Goal: Task Accomplishment & Management: Manage account settings

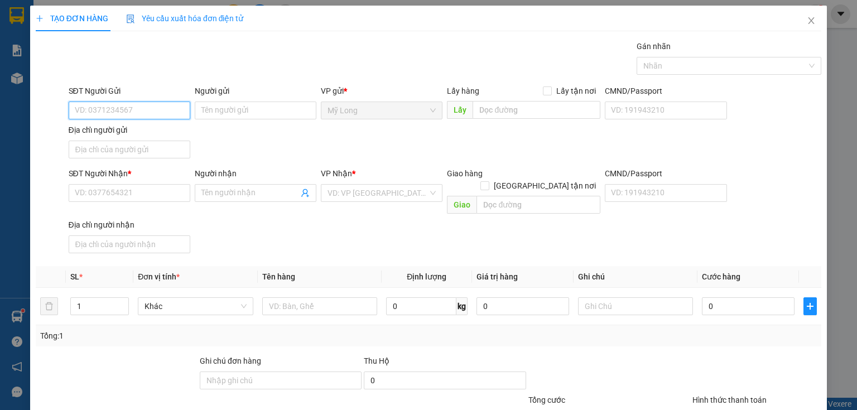
click at [112, 113] on input "SĐT Người Gửi" at bounding box center [130, 111] width 122 height 18
type input "0962667307"
click at [119, 136] on div "0962667307 - ĐẶNG THỊ HƯƠNG ÂN" at bounding box center [130, 132] width 110 height 12
type input "ĐẶNG THỊ HƯƠNG ÂN"
type input "0962667307"
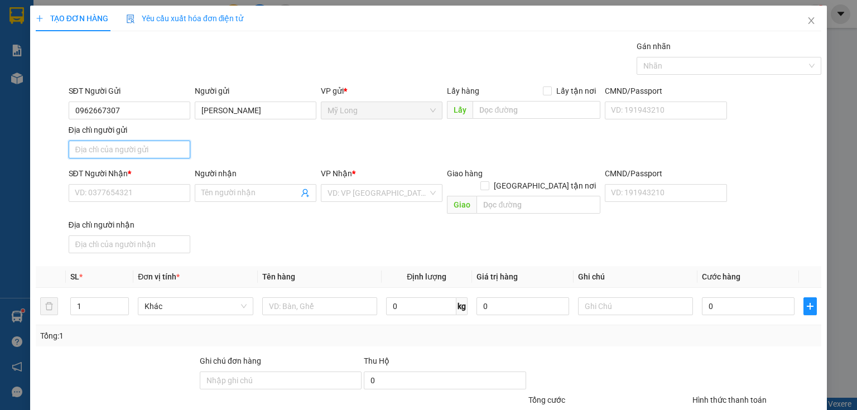
click at [125, 143] on input "Địa chỉ người gửi" at bounding box center [130, 150] width 122 height 18
type input "858 TỔ 46 ẤP BÌNH HÒA MỸ HIỆP ĐỒNG THÁP"
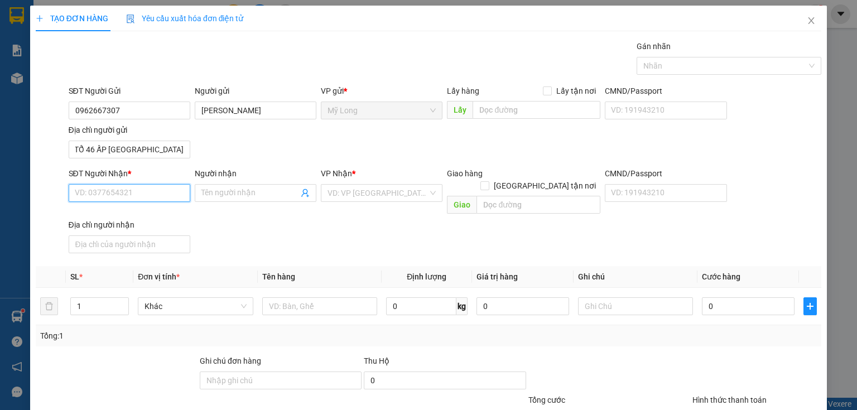
scroll to position [0, 0]
click at [144, 191] on input "SĐT Người Nhận *" at bounding box center [130, 193] width 122 height 18
type input "0976831977"
click at [154, 216] on div "0976831977 - CHỊ CHI" at bounding box center [137, 215] width 124 height 12
type input "CHỊ CHI"
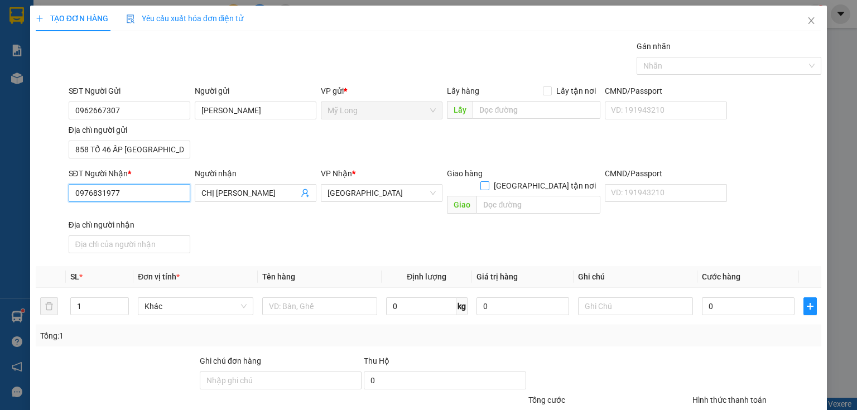
type input "0976831977"
click at [488, 181] on input "[GEOGRAPHIC_DATA] tận nơi" at bounding box center [484, 185] width 8 height 8
checkbox input "true"
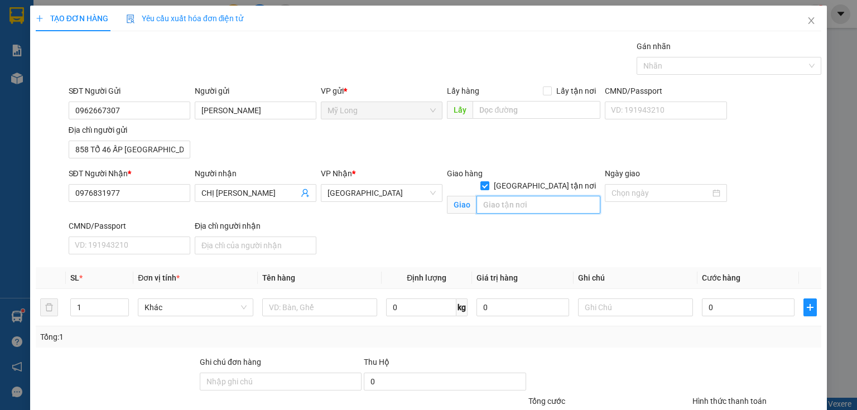
click at [531, 196] on input "text" at bounding box center [538, 205] width 124 height 18
type input "58/22/9 ĐƯỜNG PHAN CHU CHINH P.24 Q.BÌNH THẠNH"
click at [310, 299] on input "text" at bounding box center [319, 307] width 115 height 18
type input "H"
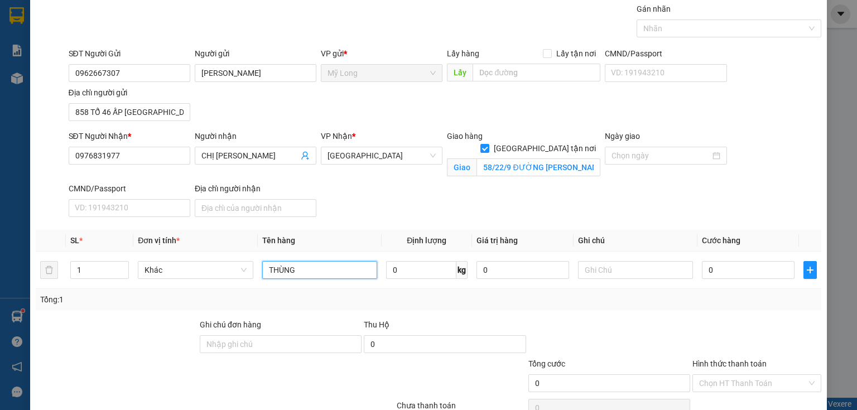
scroll to position [89, 0]
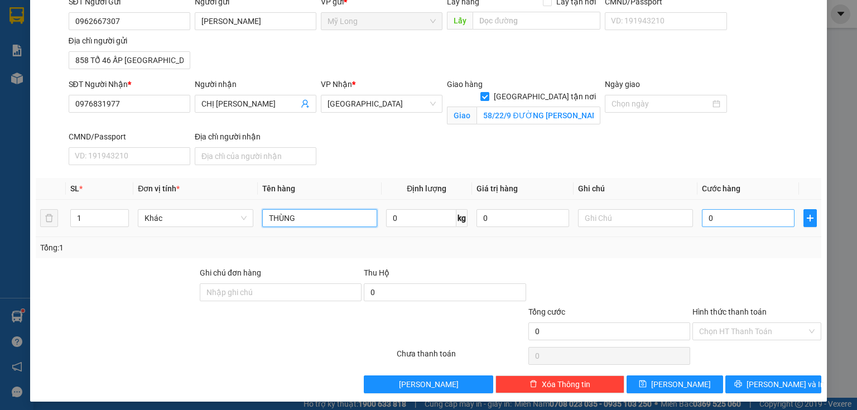
type input "THÙNG"
click at [745, 218] on input "0" at bounding box center [748, 218] width 93 height 18
type input "1"
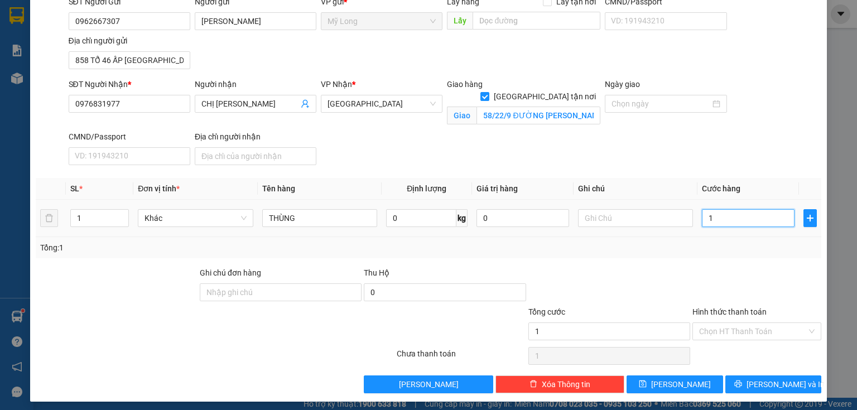
type input "15"
type input "150"
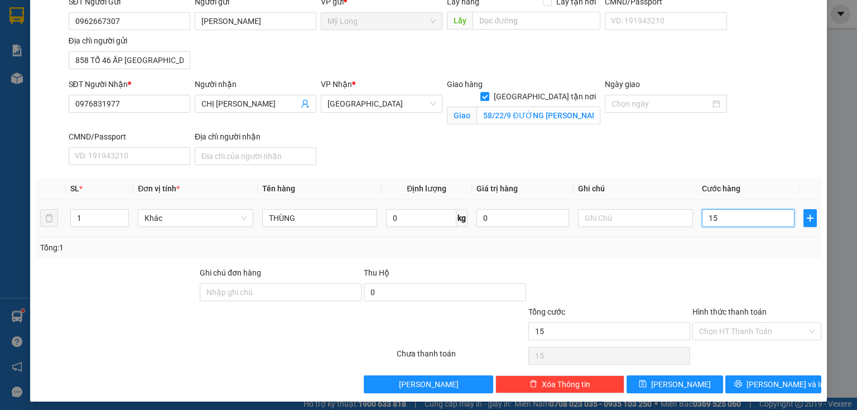
type input "150"
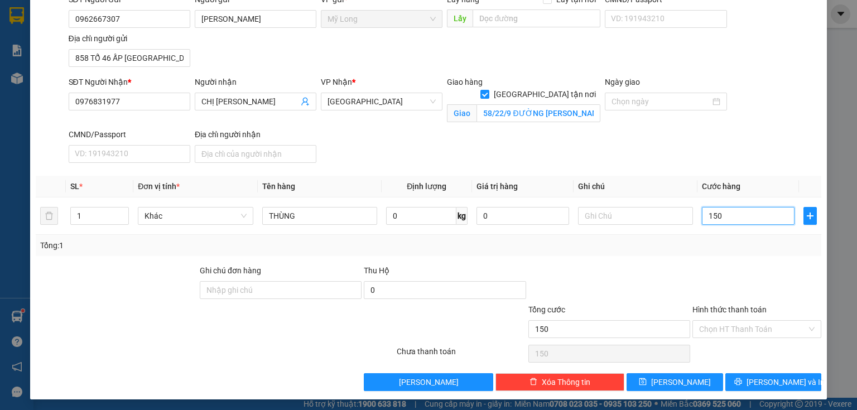
scroll to position [92, 0]
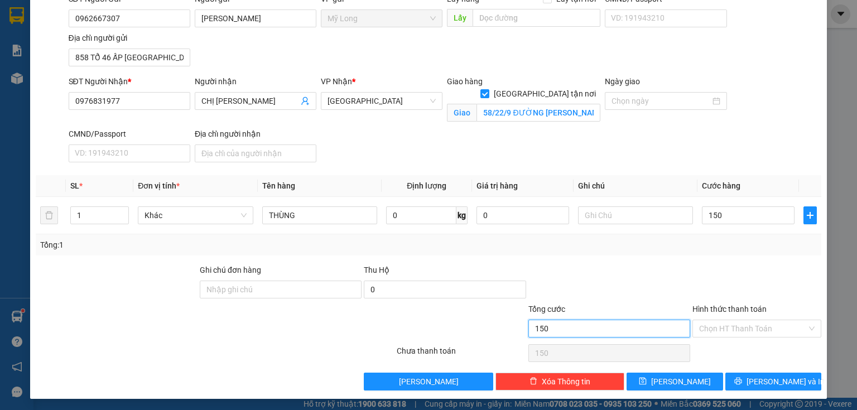
type input "150.000"
click at [601, 320] on input "150.000" at bounding box center [609, 329] width 162 height 18
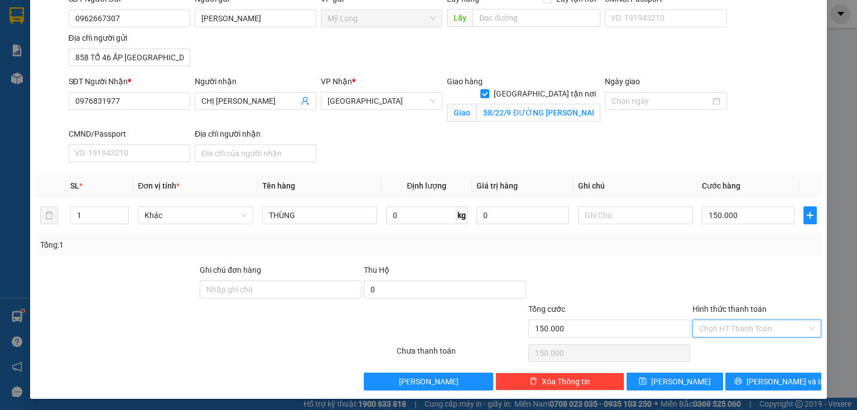
click at [748, 332] on input "Hình thức thanh toán" at bounding box center [753, 328] width 108 height 17
click at [743, 346] on div "Tại văn phòng" at bounding box center [750, 350] width 115 height 12
type input "0"
click at [742, 379] on icon "printer" at bounding box center [738, 381] width 8 height 8
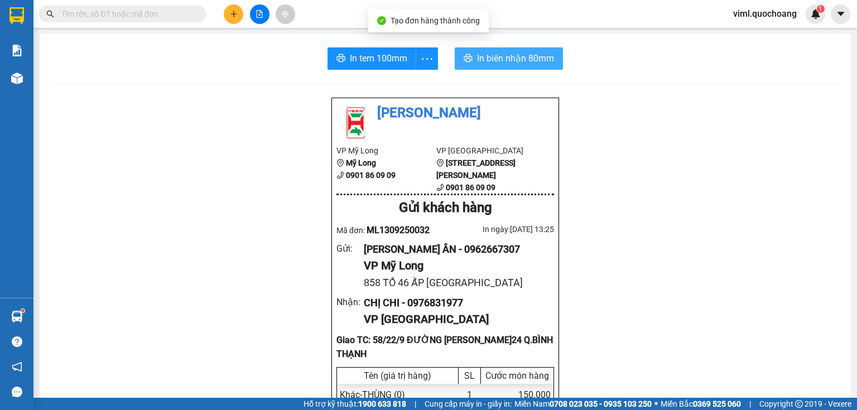
click at [467, 63] on span "printer" at bounding box center [467, 59] width 9 height 11
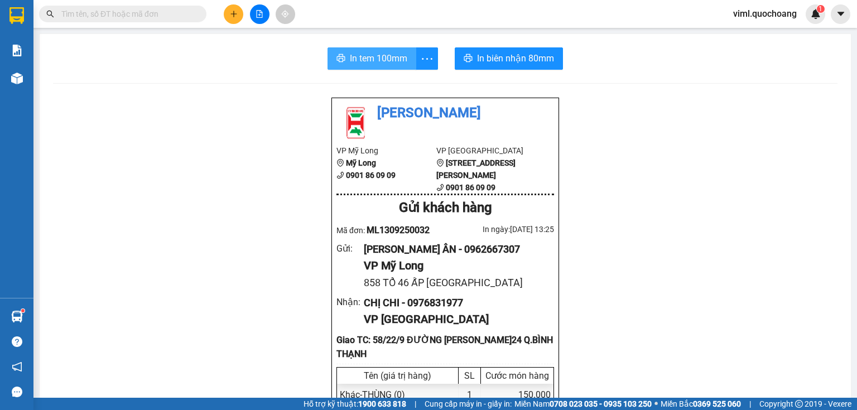
click at [366, 54] on span "In tem 100mm" at bounding box center [378, 58] width 57 height 14
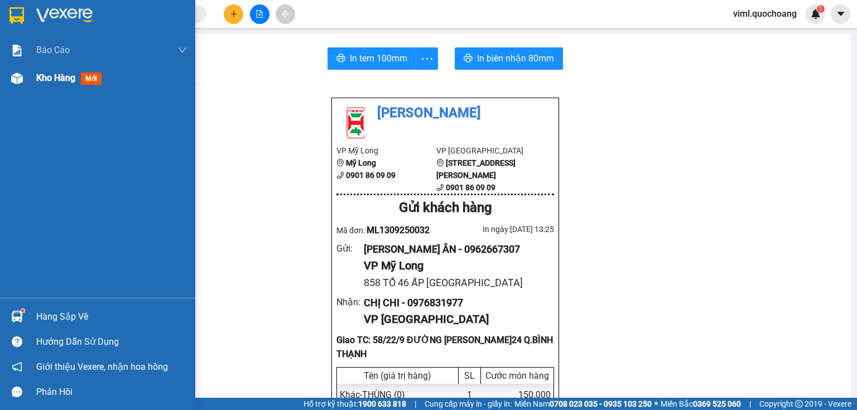
click at [53, 89] on div "Kho hàng mới" at bounding box center [111, 78] width 151 height 28
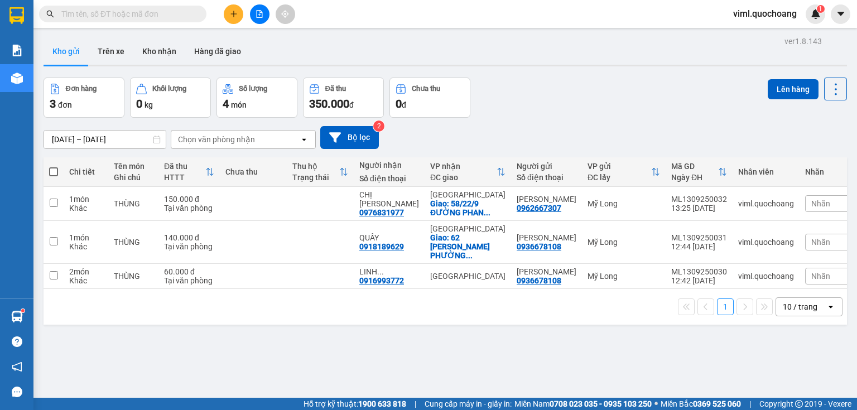
click at [236, 17] on icon "plus" at bounding box center [234, 14] width 8 height 8
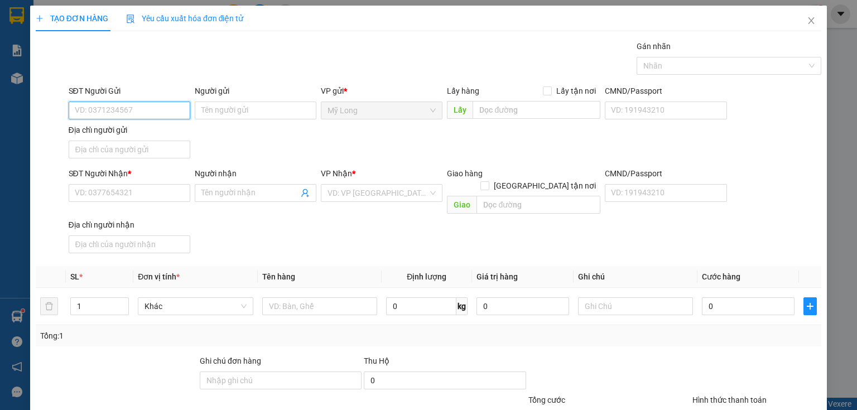
click at [156, 105] on input "SĐT Người Gửi" at bounding box center [130, 111] width 122 height 18
type input "0369392598"
click at [161, 129] on div "0369392598 - TRẦN VĂN DƯỠNG" at bounding box center [130, 132] width 110 height 12
type input "TRẦN VĂN DƯỠNG"
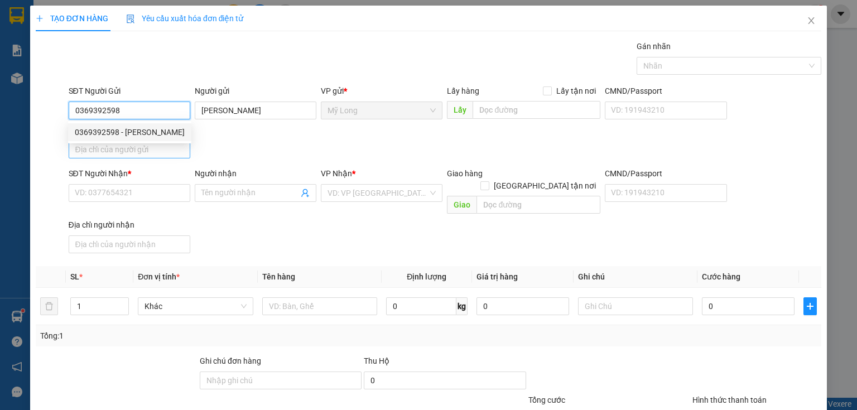
type input "0369392598"
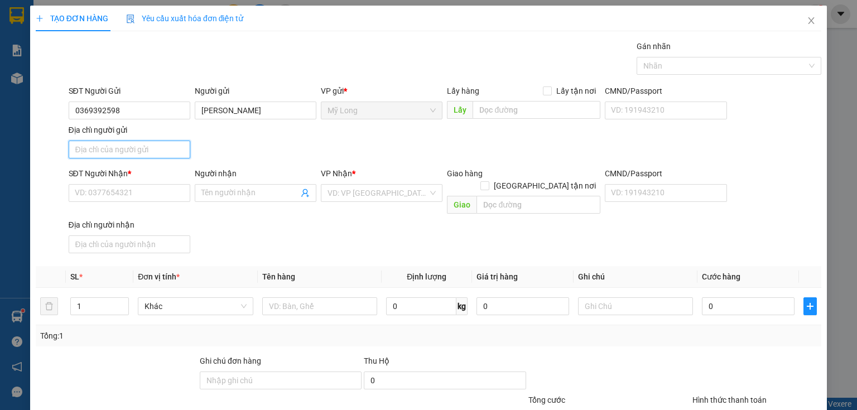
click at [164, 150] on input "Địa chỉ người gửi" at bounding box center [130, 150] width 122 height 18
type input "A"
type input "Â"
type input "ẤP BÌNH LINH MỸ HIỆP ĐỒNG THÁP"
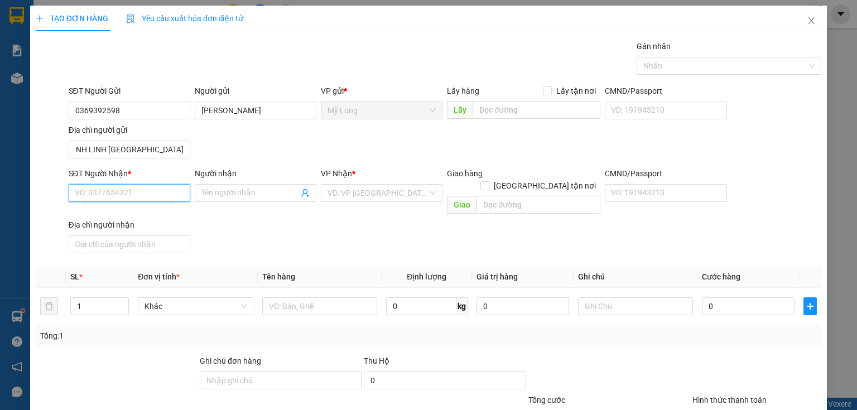
scroll to position [0, 0]
click at [162, 184] on input "SĐT Người Nhận *" at bounding box center [130, 193] width 122 height 18
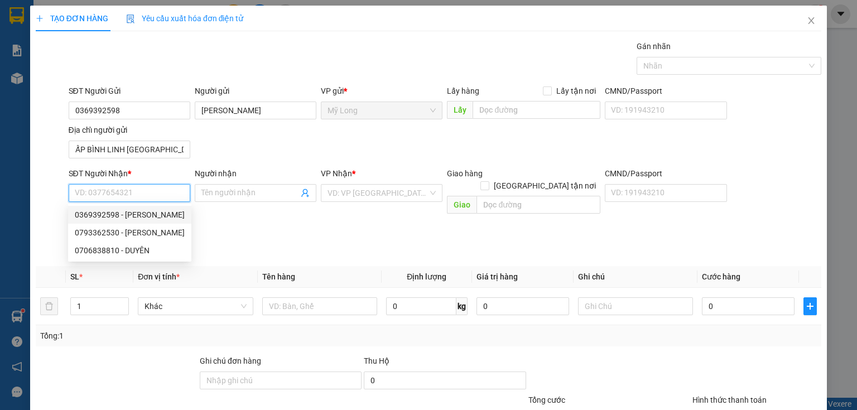
click at [133, 189] on input "SĐT Người Nhận *" at bounding box center [130, 193] width 122 height 18
click at [137, 251] on div "0706838810 - DUYÊN" at bounding box center [130, 250] width 110 height 12
type input "0706838810"
type input "DUYÊN"
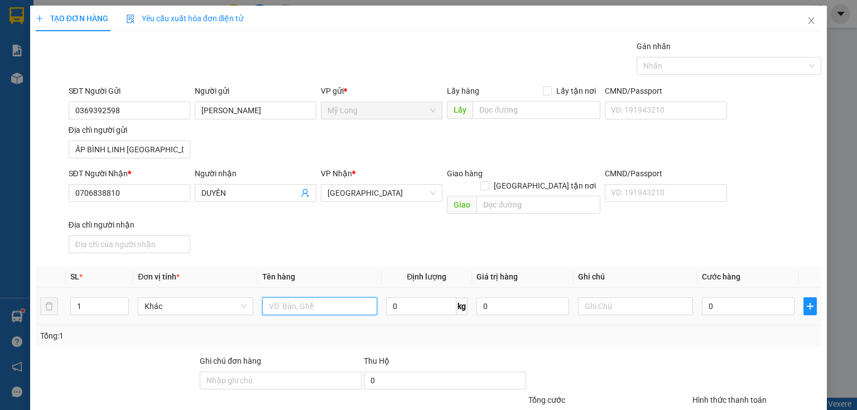
click at [323, 297] on input "text" at bounding box center [319, 306] width 115 height 18
type input "BỌC"
click at [729, 297] on input "0" at bounding box center [748, 306] width 93 height 18
type input "3"
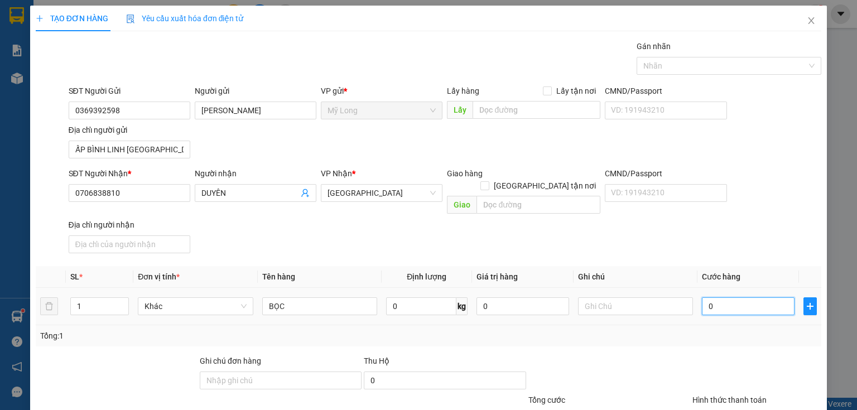
type input "3"
type input "30"
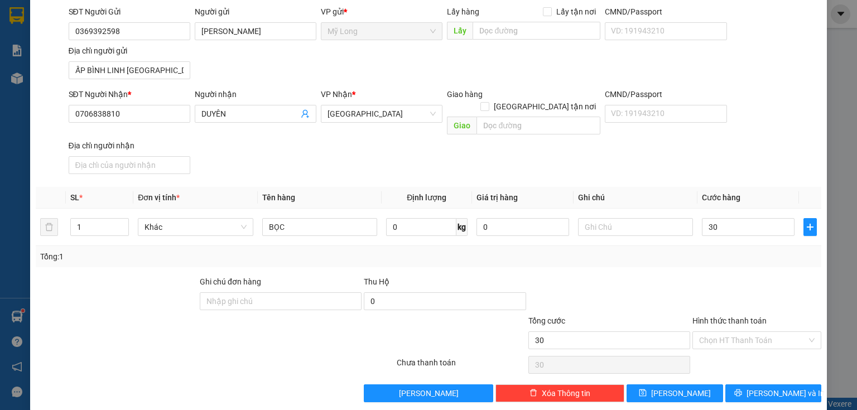
type input "30.000"
drag, startPoint x: 605, startPoint y: 313, endPoint x: 606, endPoint y: 319, distance: 6.2
click at [605, 318] on div "Tổng cước 30.000" at bounding box center [609, 334] width 162 height 39
click at [721, 332] on input "Hình thức thanh toán" at bounding box center [753, 340] width 108 height 17
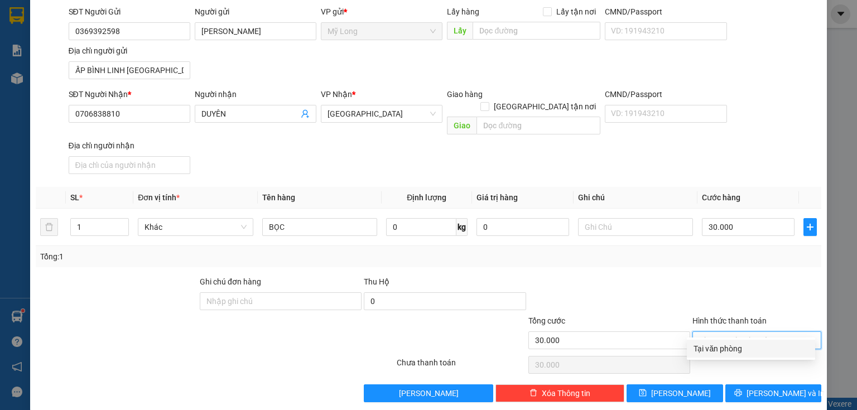
click at [723, 344] on div "Tại văn phòng" at bounding box center [750, 348] width 115 height 12
type input "0"
click at [741, 384] on button "Lưu và In" at bounding box center [773, 393] width 96 height 18
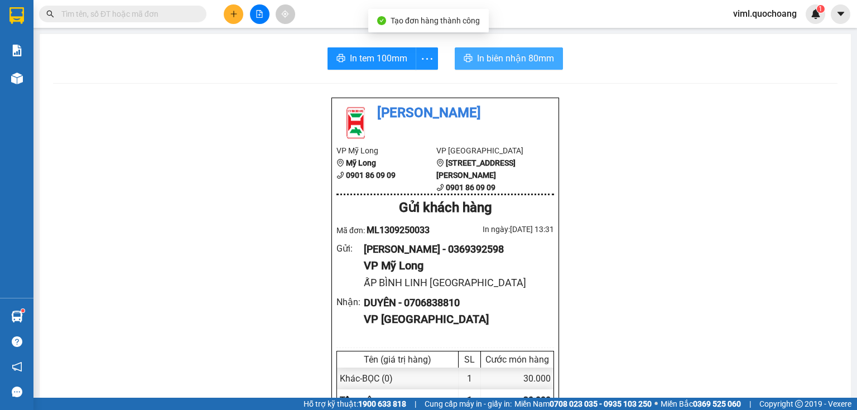
click at [460, 69] on button "In biên nhận 80mm" at bounding box center [509, 58] width 108 height 22
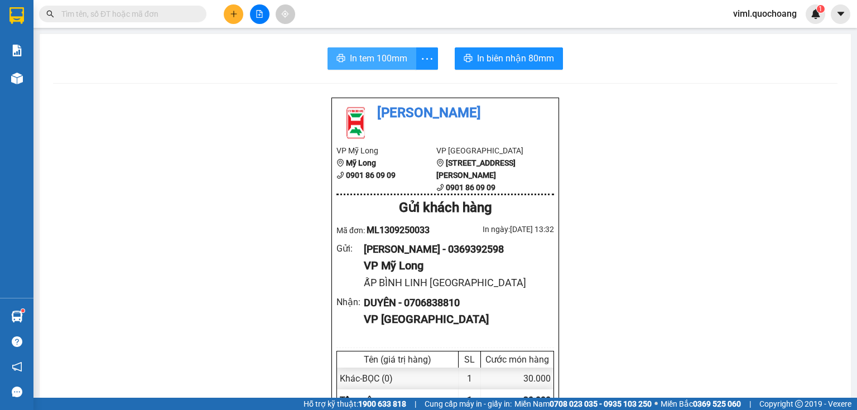
click at [377, 53] on span "In tem 100mm" at bounding box center [378, 58] width 57 height 14
click at [235, 13] on icon "plus" at bounding box center [234, 14] width 8 height 8
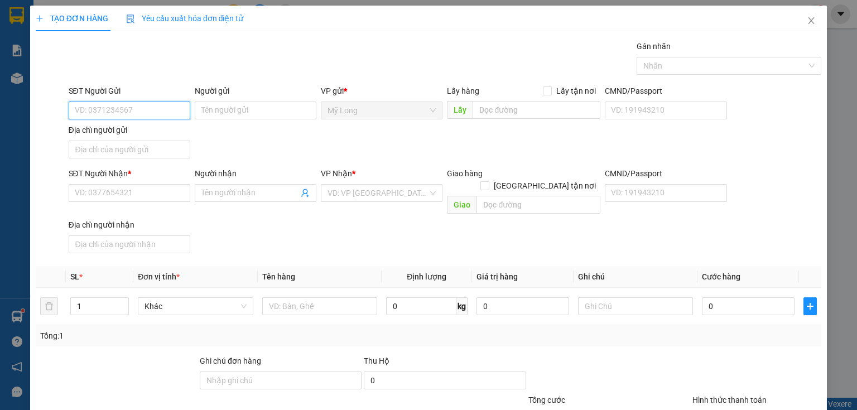
click at [127, 109] on input "SĐT Người Gửi" at bounding box center [130, 111] width 122 height 18
type input "0975490275"
click at [158, 134] on div "0975490275 - THỌ" at bounding box center [128, 132] width 107 height 12
type input "THỌ"
type input "0975490275"
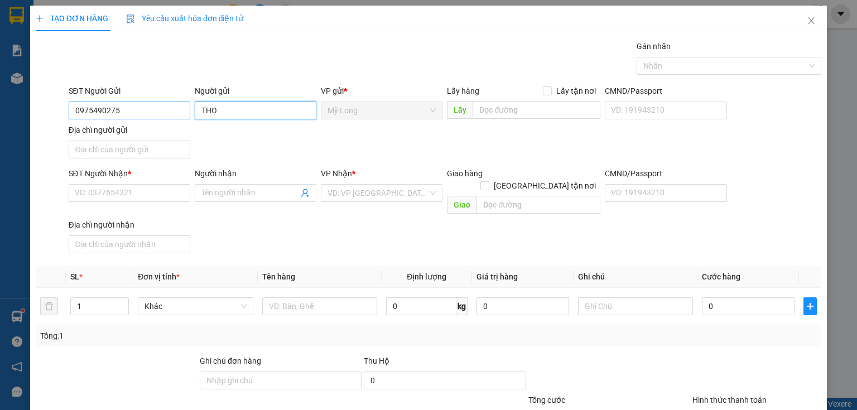
drag, startPoint x: 253, startPoint y: 112, endPoint x: 172, endPoint y: 104, distance: 81.7
click at [172, 104] on div "SĐT Người Gửi 0975490275 Người gửi THỌ THỌ VP gửi * Mỹ Long Lấy hàng Lấy tận nơ…" at bounding box center [444, 124] width 757 height 78
type input "LƯU HỮU THỌ"
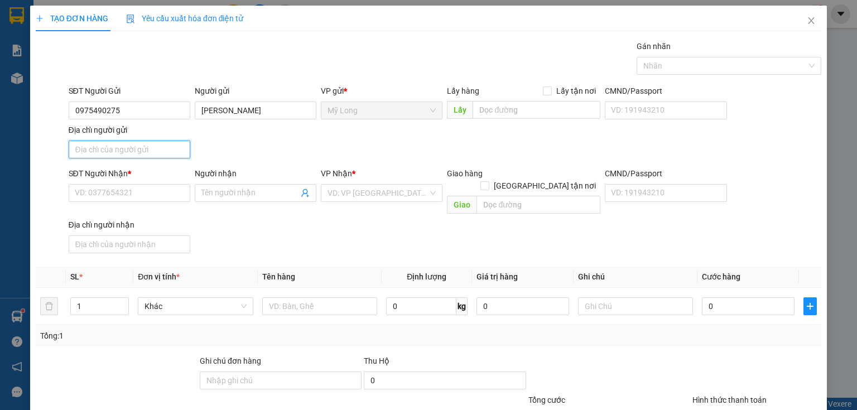
click at [150, 151] on input "Địa chỉ người gửi" at bounding box center [130, 150] width 122 height 18
type input "A"
click at [147, 149] on input "ÁP 2" at bounding box center [130, 150] width 122 height 18
type input "ÁP 2 MỸ HIỆP ĐỒNG THÁP"
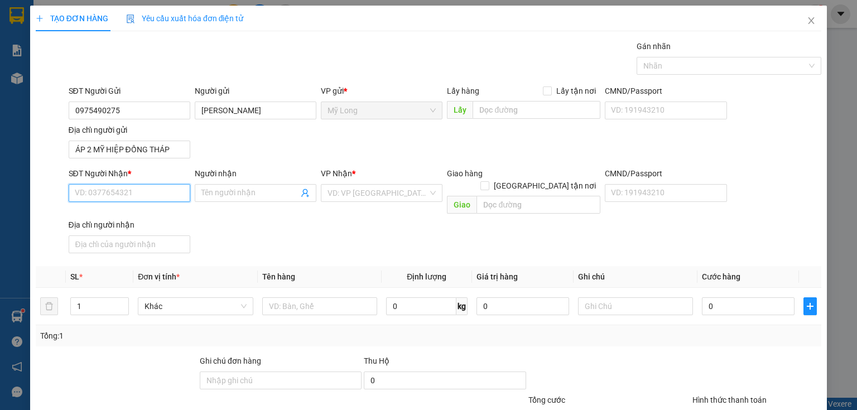
click at [163, 192] on input "SĐT Người Nhận *" at bounding box center [130, 193] width 122 height 18
click at [147, 195] on input "SĐT Người Nhận *" at bounding box center [130, 193] width 122 height 18
click at [160, 191] on input "0904447080" at bounding box center [130, 193] width 122 height 18
type input "0904447080"
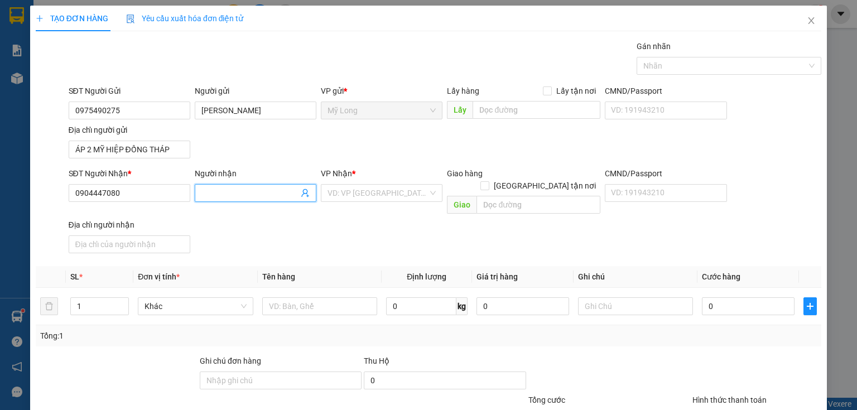
click at [223, 191] on input "Người nhận" at bounding box center [249, 193] width 97 height 12
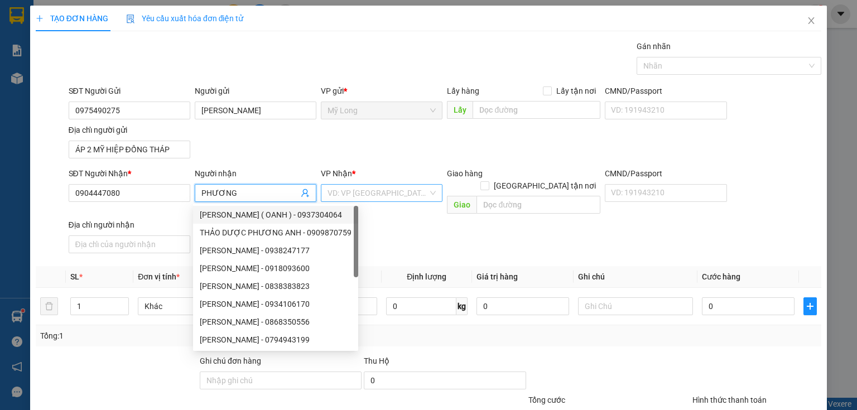
type input "PHƯƠNG"
click at [378, 197] on input "search" at bounding box center [377, 193] width 100 height 17
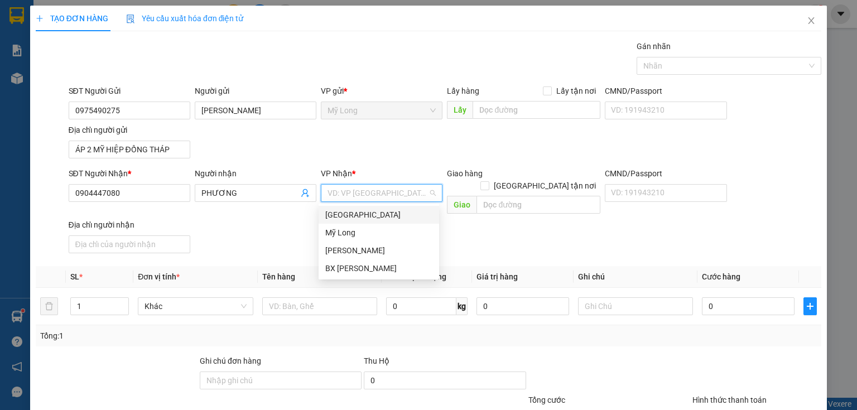
click at [378, 211] on div "Sài Gòn" at bounding box center [378, 215] width 107 height 12
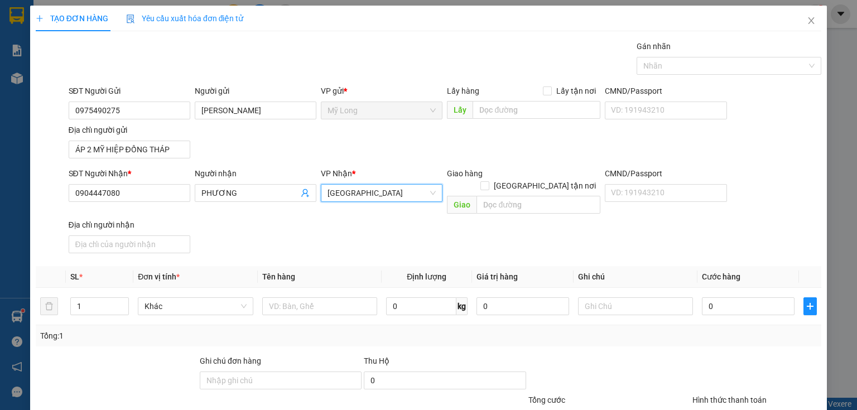
scroll to position [45, 0]
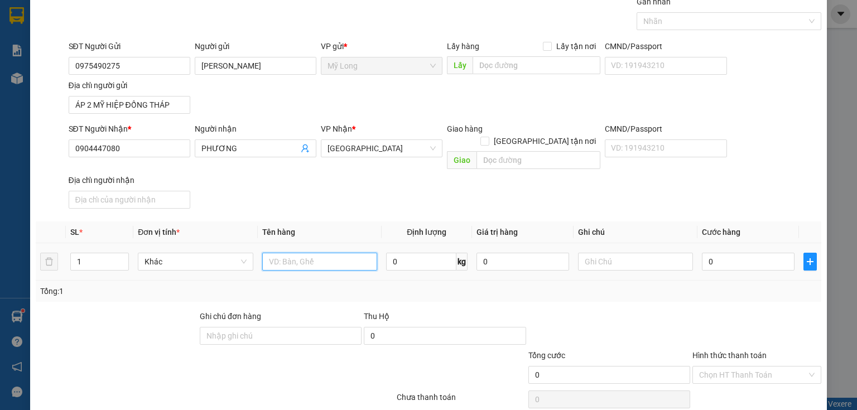
click at [319, 255] on input "text" at bounding box center [319, 262] width 115 height 18
type input "THÙNG"
click at [750, 253] on input "0" at bounding box center [748, 262] width 93 height 18
type input "4"
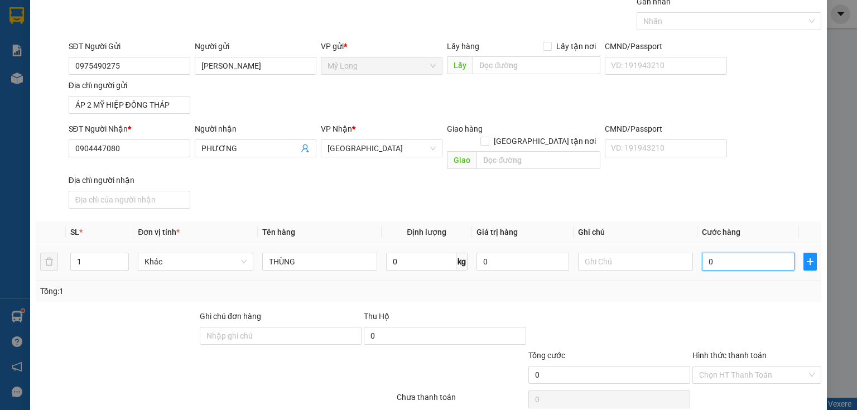
type input "4"
type input "40"
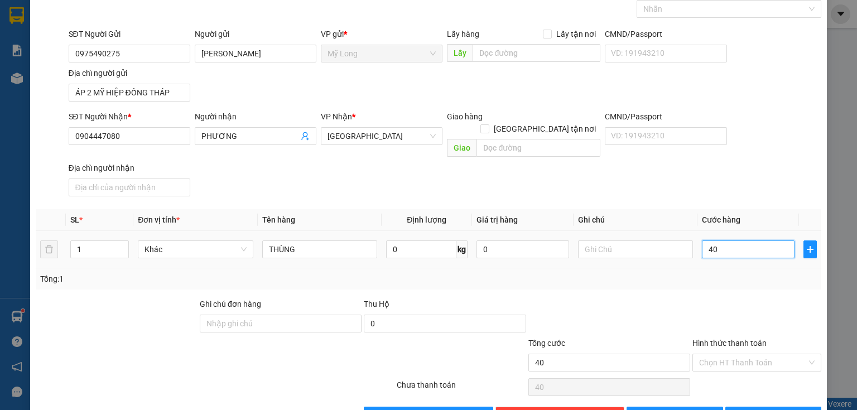
scroll to position [79, 0]
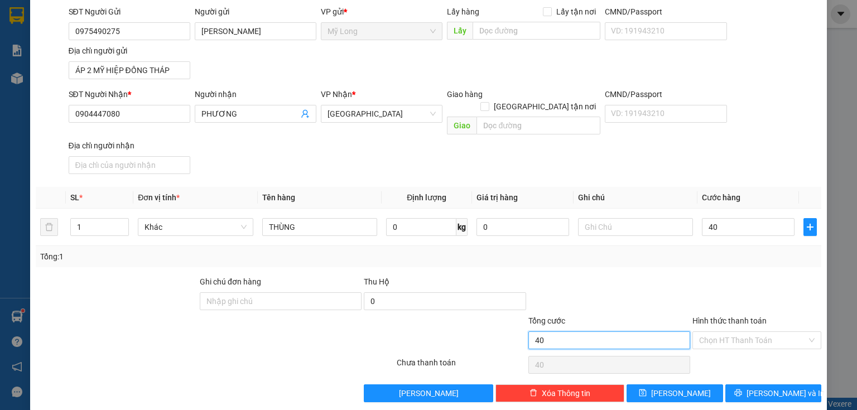
type input "40.000"
click at [645, 331] on input "40.000" at bounding box center [609, 340] width 162 height 18
click at [734, 332] on input "Hình thức thanh toán" at bounding box center [753, 340] width 108 height 17
click at [727, 337] on div "Transit Pickup Surcharge Ids Transit Deliver Surcharge Ids Transit Deliver Surc…" at bounding box center [428, 181] width 785 height 441
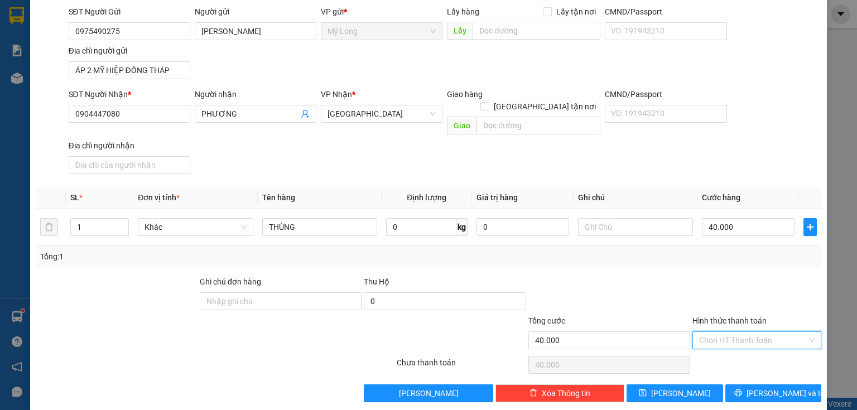
click at [742, 332] on input "Hình thức thanh toán" at bounding box center [753, 340] width 108 height 17
click at [741, 350] on div "Tại văn phòng" at bounding box center [750, 348] width 115 height 12
type input "0"
click at [758, 387] on span "Lưu và In" at bounding box center [785, 393] width 78 height 12
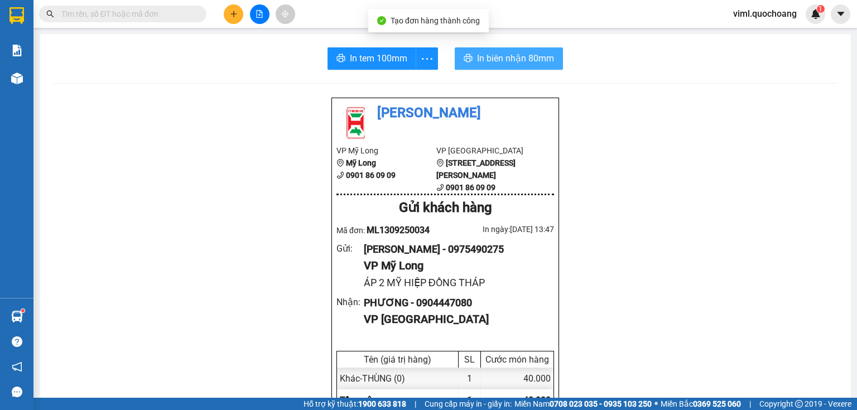
click at [493, 53] on span "In biên nhận 80mm" at bounding box center [515, 58] width 77 height 14
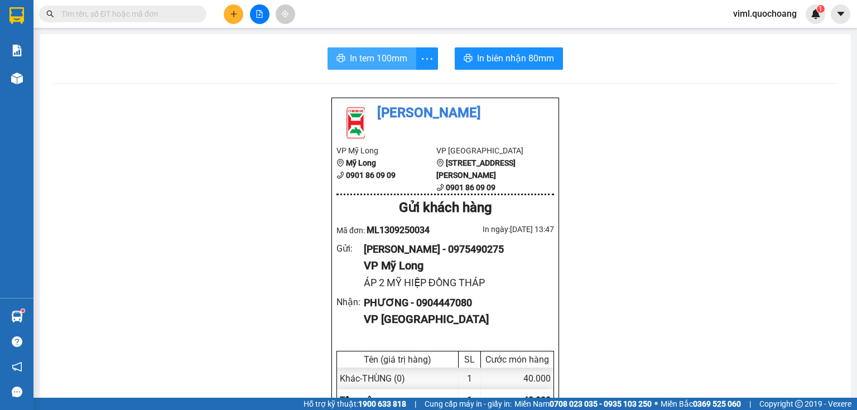
click at [382, 64] on span "In tem 100mm" at bounding box center [378, 58] width 57 height 14
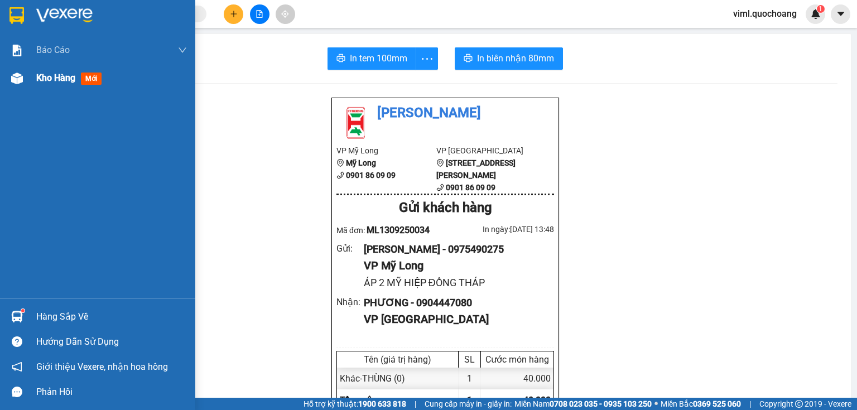
click at [54, 76] on span "Kho hàng" at bounding box center [55, 78] width 39 height 11
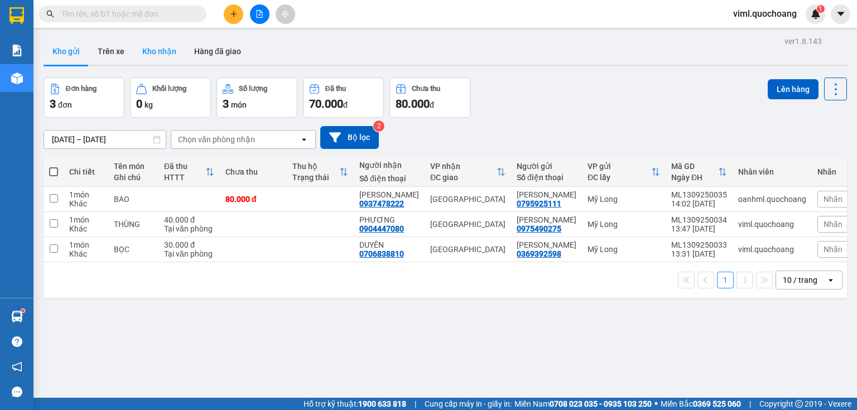
drag, startPoint x: 171, startPoint y: 46, endPoint x: 178, endPoint y: 46, distance: 7.8
click at [171, 47] on button "Kho nhận" at bounding box center [159, 51] width 52 height 27
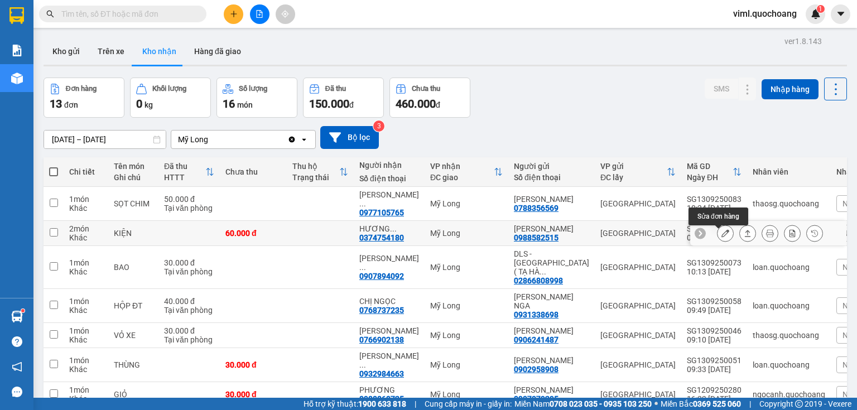
click at [721, 237] on icon at bounding box center [725, 233] width 8 height 8
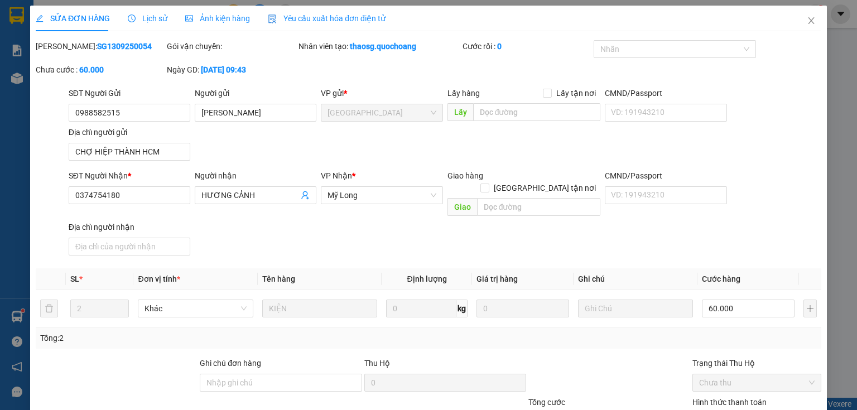
type input "0988582515"
type input "NGUYỄN THỊ HIỀN"
type input "CHỢ HIỆP THÀNH HCM"
type input "0374754180"
type input "HƯƠNG CẢNH"
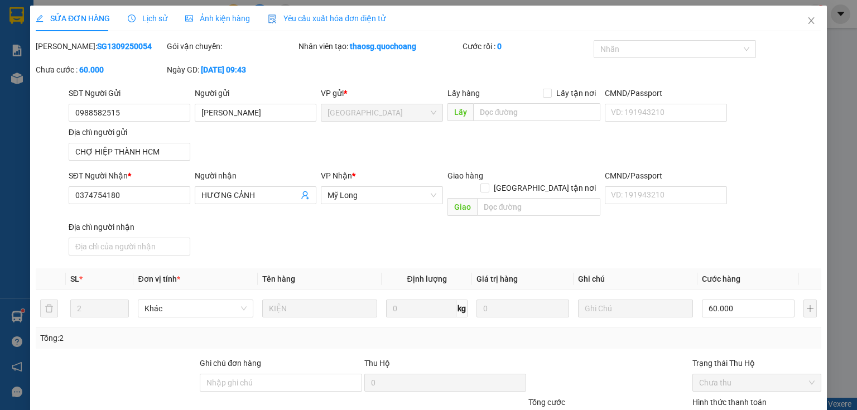
type input "60.000"
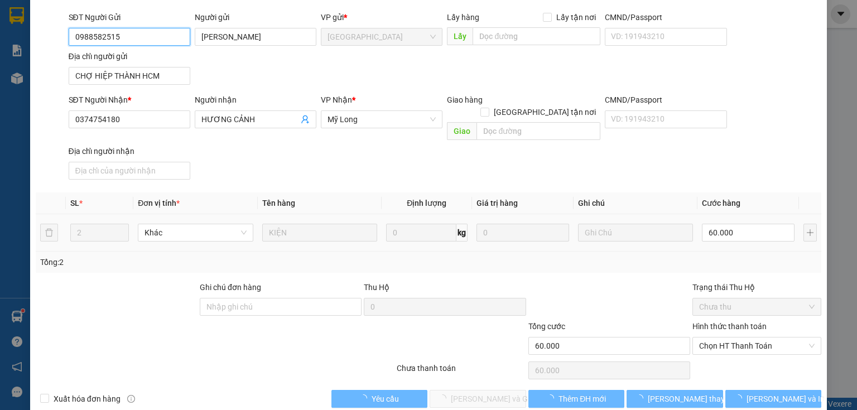
scroll to position [82, 0]
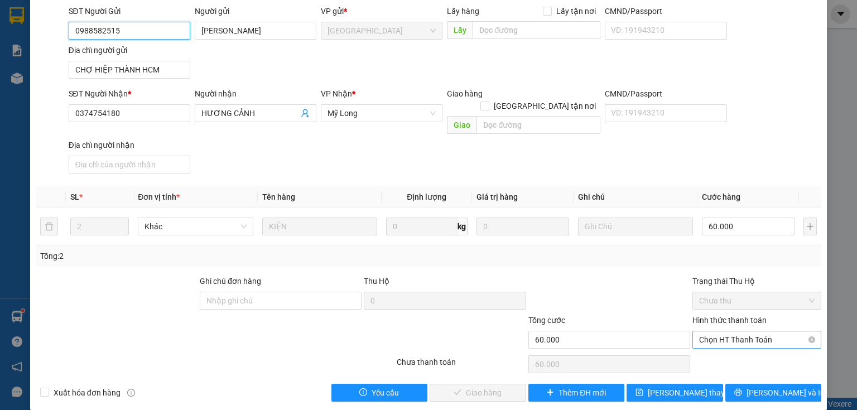
click at [709, 331] on span "Chọn HT Thanh Toán" at bounding box center [756, 339] width 115 height 17
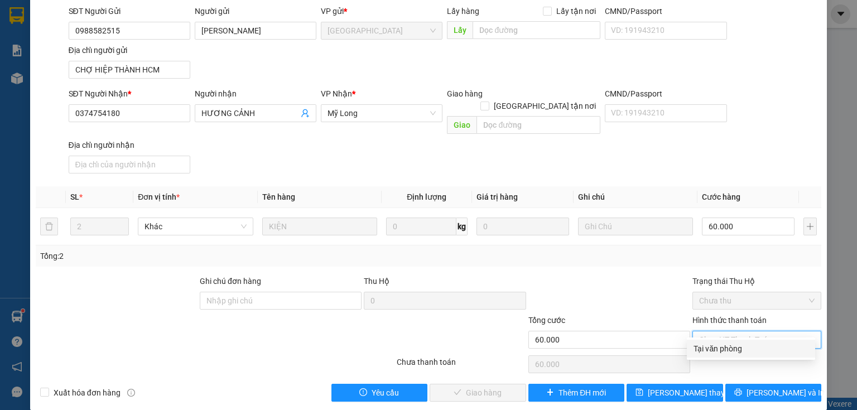
click at [701, 346] on div "Tại văn phòng" at bounding box center [750, 348] width 115 height 12
type input "0"
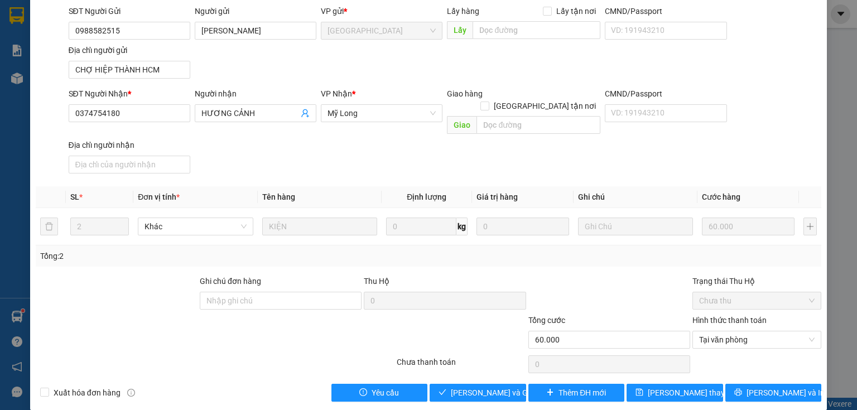
click at [504, 368] on div "Total Paid Fee 0 Total UnPaid Fee 60.000 Cash Collection Total Fee Mã ĐH: SG130…" at bounding box center [428, 179] width 785 height 443
drag, startPoint x: 504, startPoint y: 377, endPoint x: 513, endPoint y: 357, distance: 21.5
click at [505, 386] on span "Lưu và Giao hàng" at bounding box center [504, 392] width 107 height 12
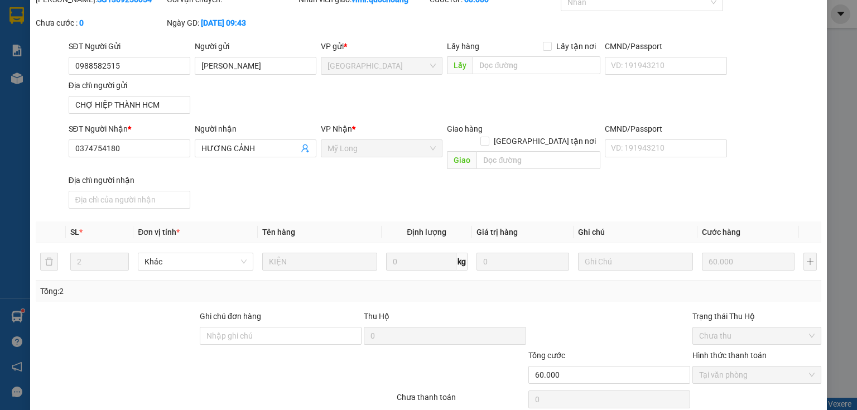
scroll to position [0, 0]
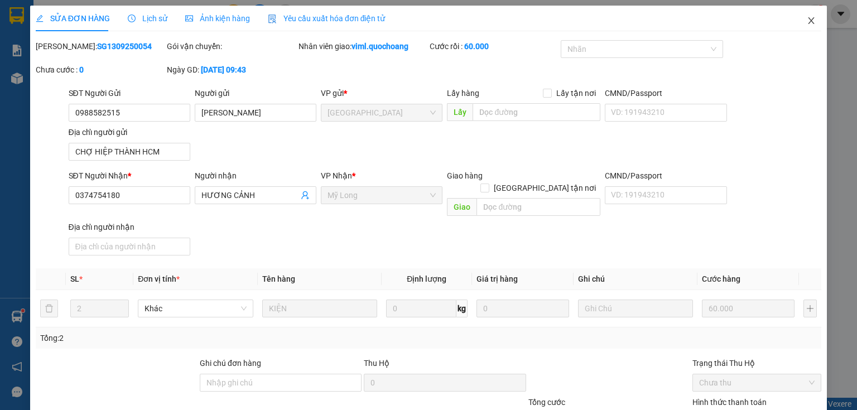
click at [806, 21] on icon "close" at bounding box center [810, 20] width 9 height 9
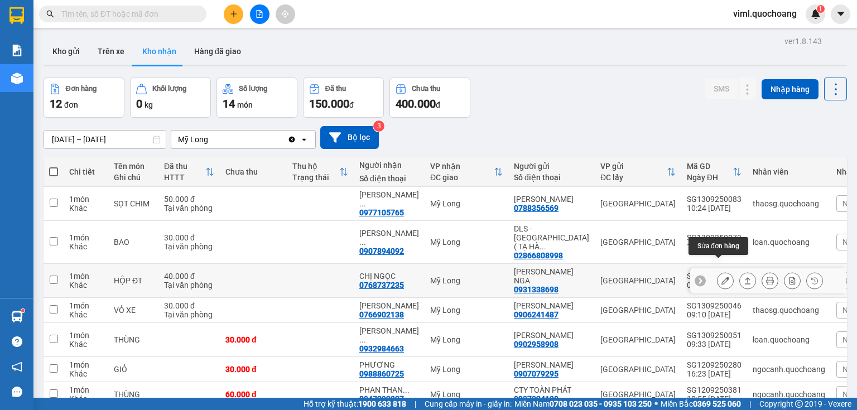
click at [721, 277] on icon at bounding box center [725, 281] width 8 height 8
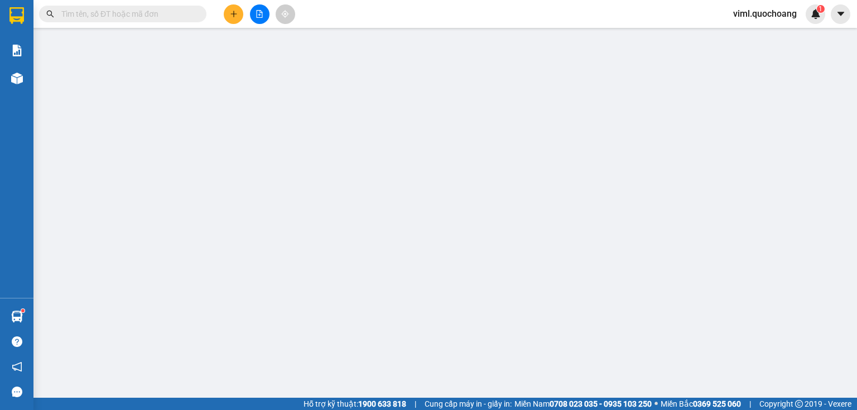
type input "0931338698"
type input "VÕ THỊ NGA"
type input "325/8 KÊNH TÂN HÓA P TÂN PHÚ"
type input "0768737235"
type input "CHỊ NGỌC"
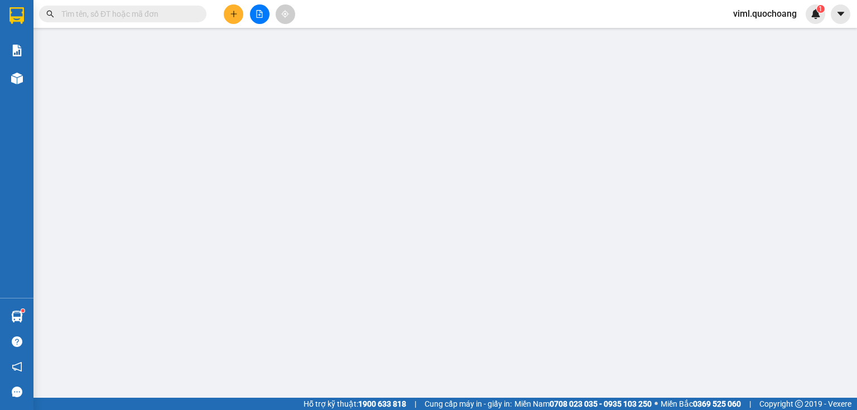
type input "40.000"
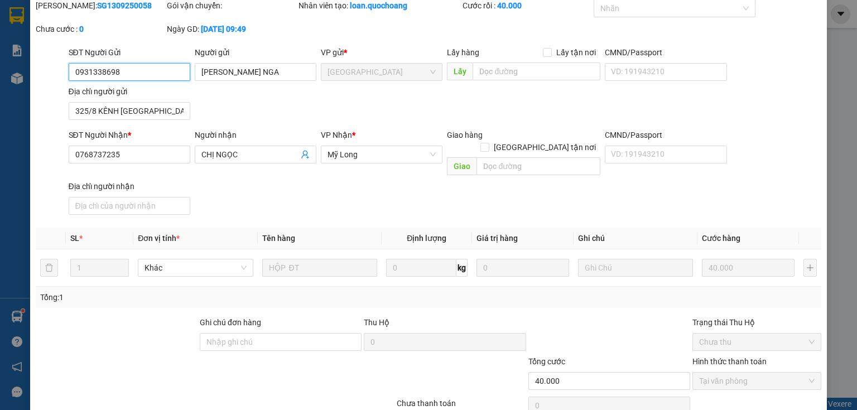
scroll to position [82, 0]
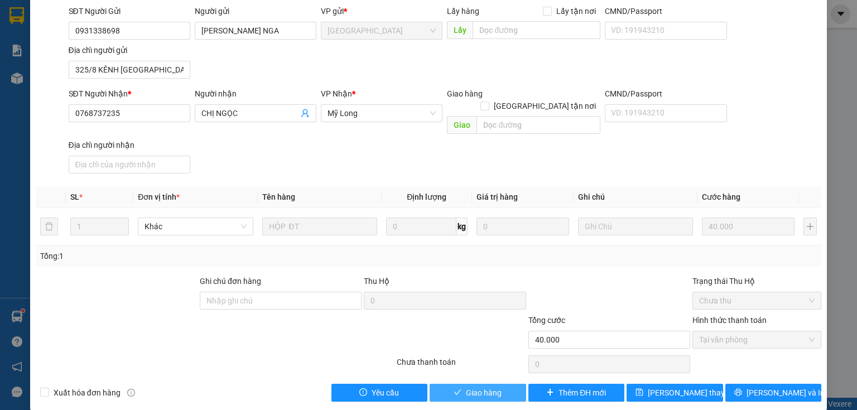
click at [476, 386] on span "Giao hàng" at bounding box center [484, 392] width 36 height 12
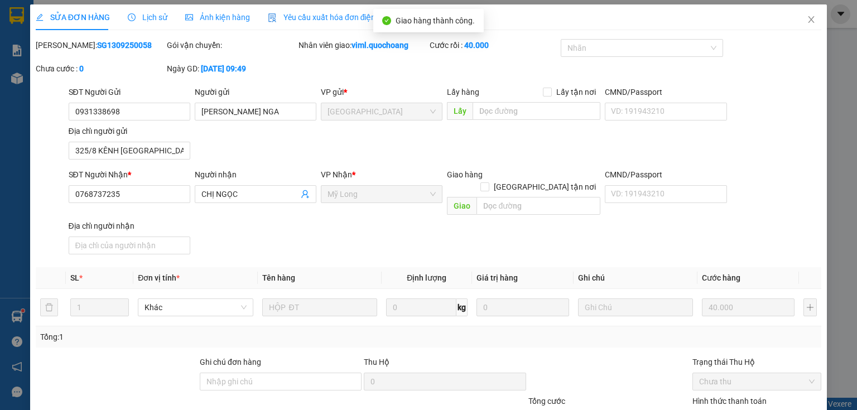
scroll to position [0, 0]
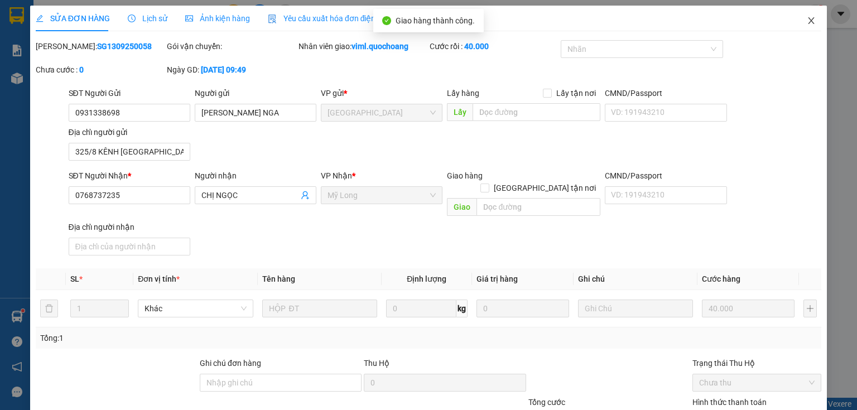
click at [806, 20] on icon "close" at bounding box center [810, 20] width 9 height 9
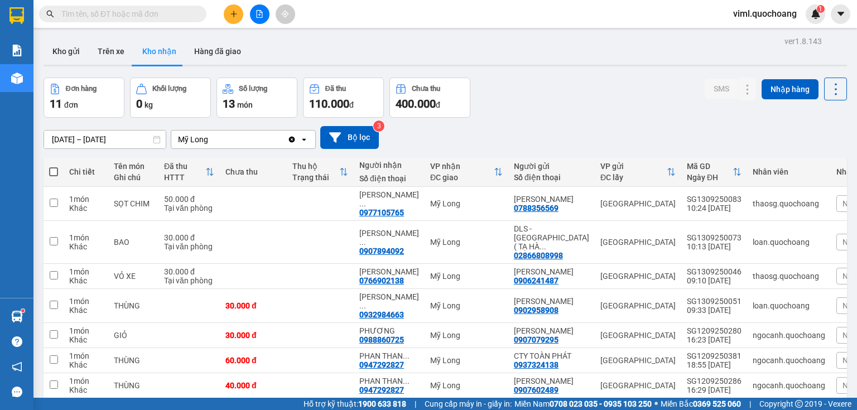
click at [769, 14] on span "viml.quochoang" at bounding box center [764, 14] width 81 height 14
click at [776, 29] on span "Đăng xuất" at bounding box center [769, 34] width 59 height 12
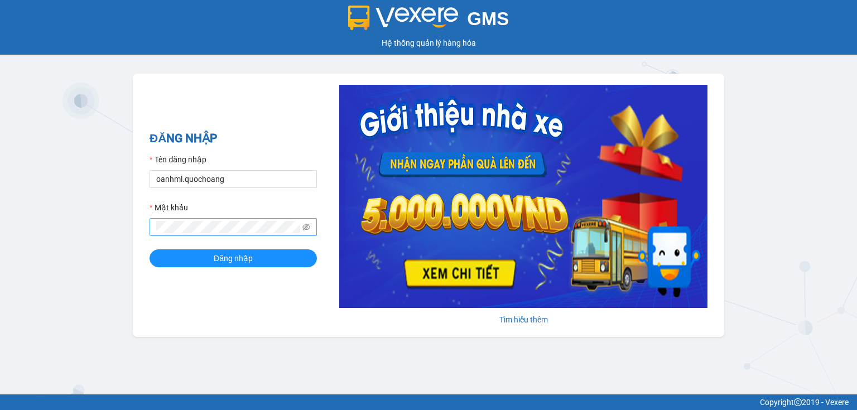
type input "oanhml.quochoang"
click at [149, 249] on button "Đăng nhập" at bounding box center [232, 258] width 167 height 18
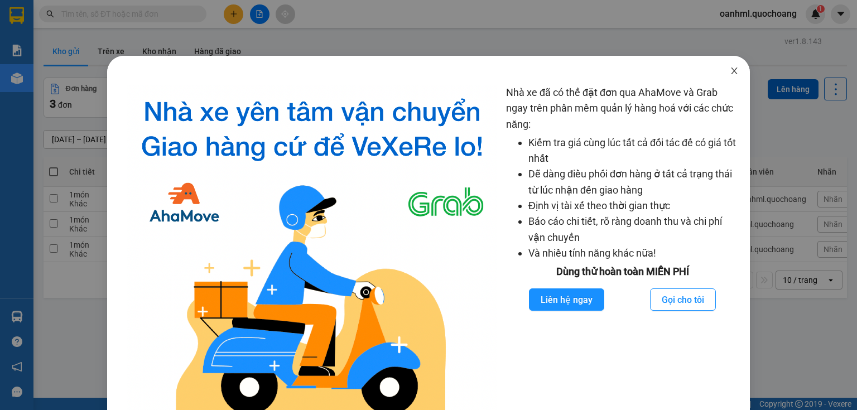
click at [729, 74] on icon "close" at bounding box center [733, 70] width 9 height 9
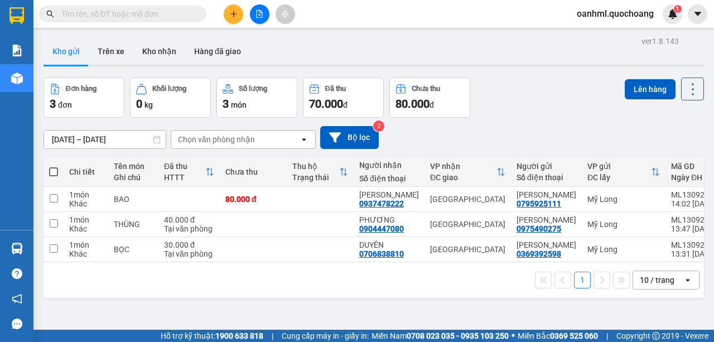
click at [528, 117] on div "Đơn hàng 3 đơn Khối lượng 0 kg Số lượng 3 món Đã thu 70.000 đ Chưa thu 80.000 đ…" at bounding box center [374, 98] width 660 height 40
click at [168, 46] on button "Kho nhận" at bounding box center [159, 51] width 52 height 27
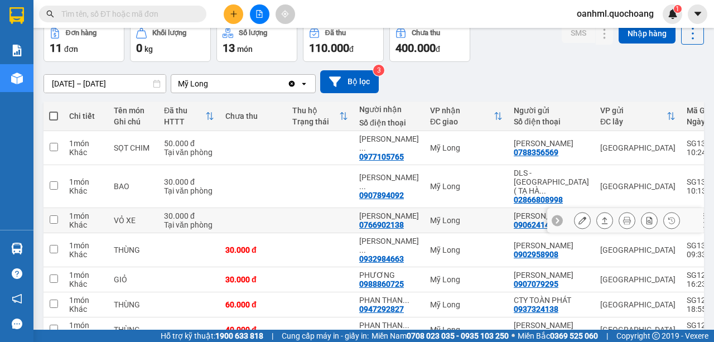
scroll to position [74, 0]
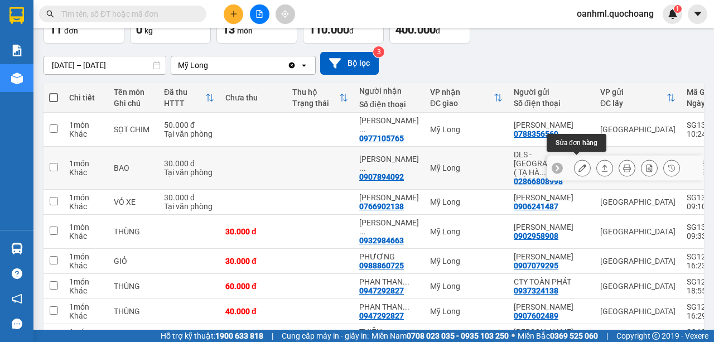
click at [574, 162] on button at bounding box center [582, 168] width 16 height 20
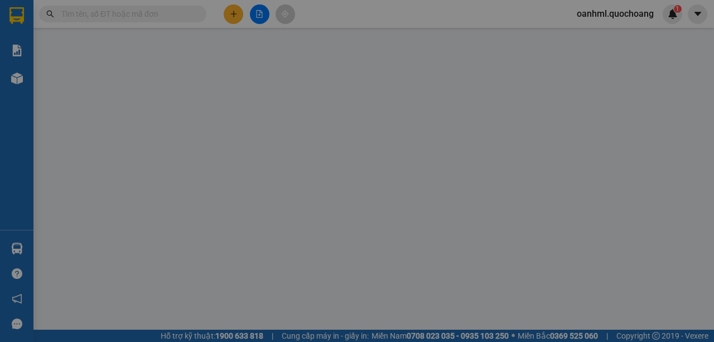
type input "02866808998"
type input "DLS - SÀI GÒN( TẠ HÀ NHỰT)"
type input "395/30 TÂN THỚI HIỆP 21 Q12"
type input "0907894092"
type input "NGUYỄN SÓC SƠN"
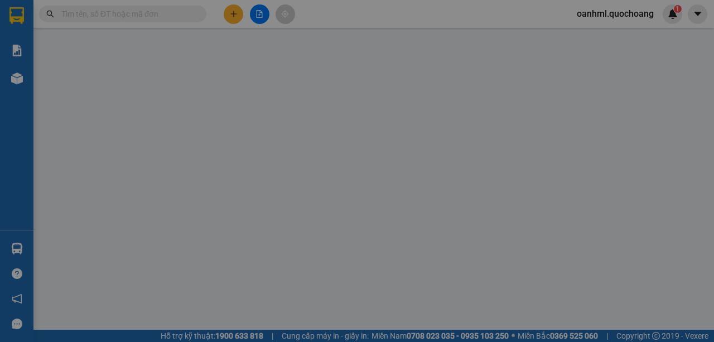
type input "30.000"
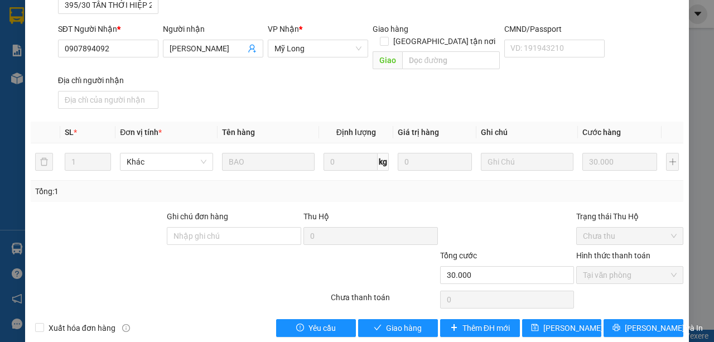
scroll to position [162, 0]
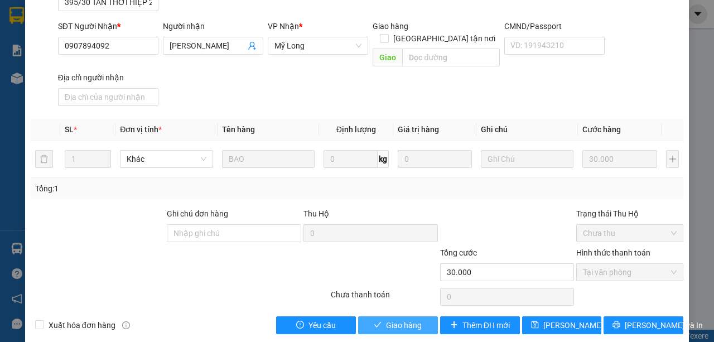
drag, startPoint x: 399, startPoint y: 309, endPoint x: 405, endPoint y: 299, distance: 11.5
click at [399, 319] on span "Giao hàng" at bounding box center [404, 325] width 36 height 12
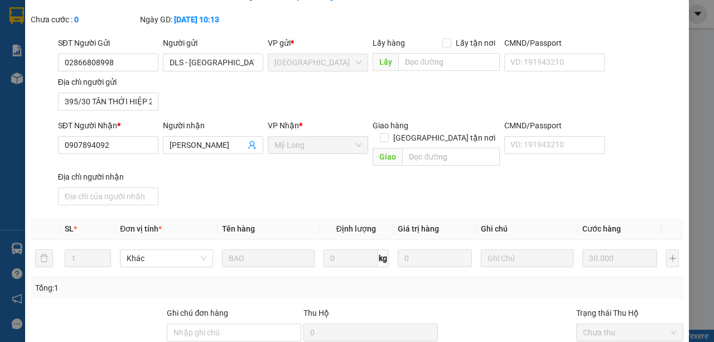
scroll to position [0, 0]
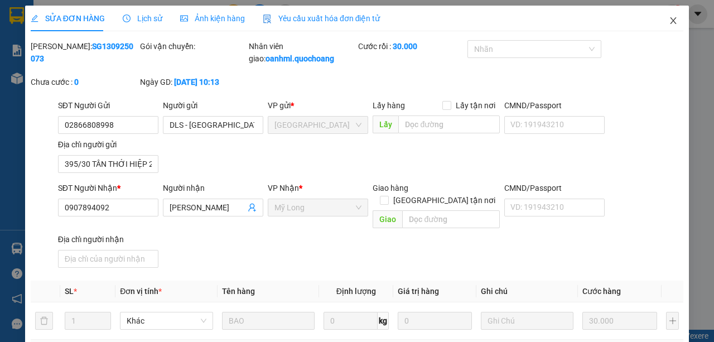
click at [670, 20] on icon "close" at bounding box center [673, 20] width 6 height 7
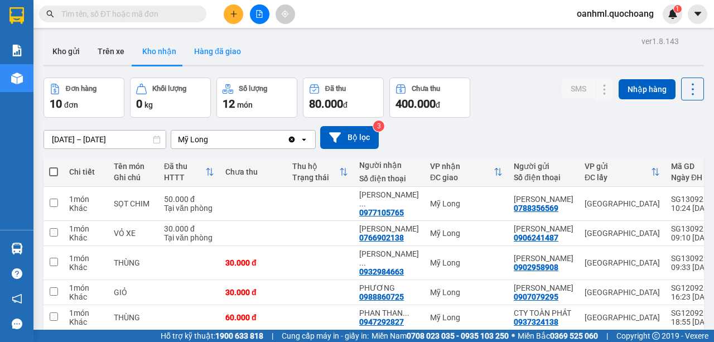
click at [214, 55] on button "Hàng đã giao" at bounding box center [217, 51] width 65 height 27
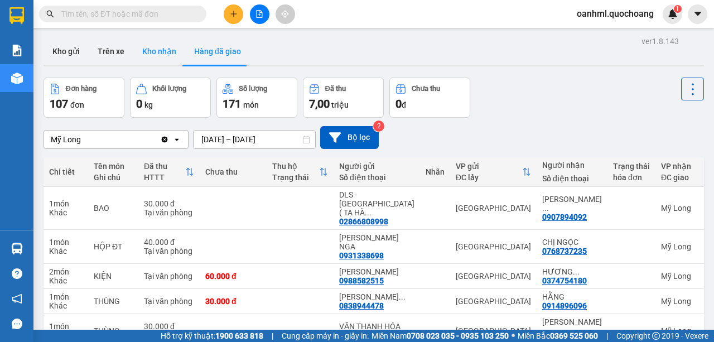
click at [169, 56] on button "Kho nhận" at bounding box center [159, 51] width 52 height 27
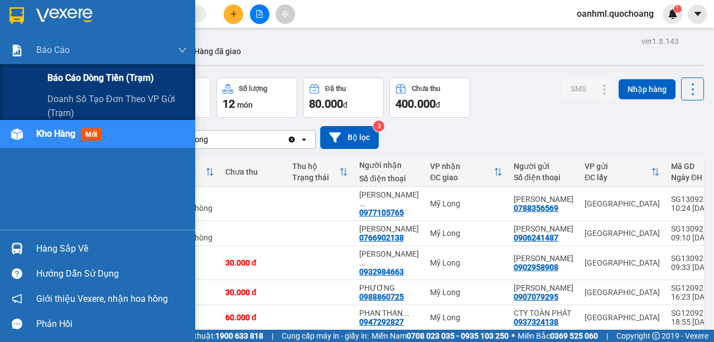
click at [62, 79] on span "Báo cáo dòng tiền (trạm)" at bounding box center [100, 78] width 107 height 14
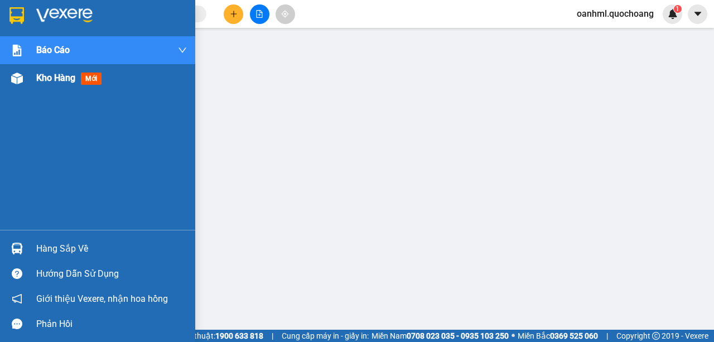
click at [50, 81] on span "Kho hàng" at bounding box center [55, 78] width 39 height 11
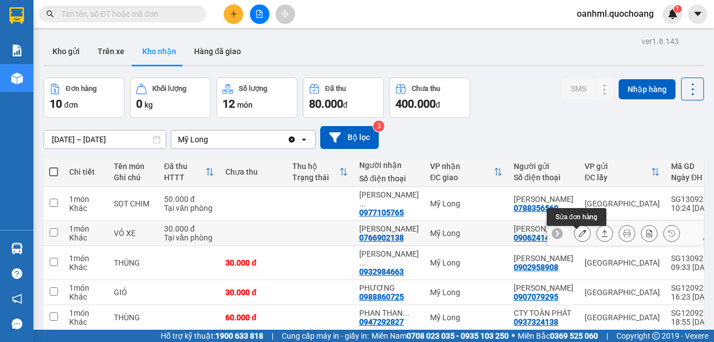
click at [578, 237] on icon at bounding box center [582, 233] width 8 height 8
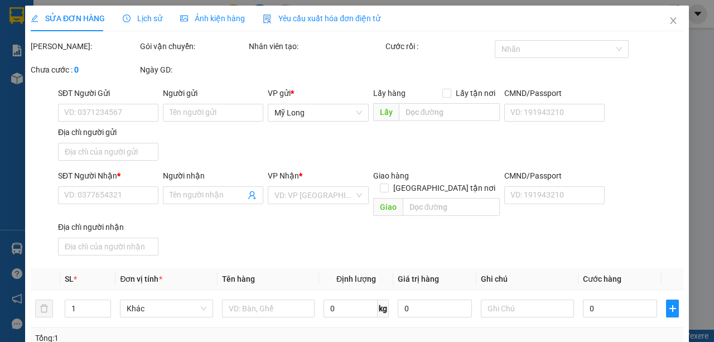
type input "0906241487"
type input "[PERSON_NAME]"
type input "SỐ 5 NGUYỄN PHÚC NGUYÊN P.9 QUẬN 3"
type input "0766902138"
type input "[PERSON_NAME]"
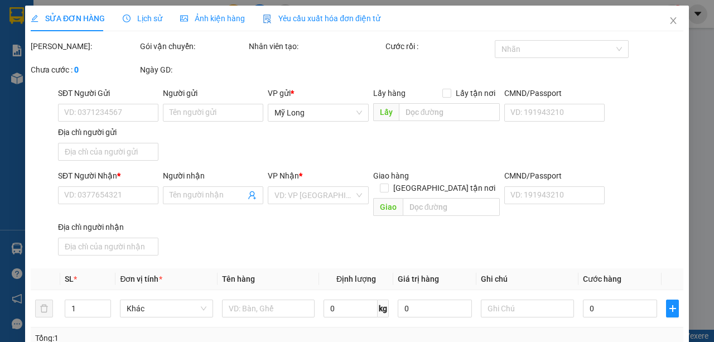
type input "30.000"
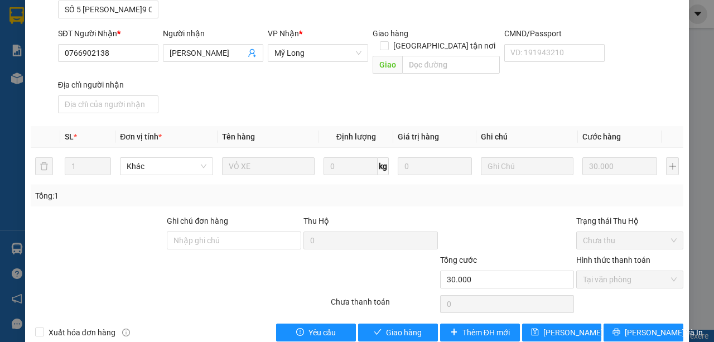
scroll to position [162, 0]
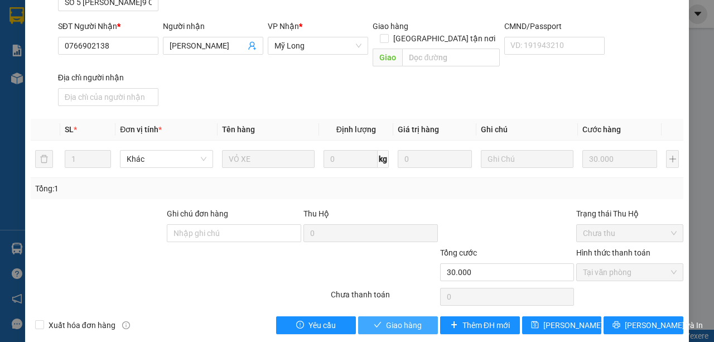
click at [386, 319] on span "Giao hàng" at bounding box center [404, 325] width 36 height 12
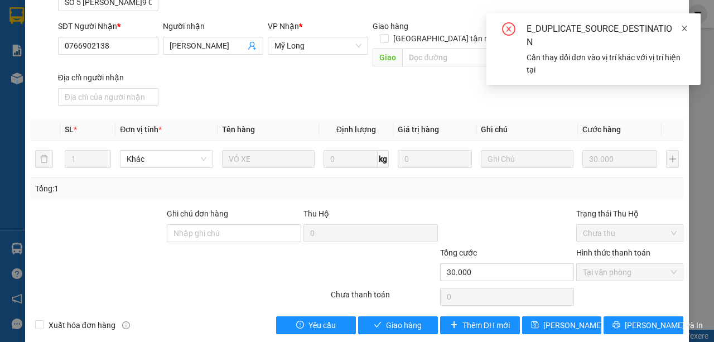
click at [683, 28] on icon "close" at bounding box center [684, 29] width 8 height 8
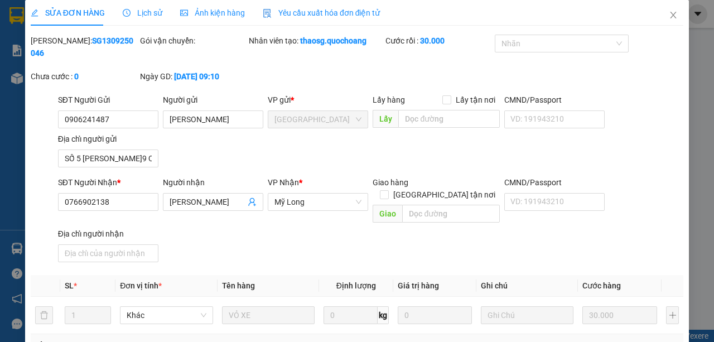
scroll to position [0, 0]
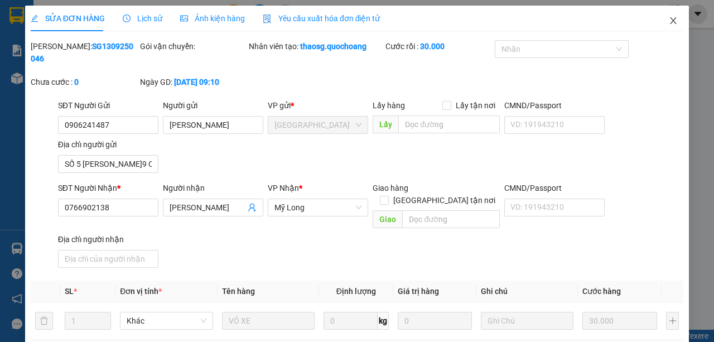
click at [669, 17] on span "Close" at bounding box center [673, 21] width 31 height 31
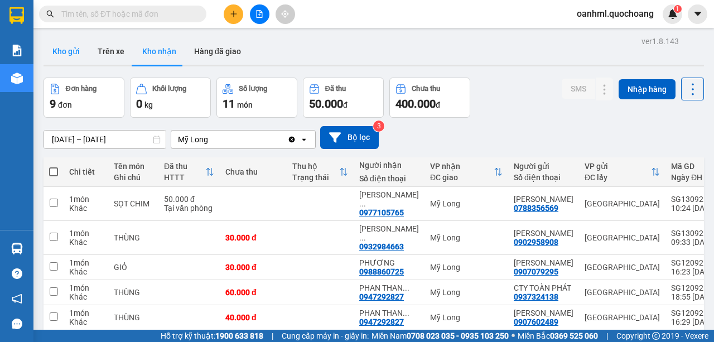
click at [61, 47] on button "Kho gửi" at bounding box center [66, 51] width 45 height 27
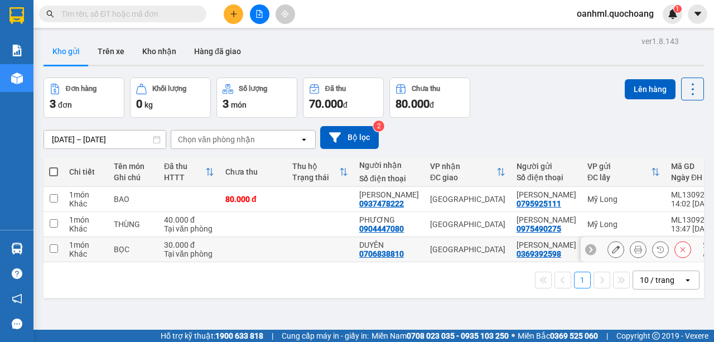
click at [379, 249] on div "DUYÊN" at bounding box center [389, 244] width 60 height 9
checkbox input "true"
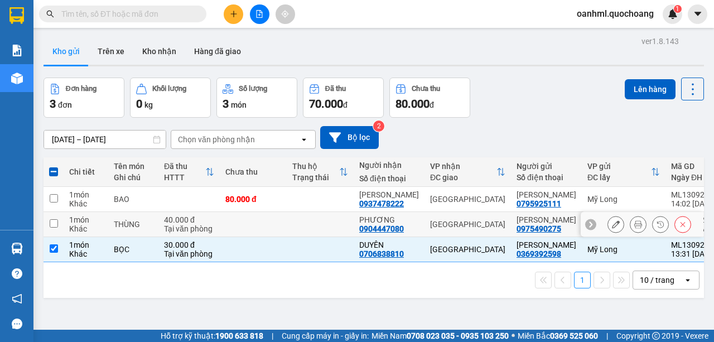
drag, startPoint x: 389, startPoint y: 249, endPoint x: 393, endPoint y: 239, distance: 10.8
click at [390, 237] on td "PHƯƠNG 0904447080" at bounding box center [389, 224] width 71 height 25
checkbox input "true"
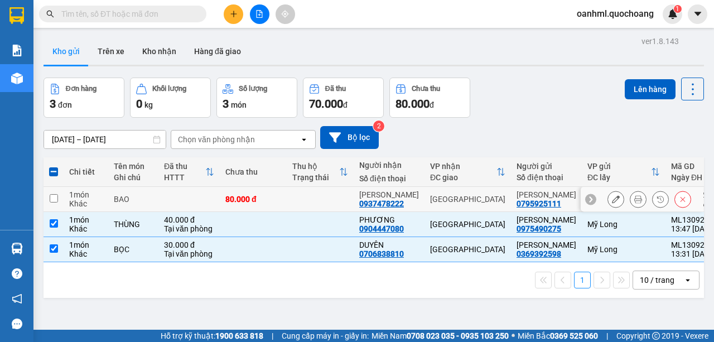
click at [454, 190] on td "Sài Gòn" at bounding box center [467, 199] width 86 height 25
checkbox input "true"
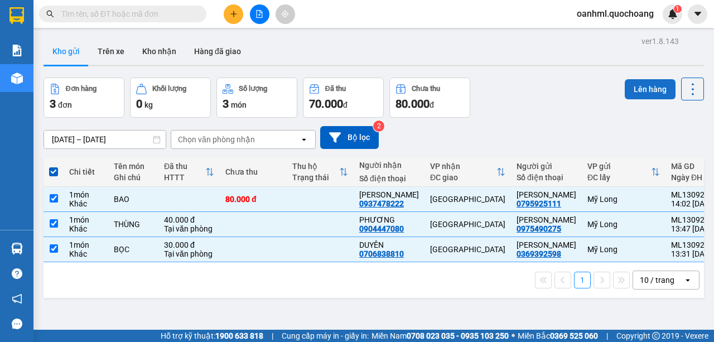
click at [636, 81] on button "Lên hàng" at bounding box center [650, 89] width 51 height 20
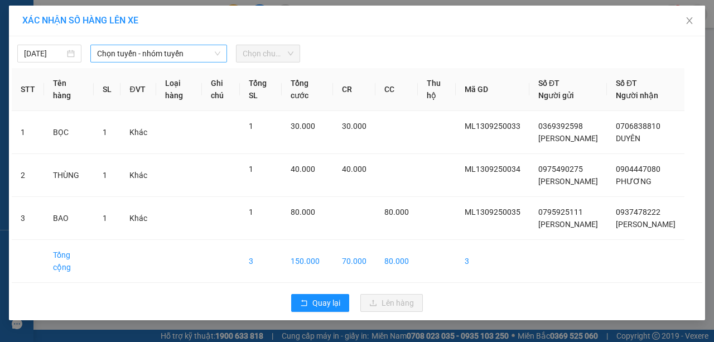
click at [186, 58] on span "Chọn tuyến - nhóm tuyến" at bounding box center [158, 53] width 123 height 17
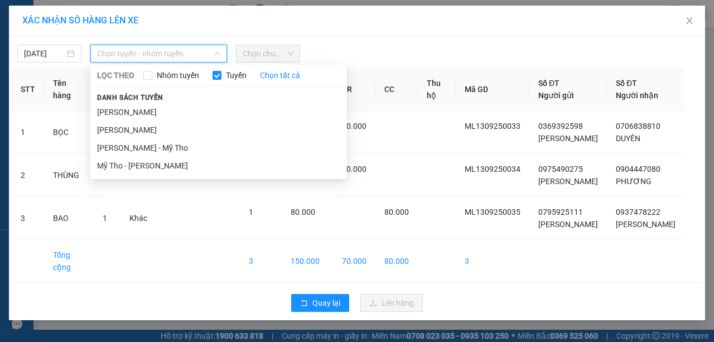
click at [164, 110] on li "Cao Lãnh - Hồ Chí Minh" at bounding box center [218, 112] width 257 height 18
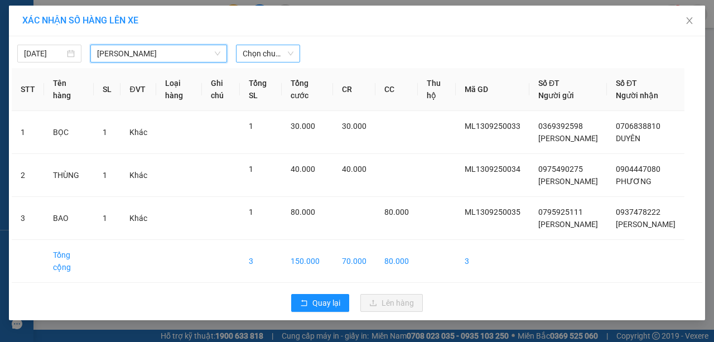
click at [247, 57] on span "Chọn chuyến" at bounding box center [268, 53] width 51 height 17
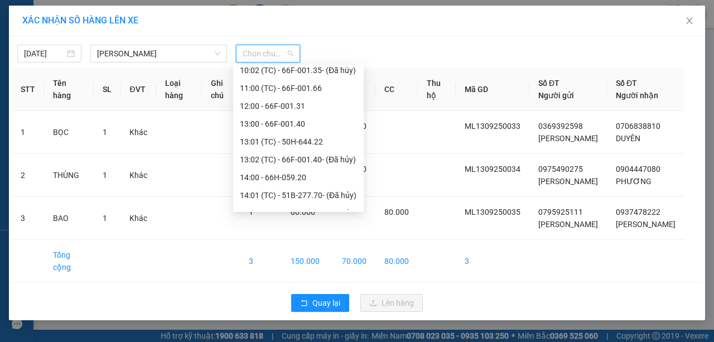
scroll to position [409, 0]
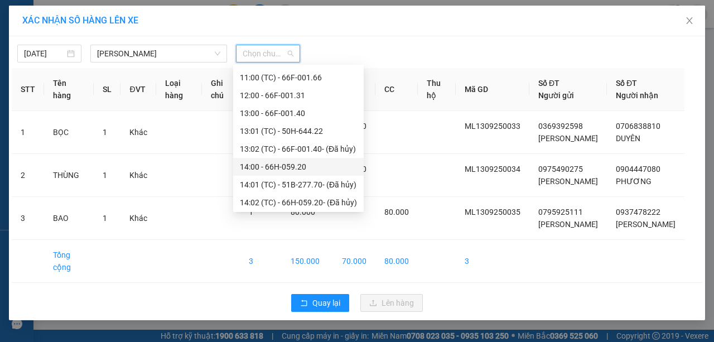
click at [267, 162] on div "14:00 - 66H-059.20" at bounding box center [298, 167] width 117 height 12
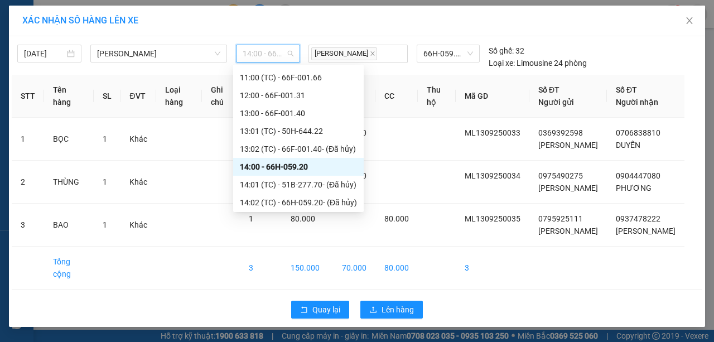
click at [274, 54] on span "14:00 - 66H-059.20" at bounding box center [268, 53] width 51 height 17
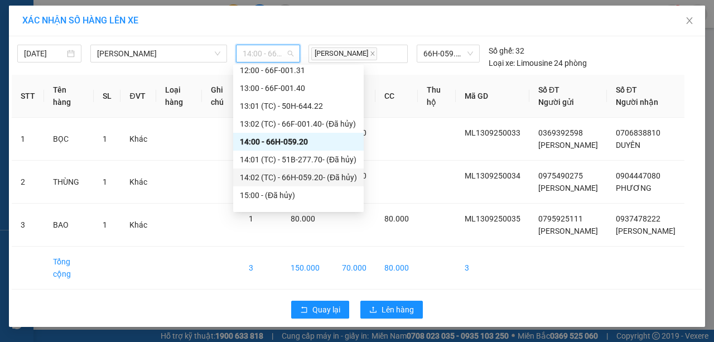
scroll to position [446, 0]
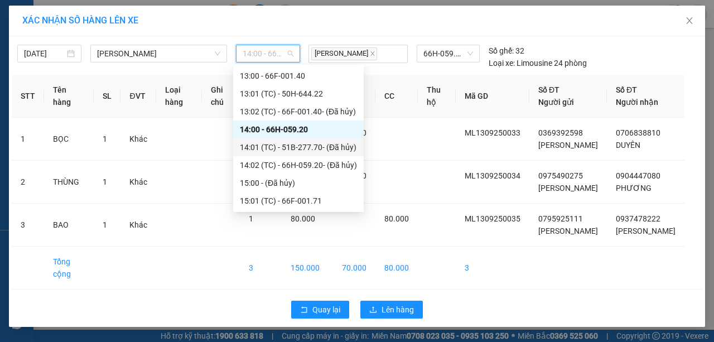
click at [289, 147] on div "14:01 (TC) - 51B-277.70 - (Đã hủy)" at bounding box center [298, 147] width 117 height 12
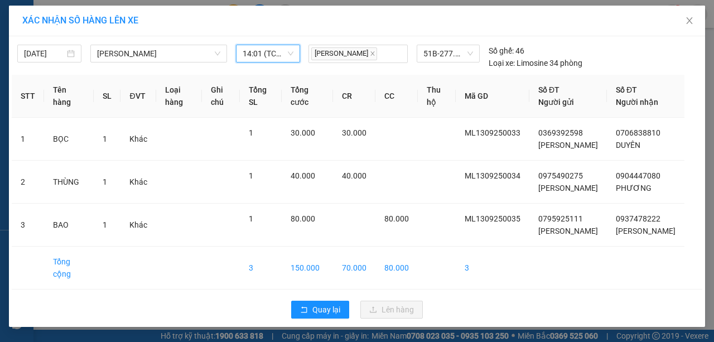
click at [274, 57] on span "14:01 (TC) - 51B-277.70 - (Đã hủy)" at bounding box center [268, 53] width 51 height 17
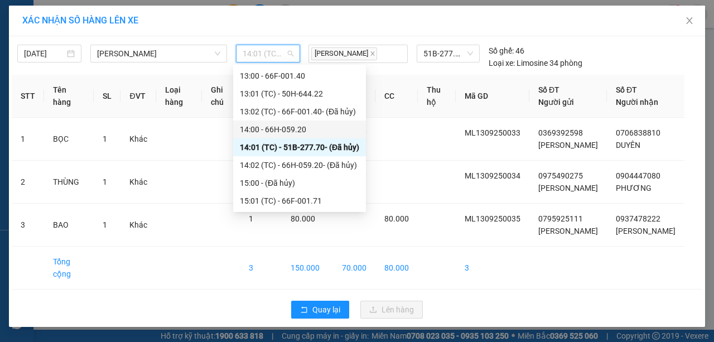
click at [277, 128] on div "14:00 - 66H-059.20" at bounding box center [299, 129] width 119 height 12
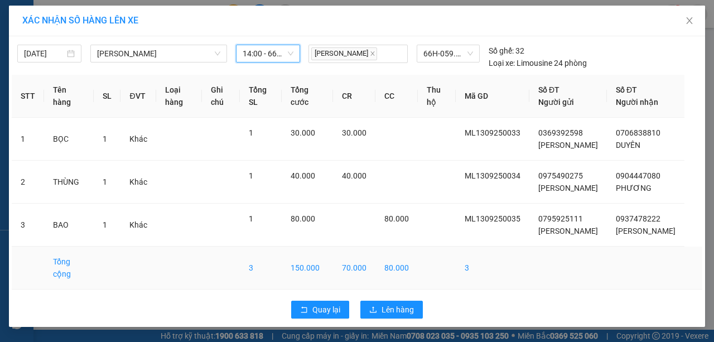
scroll to position [22, 0]
drag, startPoint x: 371, startPoint y: 307, endPoint x: 373, endPoint y: 302, distance: 5.7
click at [371, 306] on button "Lên hàng" at bounding box center [391, 310] width 62 height 18
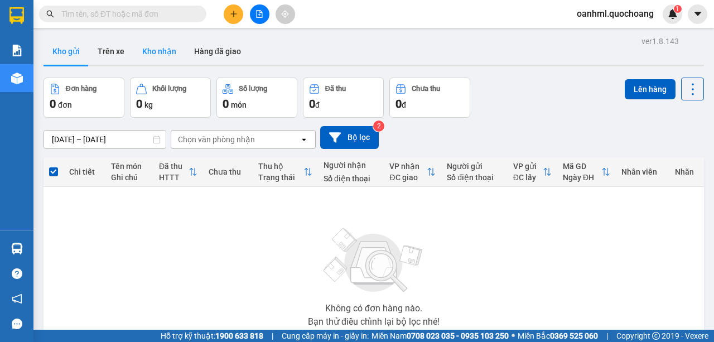
click at [163, 54] on button "Kho nhận" at bounding box center [159, 51] width 52 height 27
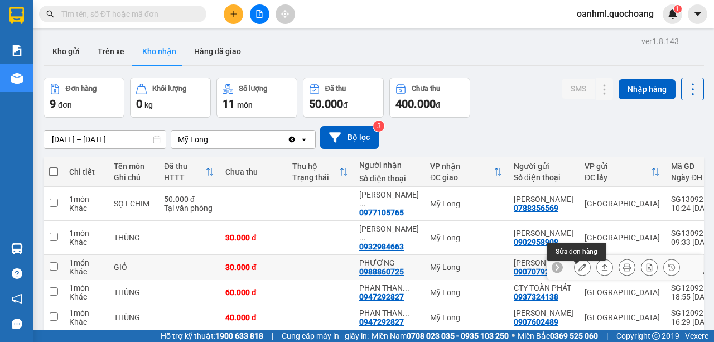
click at [579, 271] on icon at bounding box center [582, 267] width 8 height 8
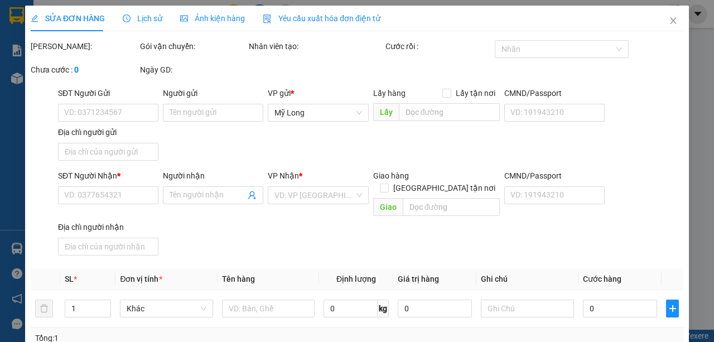
type input "0907079295"
type input "NGUYỄN TRÍ THIỆN"
type input "95 HUỲNH PHÙNG VĂN TRUNG P.7 PHÚ NHUẬN"
type input "0988860725"
type input "PHƯƠNG"
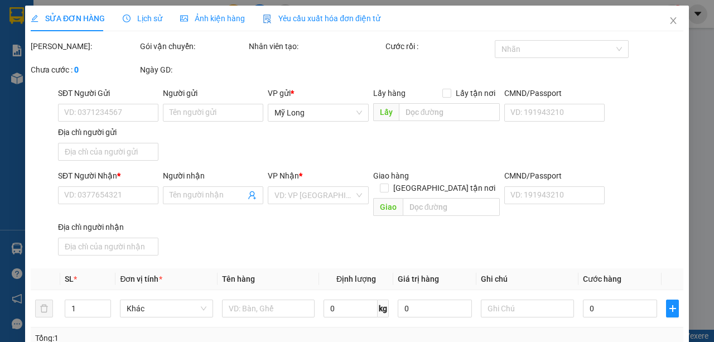
type input "30.000"
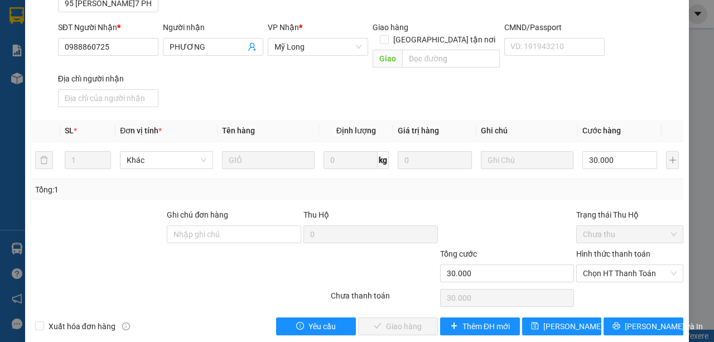
scroll to position [162, 0]
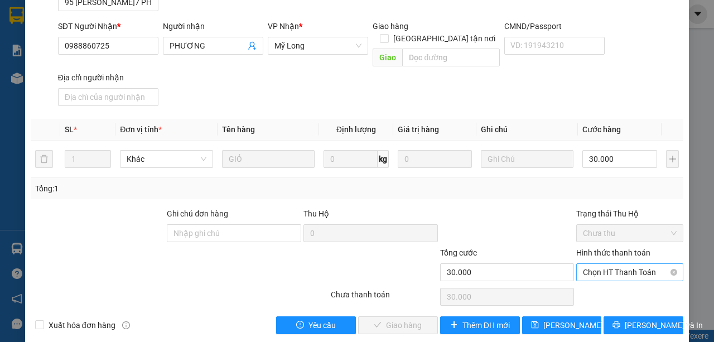
click at [603, 264] on span "Chọn HT Thanh Toán" at bounding box center [630, 272] width 94 height 17
drag, startPoint x: 605, startPoint y: 280, endPoint x: 600, endPoint y: 273, distance: 8.8
click at [605, 280] on div "Tại văn phòng" at bounding box center [624, 281] width 93 height 12
type input "0"
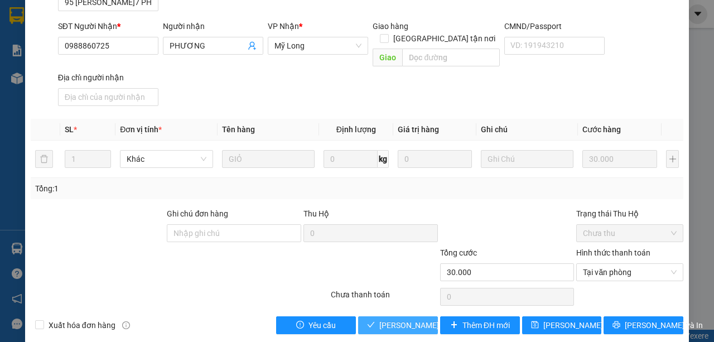
click at [419, 319] on span "Lưu và Giao hàng" at bounding box center [432, 325] width 107 height 12
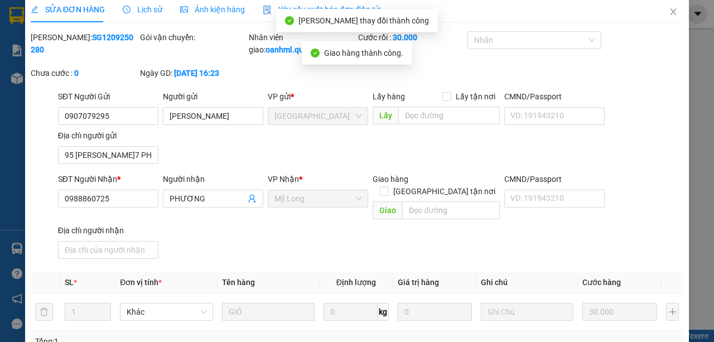
scroll to position [0, 0]
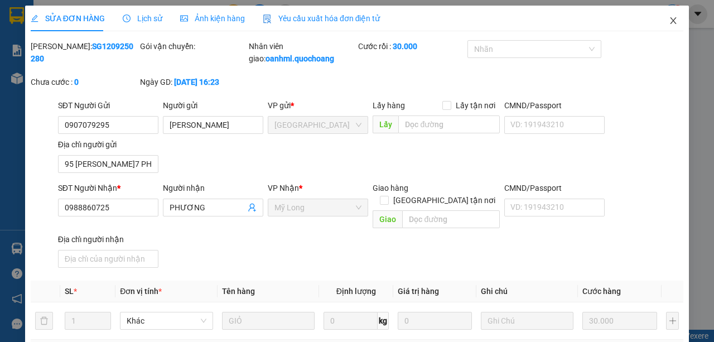
drag, startPoint x: 665, startPoint y: 20, endPoint x: 670, endPoint y: 16, distance: 6.3
click at [669, 20] on icon "close" at bounding box center [673, 20] width 9 height 9
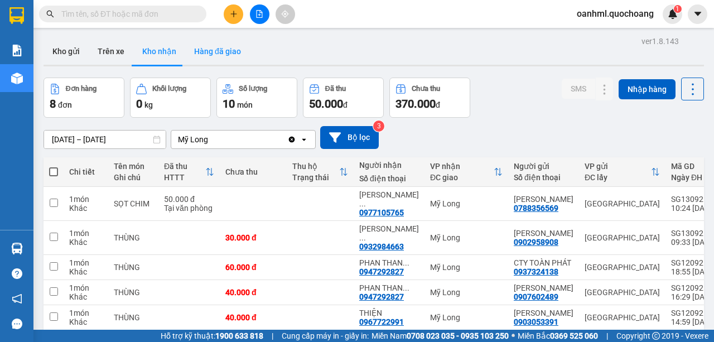
click at [228, 43] on button "Hàng đã giao" at bounding box center [217, 51] width 65 height 27
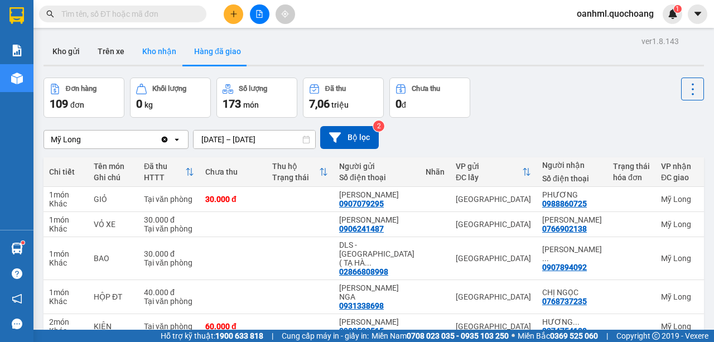
click at [158, 57] on button "Kho nhận" at bounding box center [159, 51] width 52 height 27
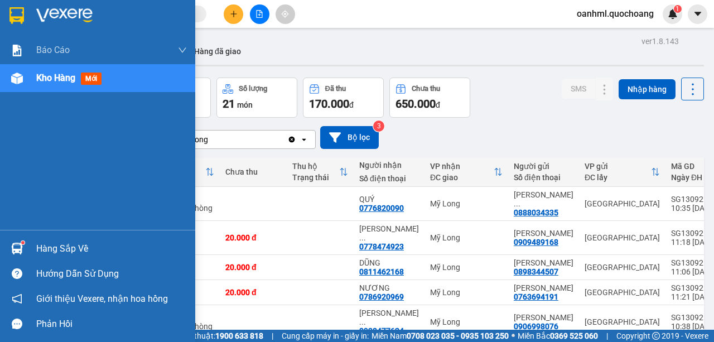
click at [43, 249] on div "Hàng sắp về" at bounding box center [111, 248] width 151 height 17
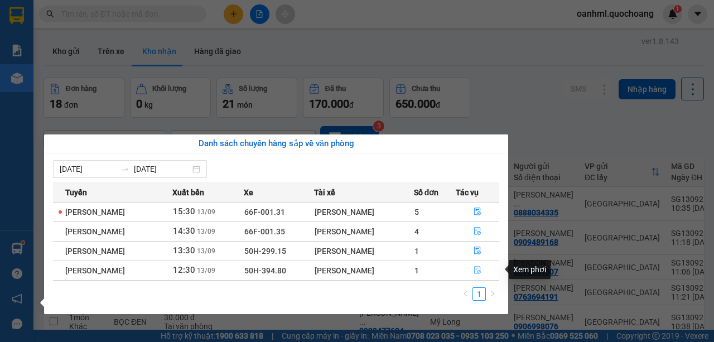
drag, startPoint x: 479, startPoint y: 270, endPoint x: 475, endPoint y: 260, distance: 10.1
click at [479, 269] on icon "file-done" at bounding box center [477, 270] width 8 height 8
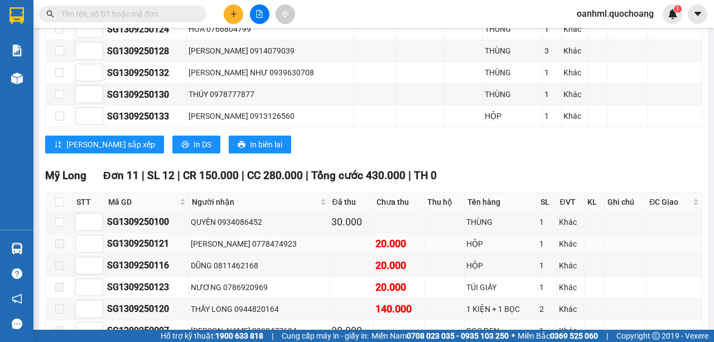
scroll to position [892, 0]
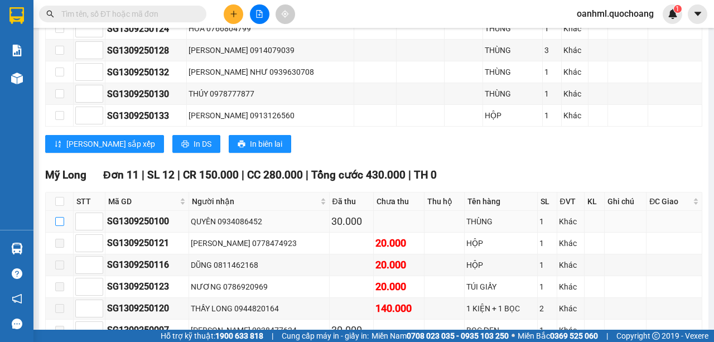
click at [62, 217] on input "checkbox" at bounding box center [59, 221] width 9 height 9
checkbox input "true"
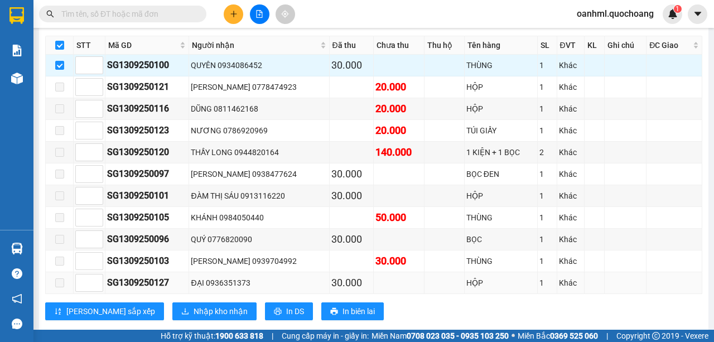
scroll to position [1012, 0]
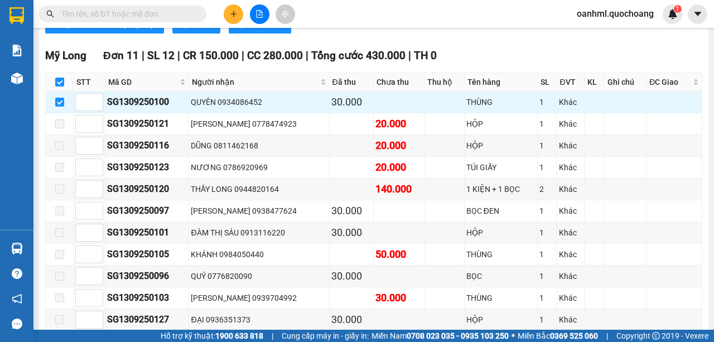
drag, startPoint x: 59, startPoint y: 87, endPoint x: 70, endPoint y: 74, distance: 17.1
click at [60, 98] on input "checkbox" at bounding box center [59, 102] width 9 height 9
checkbox input "false"
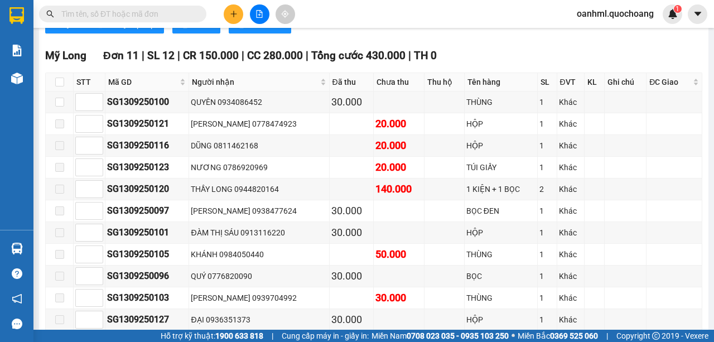
click at [170, 12] on input "text" at bounding box center [127, 14] width 132 height 12
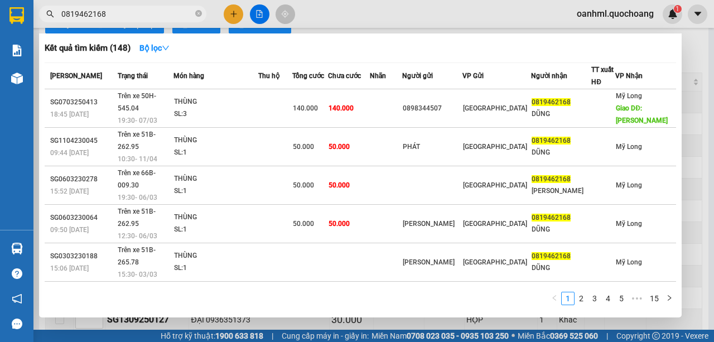
type input "0819462168"
click at [705, 139] on div at bounding box center [357, 171] width 714 height 342
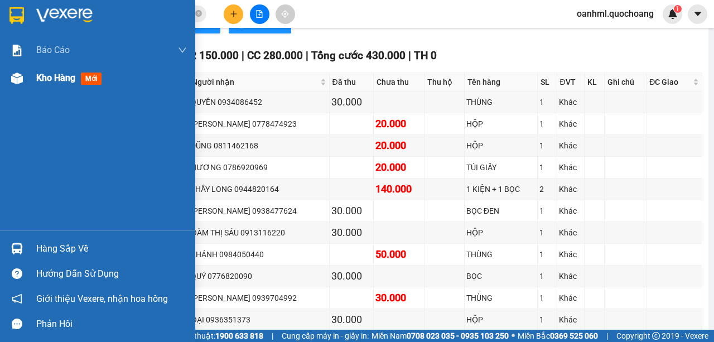
click at [58, 83] on span "Kho hàng" at bounding box center [55, 78] width 39 height 11
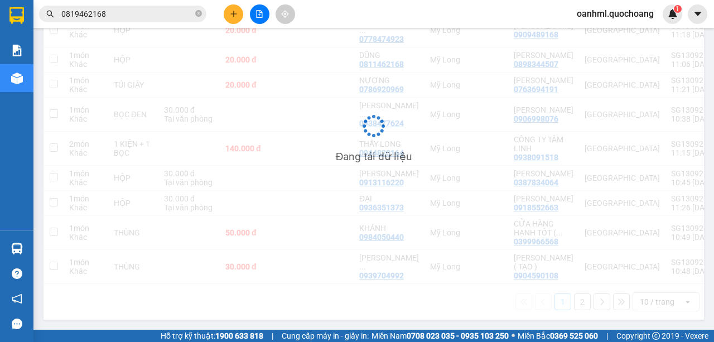
scroll to position [249, 0]
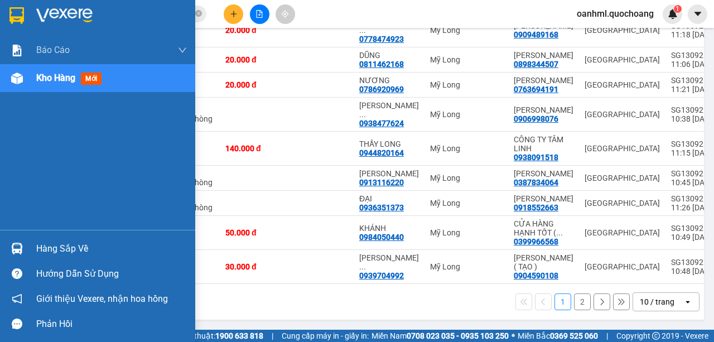
drag, startPoint x: 61, startPoint y: 247, endPoint x: 49, endPoint y: 240, distance: 13.7
click at [61, 247] on div "Hàng sắp về" at bounding box center [111, 248] width 151 height 17
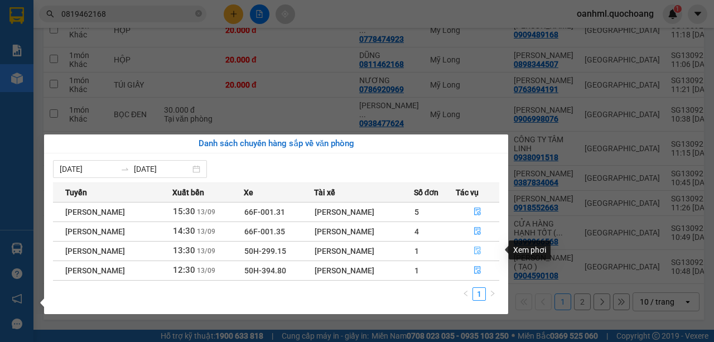
click at [477, 253] on icon "file-done" at bounding box center [477, 251] width 7 height 8
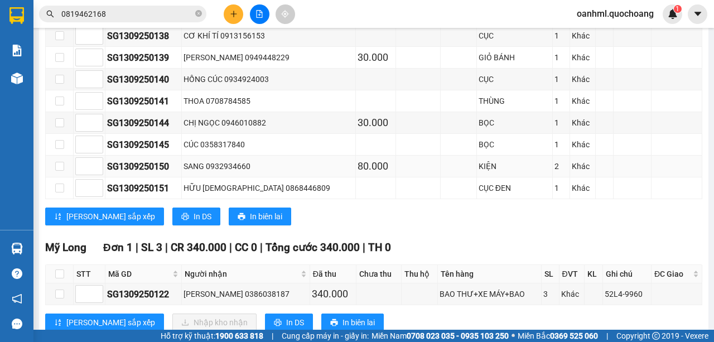
scroll to position [562, 0]
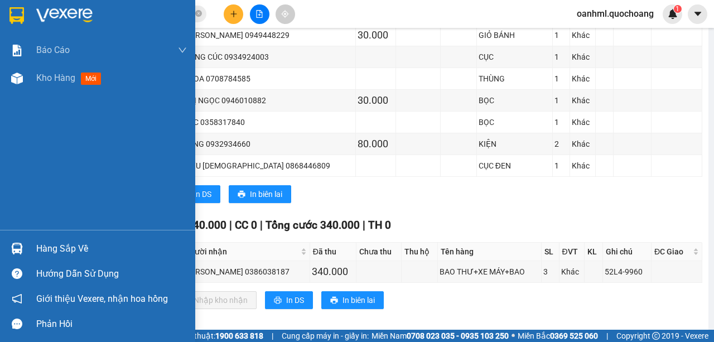
drag, startPoint x: 57, startPoint y: 245, endPoint x: 59, endPoint y: 239, distance: 6.5
click at [56, 244] on div "Hàng sắp về" at bounding box center [111, 248] width 151 height 17
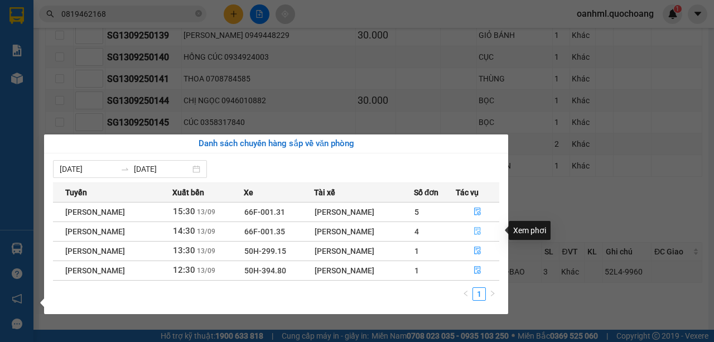
click at [479, 229] on icon "file-done" at bounding box center [477, 231] width 8 height 8
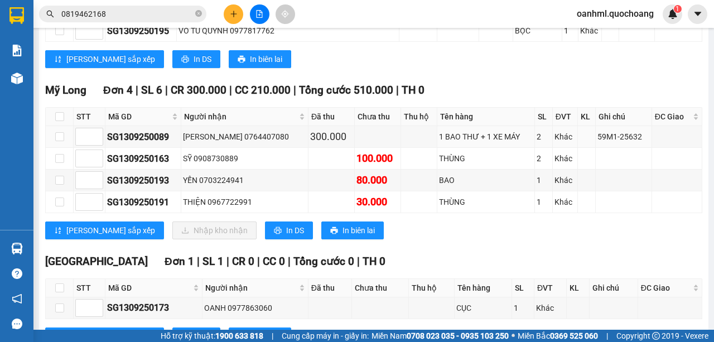
scroll to position [1008, 0]
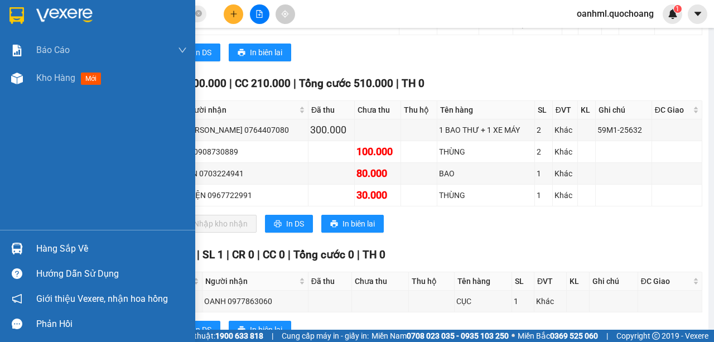
drag, startPoint x: 66, startPoint y: 255, endPoint x: 67, endPoint y: 244, distance: 11.2
click at [66, 249] on div "Hàng sắp về" at bounding box center [111, 248] width 151 height 17
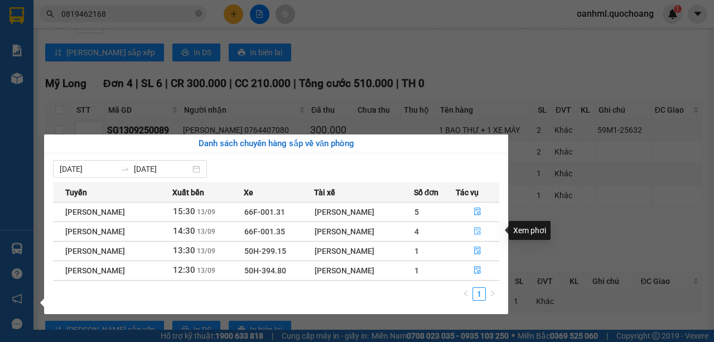
drag, startPoint x: 480, startPoint y: 229, endPoint x: 477, endPoint y: 216, distance: 13.0
click at [479, 229] on icon "file-done" at bounding box center [477, 232] width 7 height 8
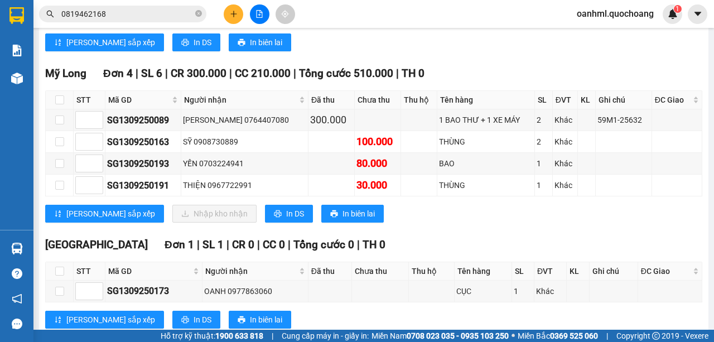
scroll to position [1027, 0]
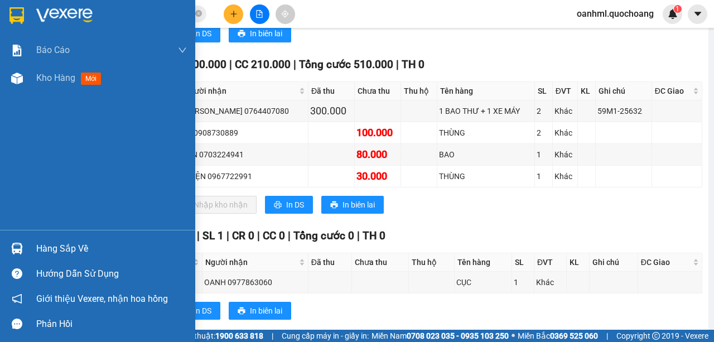
drag, startPoint x: 54, startPoint y: 248, endPoint x: 68, endPoint y: 236, distance: 18.3
click at [52, 247] on div "Hàng sắp về" at bounding box center [111, 248] width 151 height 17
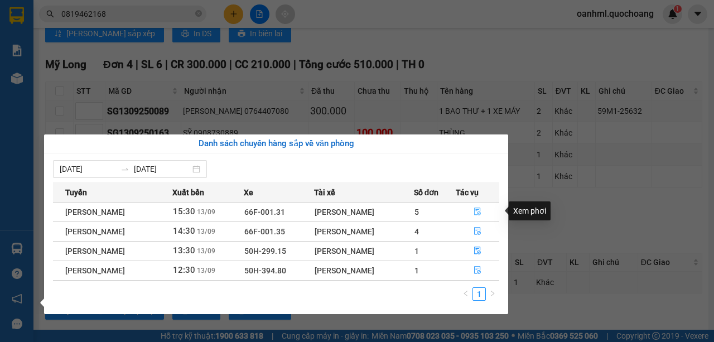
click at [478, 206] on button "button" at bounding box center [477, 212] width 43 height 18
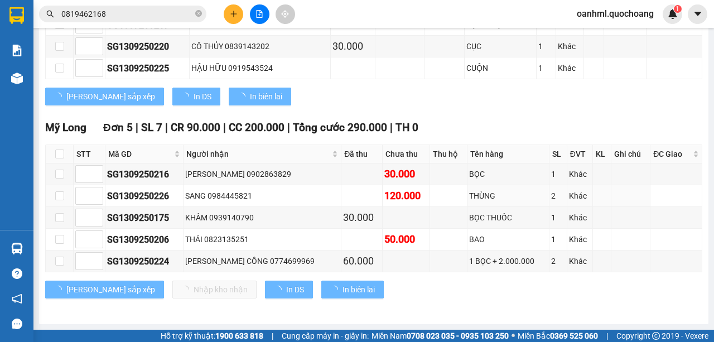
scroll to position [605, 0]
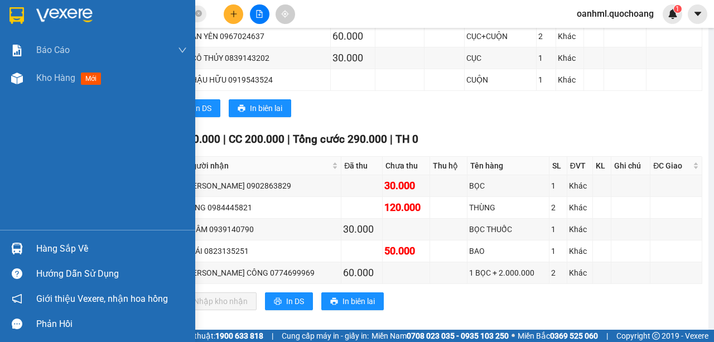
click at [35, 115] on div "Báo cáo Báo cáo dòng tiền (trạm) Doanh số tạo đơn theo VP gửi (trạm) Kho hàng m…" at bounding box center [97, 133] width 195 height 194
click at [75, 253] on div "Hàng sắp về" at bounding box center [111, 248] width 151 height 17
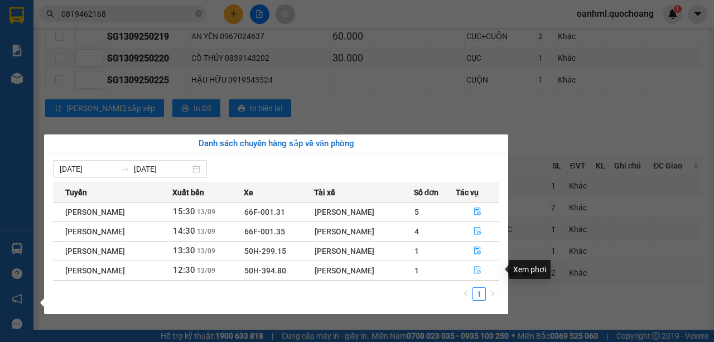
drag, startPoint x: 478, startPoint y: 268, endPoint x: 473, endPoint y: 260, distance: 9.8
click at [479, 268] on icon "file-done" at bounding box center [477, 270] width 8 height 8
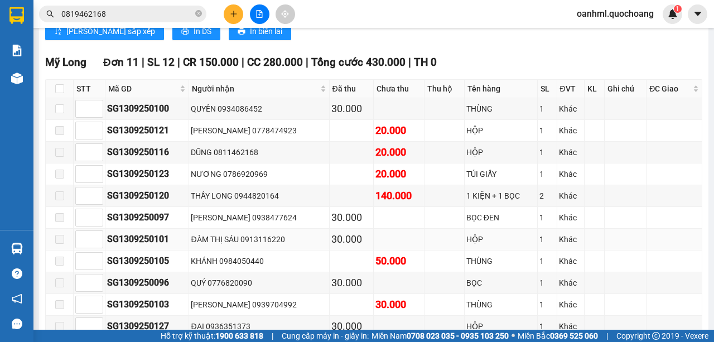
scroll to position [1048, 0]
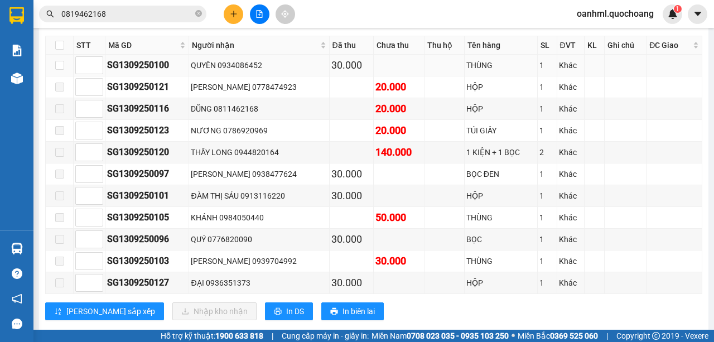
click at [301, 59] on div "QUYÊN 0934086452" at bounding box center [259, 65] width 136 height 12
click at [54, 55] on td at bounding box center [60, 66] width 28 height 22
drag, startPoint x: 61, startPoint y: 51, endPoint x: 91, endPoint y: 65, distance: 33.2
click at [62, 61] on input "checkbox" at bounding box center [59, 65] width 9 height 9
checkbox input "true"
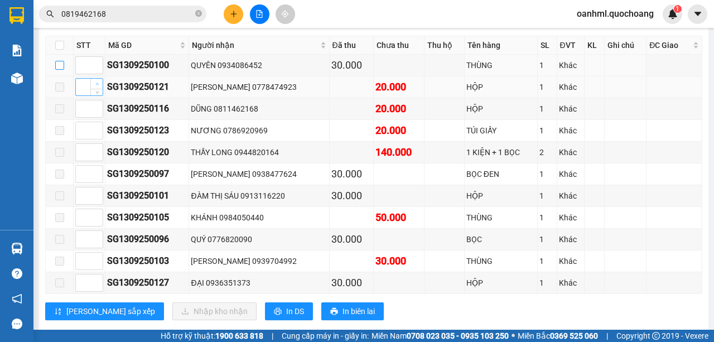
checkbox input "true"
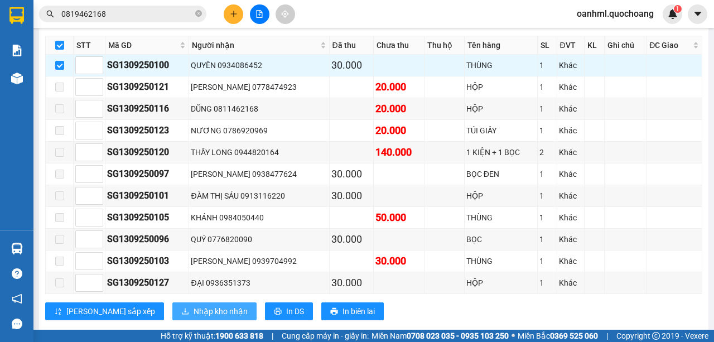
click at [194, 305] on span "Nhập kho nhận" at bounding box center [221, 311] width 54 height 12
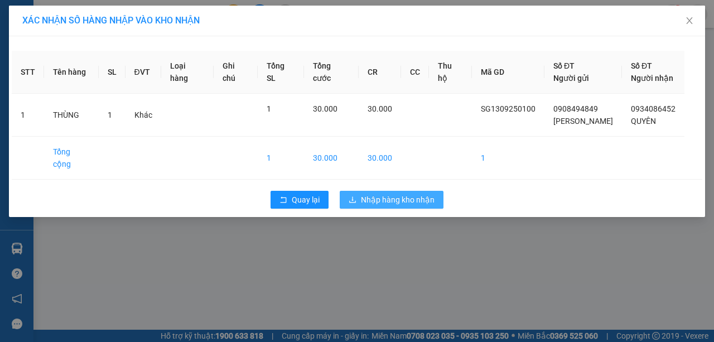
click at [386, 194] on span "Nhập hàng kho nhận" at bounding box center [398, 200] width 74 height 12
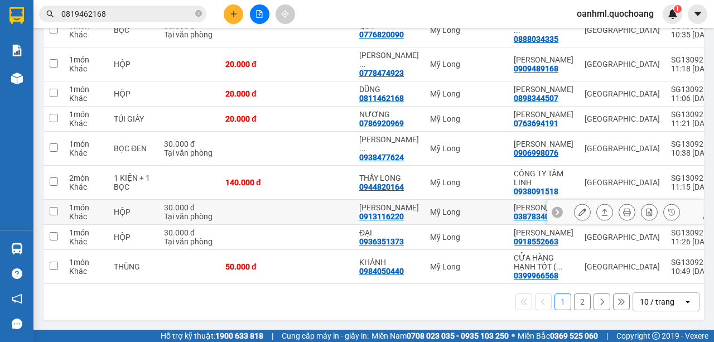
scroll to position [240, 0]
drag, startPoint x: 664, startPoint y: 303, endPoint x: 660, endPoint y: 293, distance: 11.5
click at [664, 303] on div "10 / trang" at bounding box center [657, 301] width 35 height 11
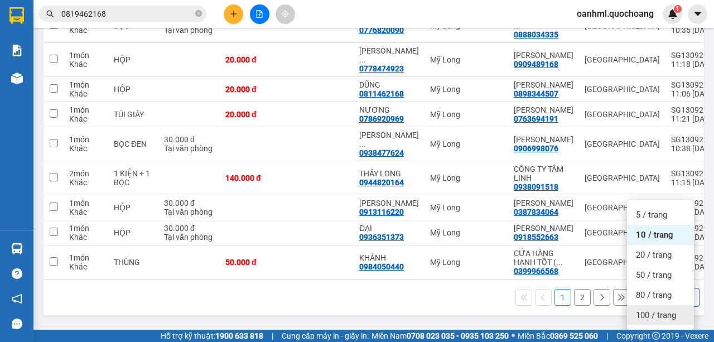
click at [660, 310] on span "100 / trang" at bounding box center [656, 315] width 40 height 11
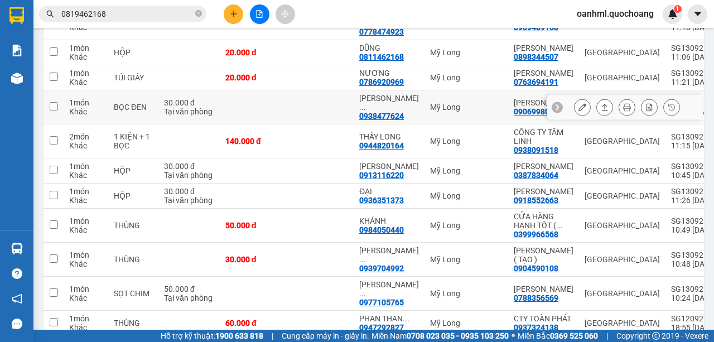
scroll to position [203, 0]
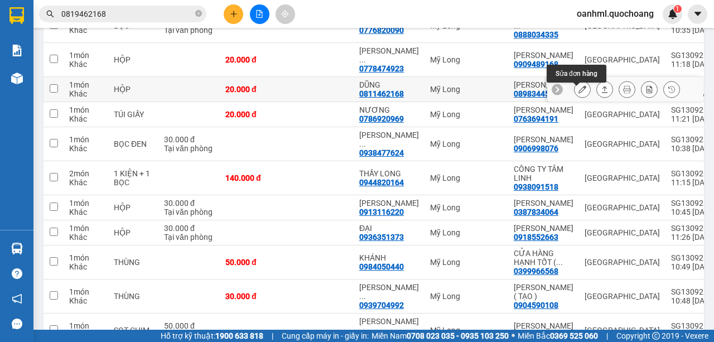
click at [579, 93] on icon at bounding box center [582, 89] width 8 height 8
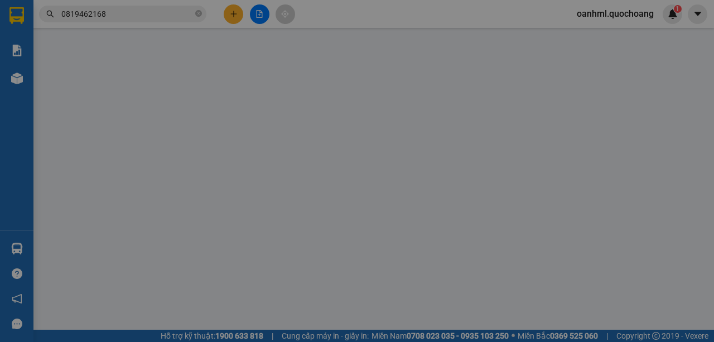
type input "0898344507"
type input "ĐẶNG VĂN NAM"
type input "1 PHẠM VĂN BẠCH , GÒ VẤP"
type input "0811462168"
type input "DŨNG"
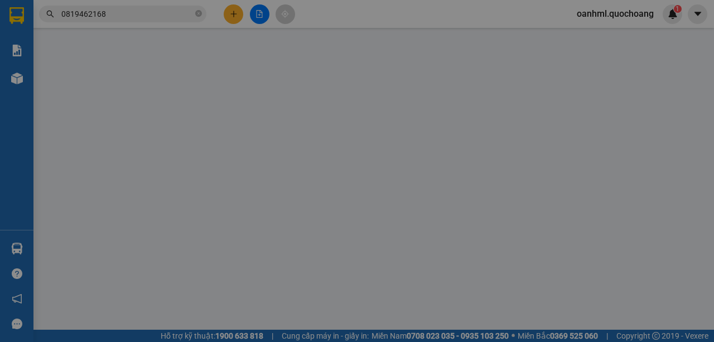
type input "20.000"
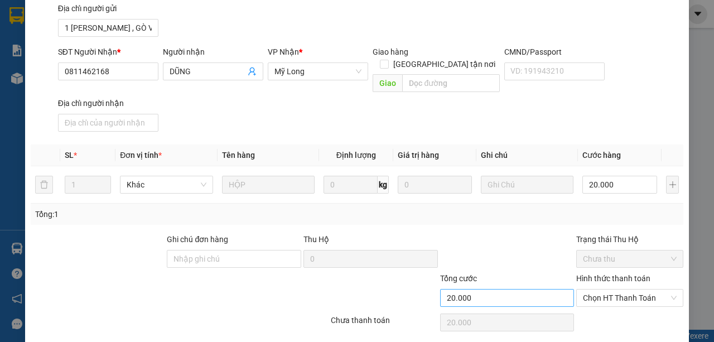
scroll to position [162, 0]
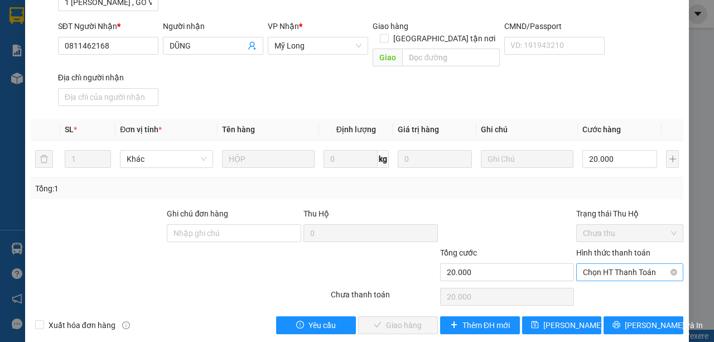
click at [601, 264] on span "Chọn HT Thanh Toán" at bounding box center [630, 272] width 94 height 17
click at [605, 276] on div "Tại văn phòng" at bounding box center [624, 281] width 93 height 12
type input "0"
click at [425, 319] on span "Lưu và Giao hàng" at bounding box center [432, 325] width 107 height 12
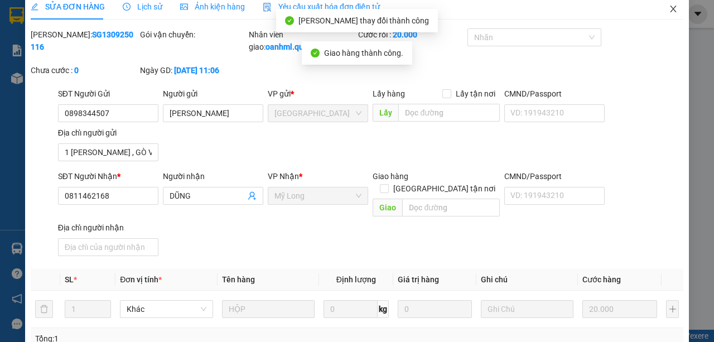
scroll to position [0, 0]
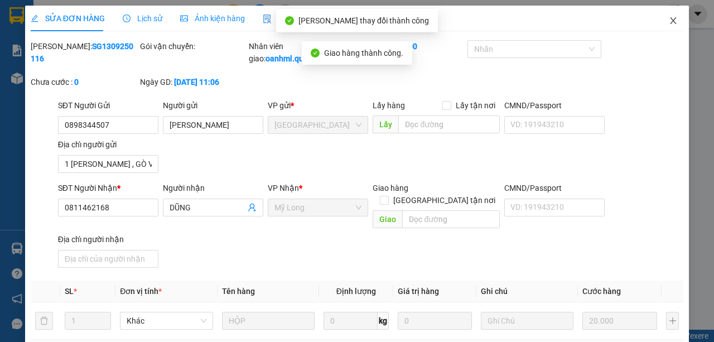
click at [669, 24] on icon "close" at bounding box center [673, 20] width 9 height 9
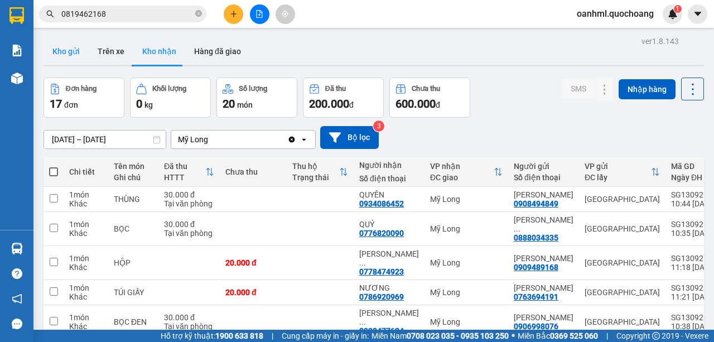
click at [72, 49] on button "Kho gửi" at bounding box center [66, 51] width 45 height 27
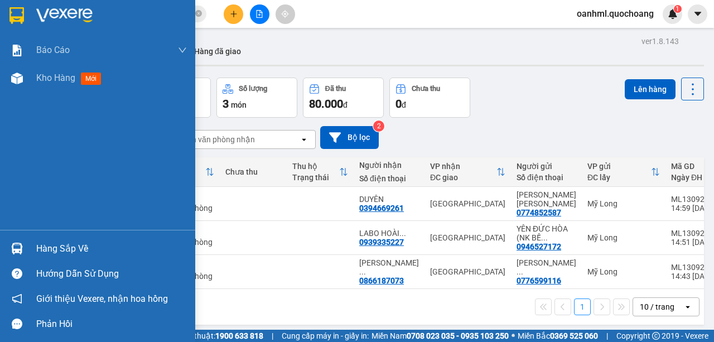
drag, startPoint x: 38, startPoint y: 248, endPoint x: 22, endPoint y: 228, distance: 25.0
click at [37, 248] on div "Hàng sắp về" at bounding box center [111, 248] width 151 height 17
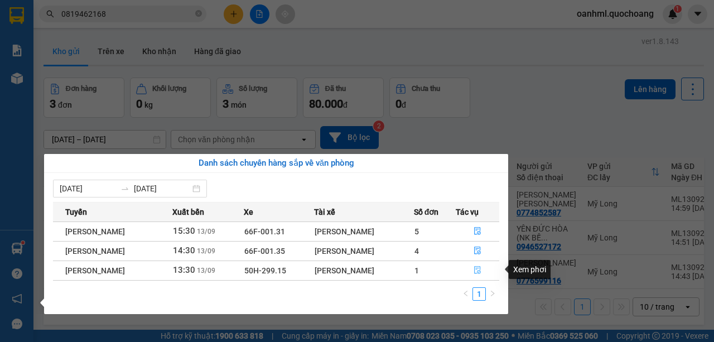
click at [481, 271] on icon "file-done" at bounding box center [477, 270] width 8 height 8
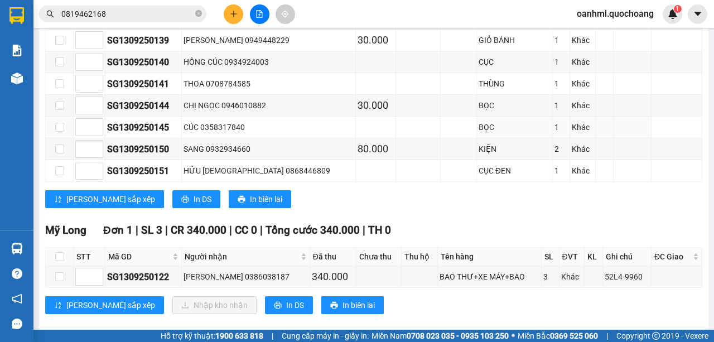
scroll to position [558, 0]
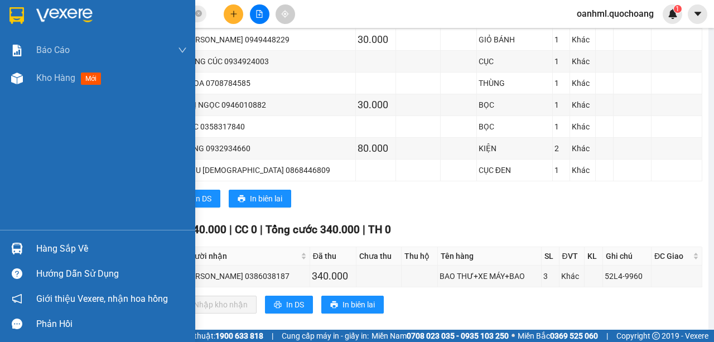
click at [40, 249] on div "Hàng sắp về" at bounding box center [111, 248] width 151 height 17
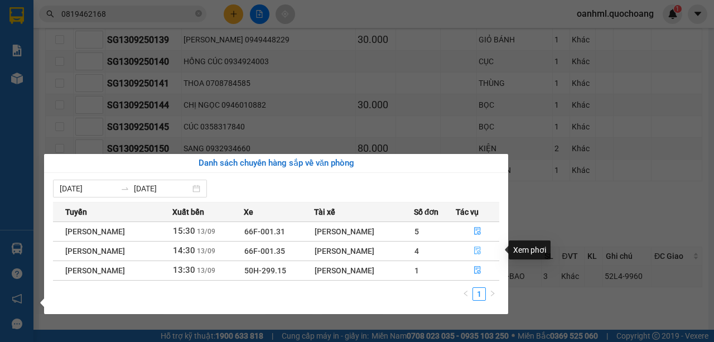
click at [476, 247] on icon "file-done" at bounding box center [477, 251] width 8 height 8
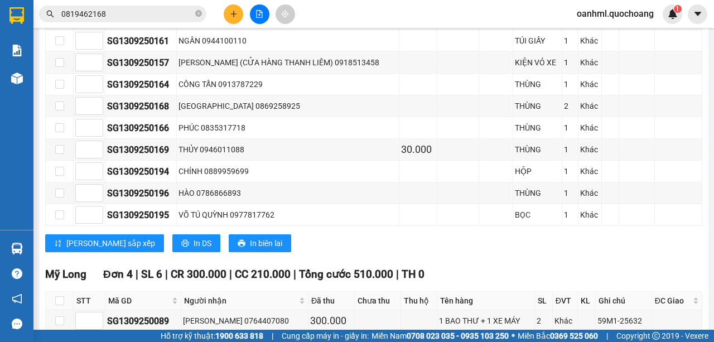
scroll to position [966, 0]
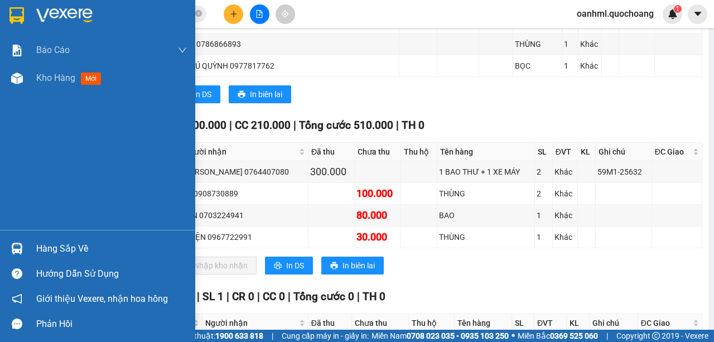
click at [74, 252] on div "Hàng sắp về" at bounding box center [111, 248] width 151 height 17
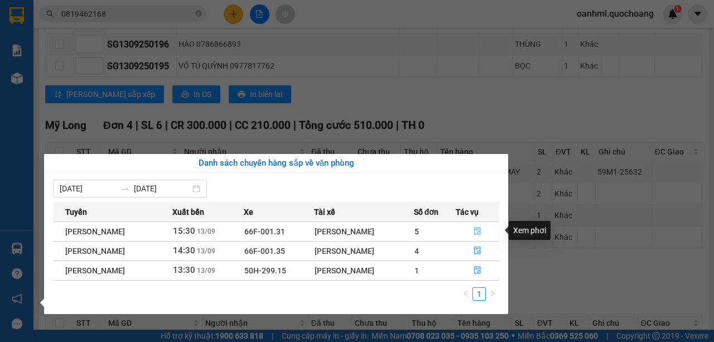
click at [478, 230] on icon "file-done" at bounding box center [477, 231] width 8 height 8
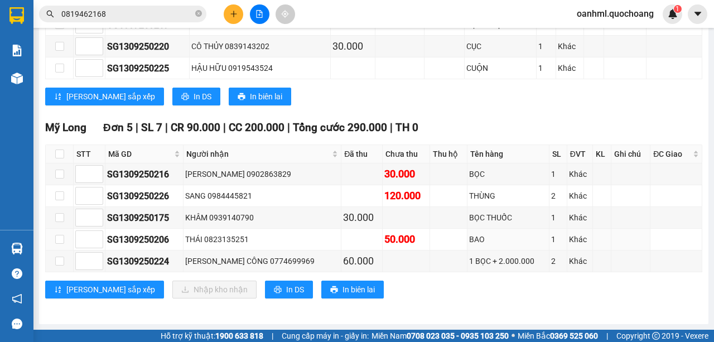
scroll to position [605, 0]
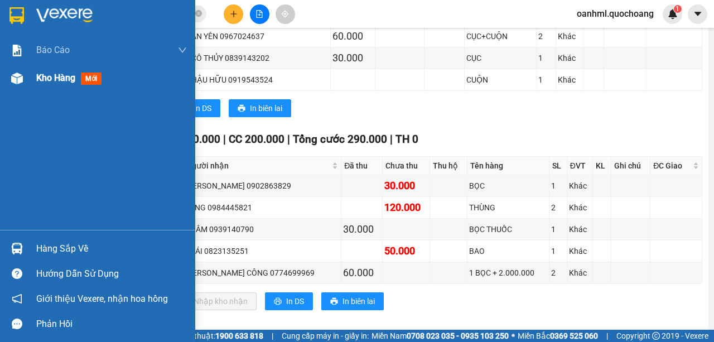
click at [47, 80] on span "Kho hàng" at bounding box center [55, 78] width 39 height 11
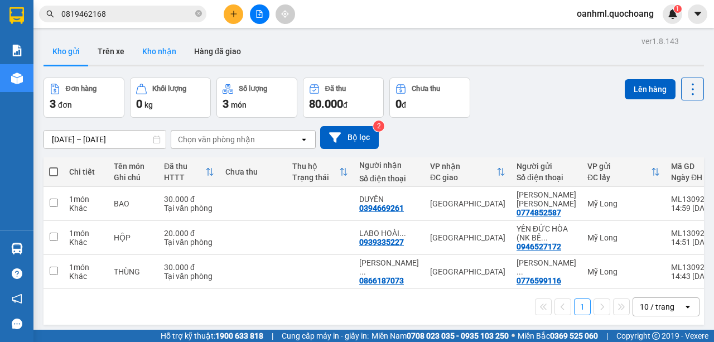
click at [152, 52] on button "Kho nhận" at bounding box center [159, 51] width 52 height 27
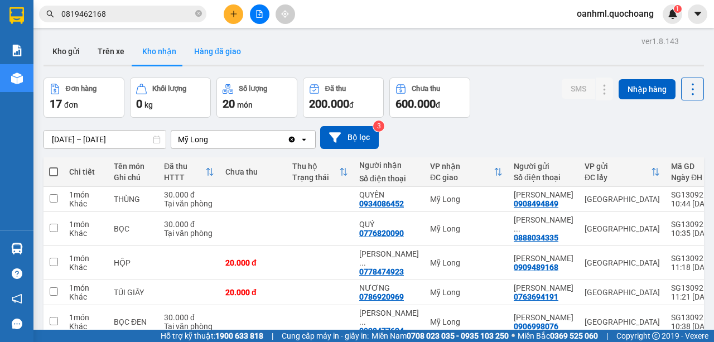
click at [221, 53] on button "Hàng đã giao" at bounding box center [217, 51] width 65 height 27
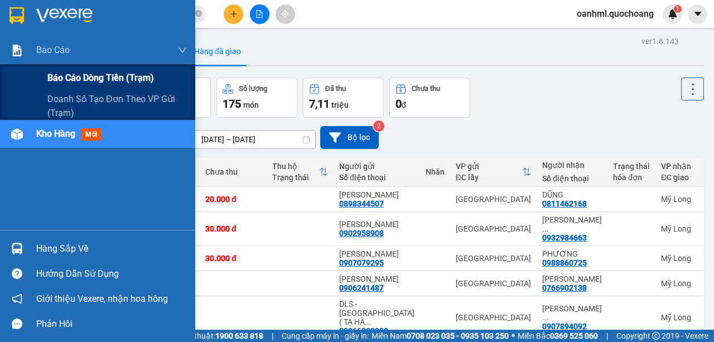
click at [54, 74] on span "Báo cáo dòng tiền (trạm)" at bounding box center [100, 78] width 107 height 14
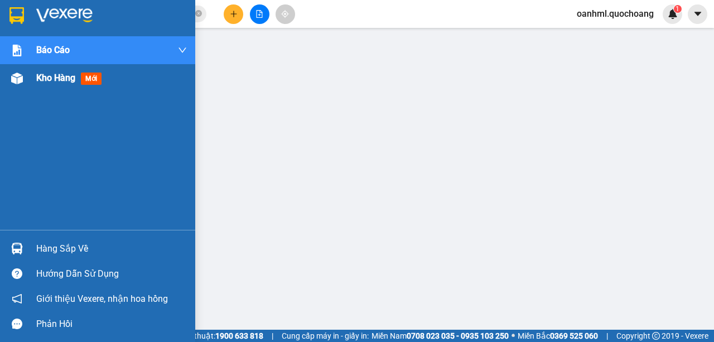
click at [46, 76] on span "Kho hàng" at bounding box center [55, 78] width 39 height 11
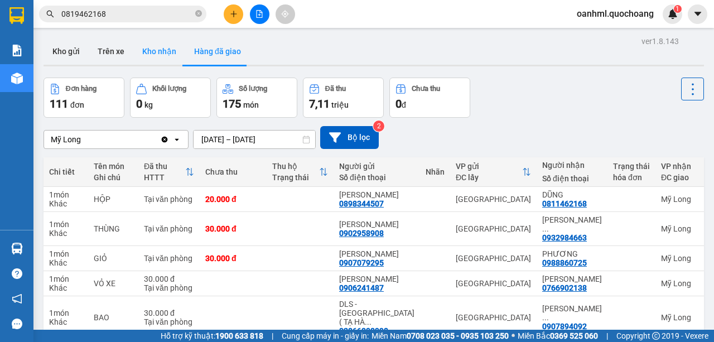
click at [170, 56] on button "Kho nhận" at bounding box center [159, 51] width 52 height 27
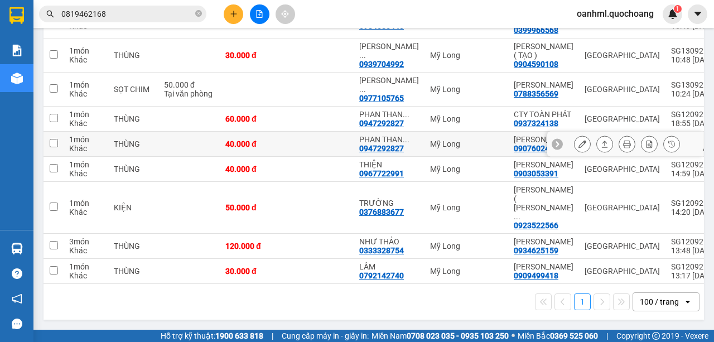
scroll to position [446, 0]
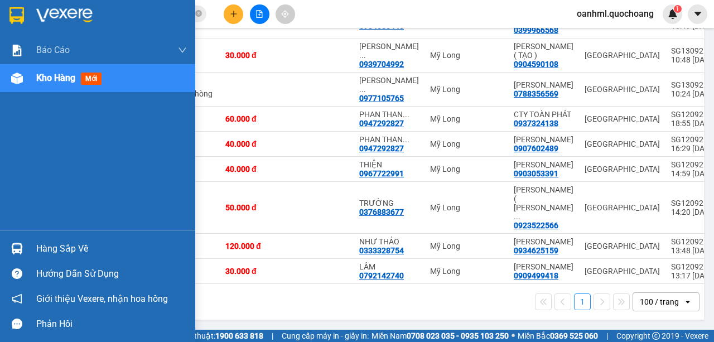
click at [51, 247] on div "Hàng sắp về" at bounding box center [111, 248] width 151 height 17
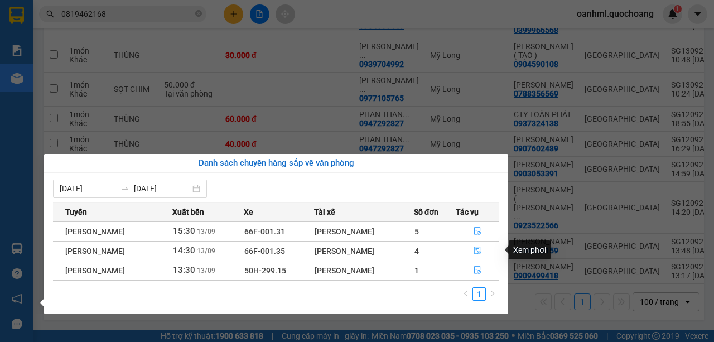
click at [478, 250] on icon "file-done" at bounding box center [477, 251] width 8 height 8
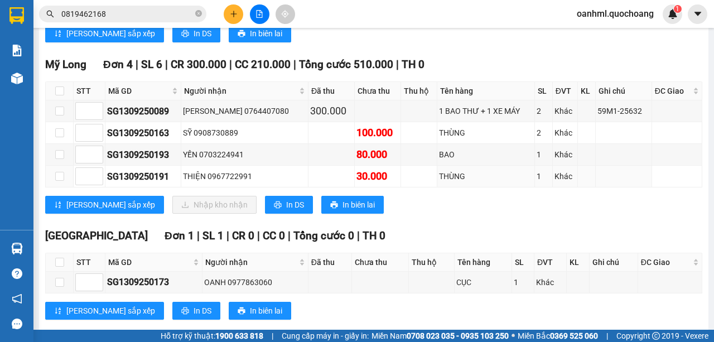
scroll to position [879, 0]
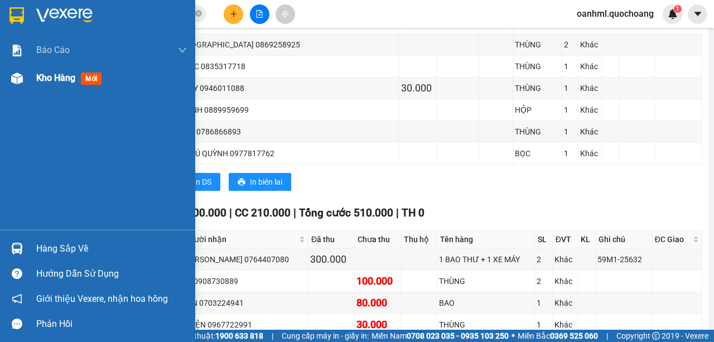
click at [50, 82] on span "Kho hàng" at bounding box center [55, 78] width 39 height 11
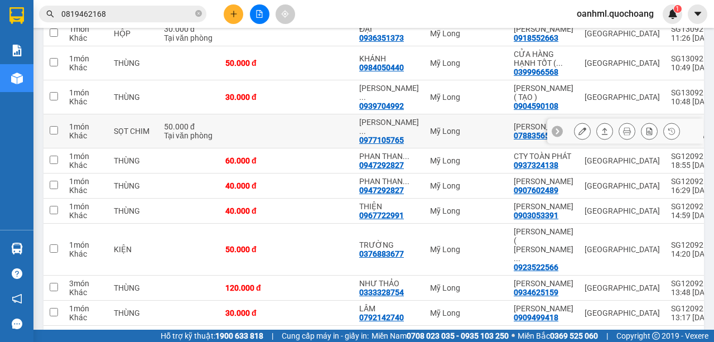
scroll to position [359, 0]
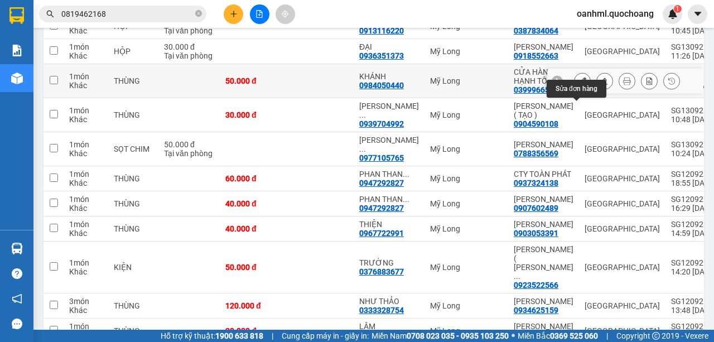
click at [580, 91] on button at bounding box center [582, 81] width 16 height 20
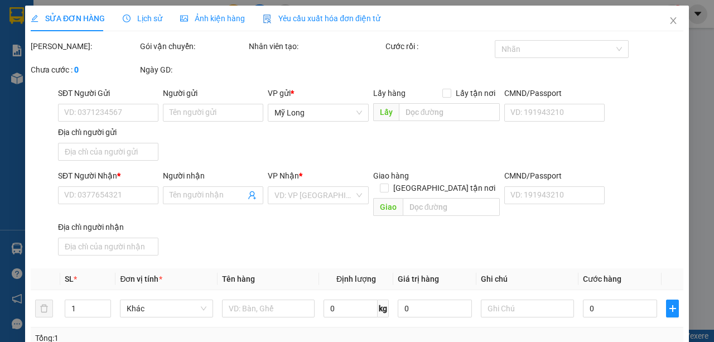
type input "0399966568"
type input "CỬA HÀNG HẠNH TỐT ( PHẠM MINH TÌNH )"
type input "57 THÁP MƯỜI P BÌNH TIÊN"
type input "0984050440"
type input "KHÁNH"
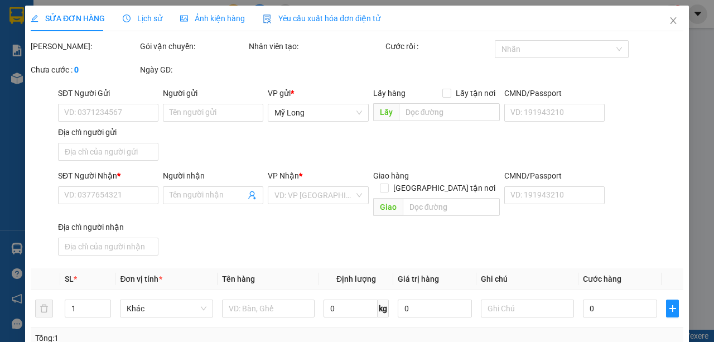
type input "50.000"
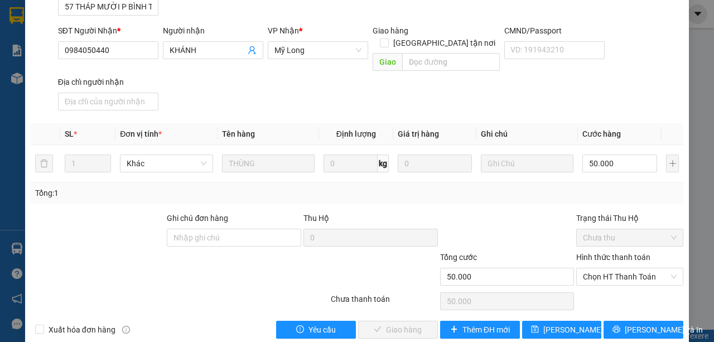
scroll to position [162, 0]
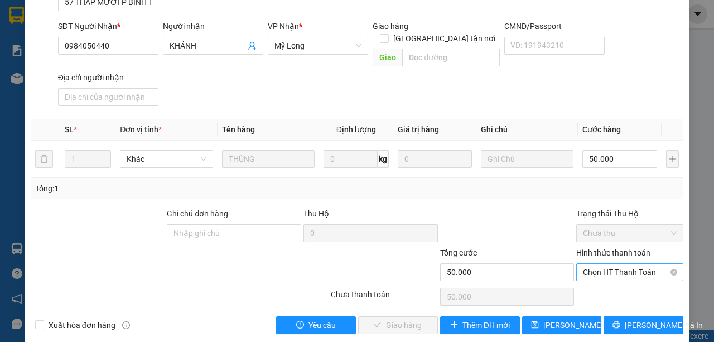
click at [596, 264] on span "Chọn HT Thanh Toán" at bounding box center [630, 272] width 94 height 17
click at [593, 283] on div "Tại văn phòng" at bounding box center [624, 281] width 93 height 12
type input "0"
click at [403, 316] on button "Lưu và Giao hàng" at bounding box center [398, 325] width 80 height 18
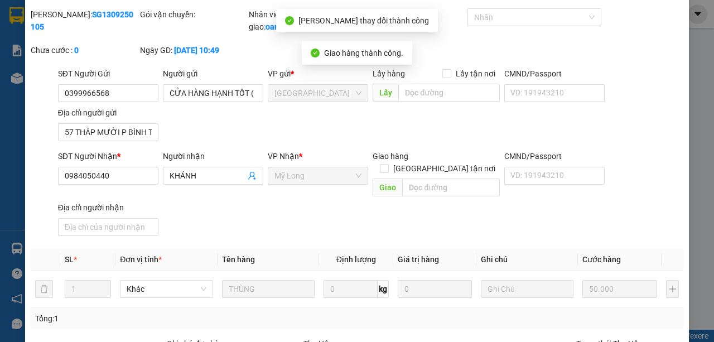
scroll to position [0, 0]
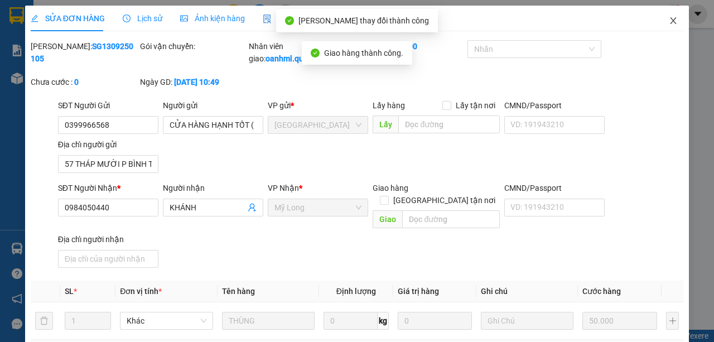
click at [669, 20] on icon "close" at bounding box center [673, 20] width 9 height 9
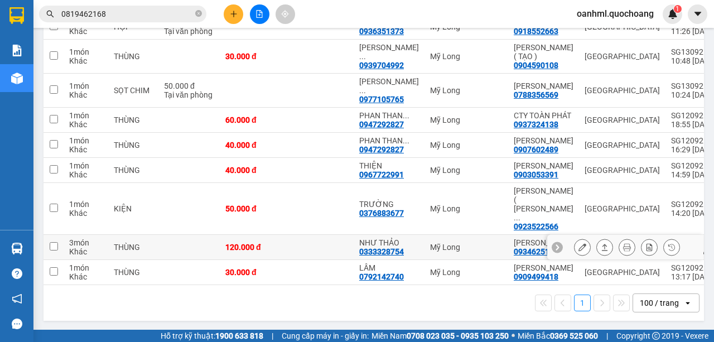
scroll to position [399, 0]
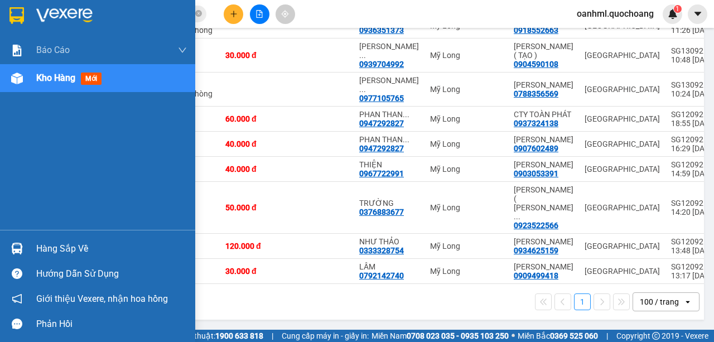
click at [55, 245] on div "Hàng sắp về" at bounding box center [111, 248] width 151 height 17
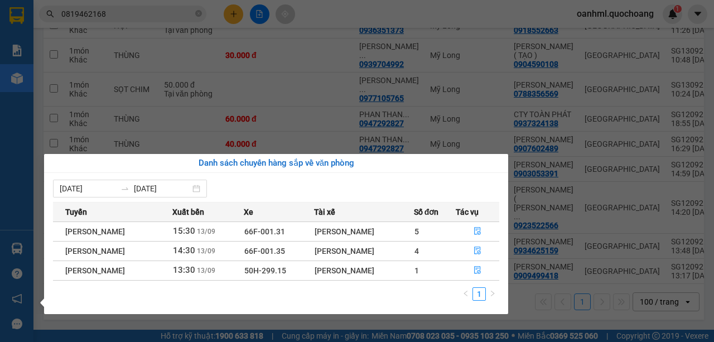
click at [339, 99] on section "Kết quả tìm kiếm ( 148 ) Bộ lọc Mã ĐH Trạng thái Món hàng Thu hộ Tổng cước Chưa…" at bounding box center [357, 171] width 714 height 342
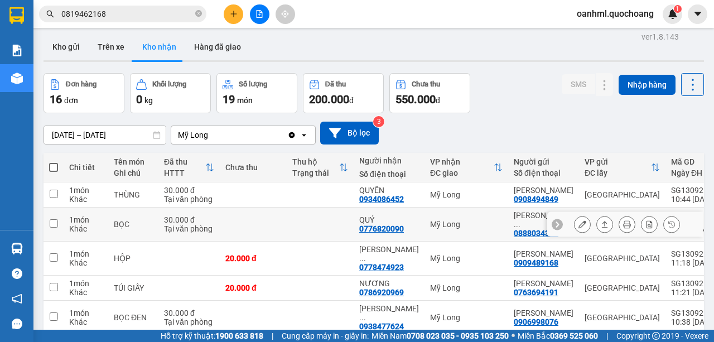
scroll to position [0, 0]
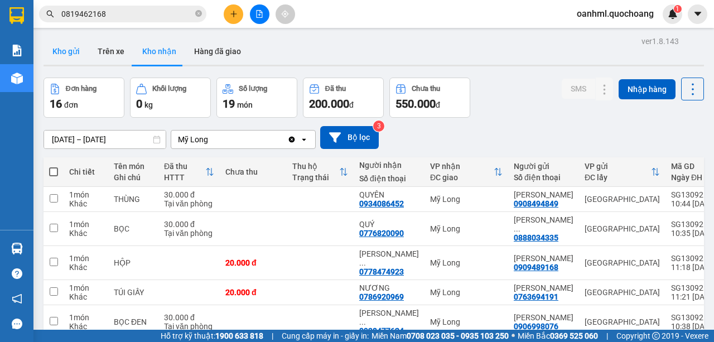
click at [66, 50] on button "Kho gửi" at bounding box center [66, 51] width 45 height 27
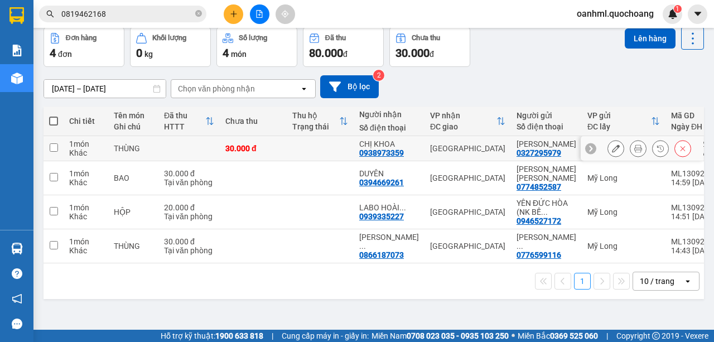
scroll to position [51, 0]
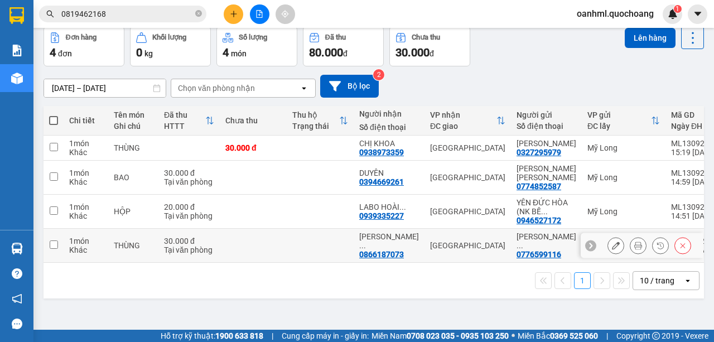
click at [178, 245] on div "30.000 đ" at bounding box center [189, 240] width 50 height 9
checkbox input "true"
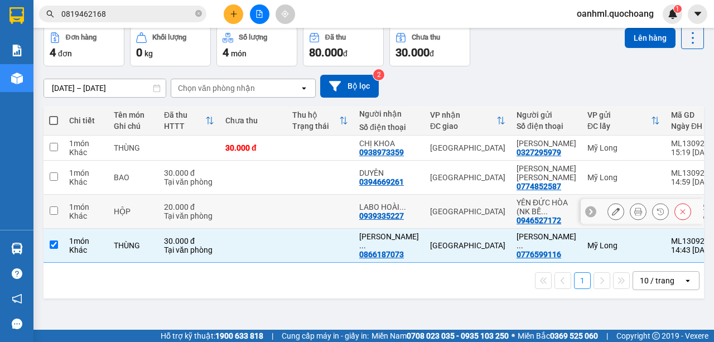
click at [164, 220] on div "Tại văn phòng" at bounding box center [189, 215] width 50 height 9
checkbox input "true"
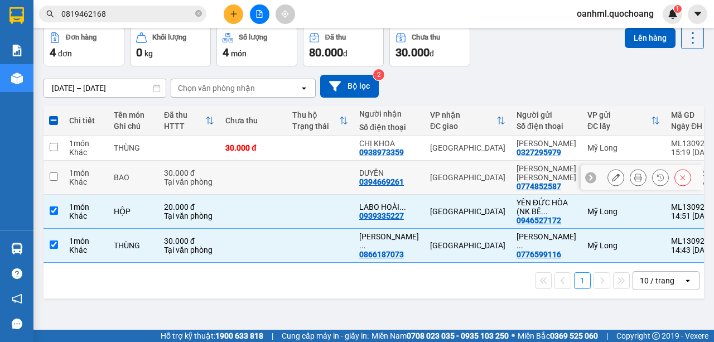
click at [156, 192] on td "BAO" at bounding box center [133, 178] width 50 height 34
checkbox input "true"
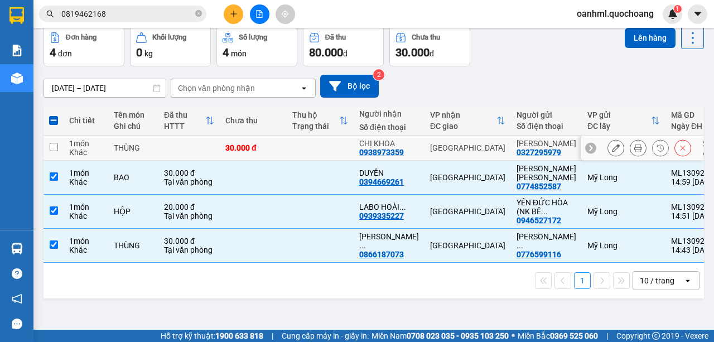
click at [177, 156] on td at bounding box center [188, 148] width 61 height 25
checkbox input "true"
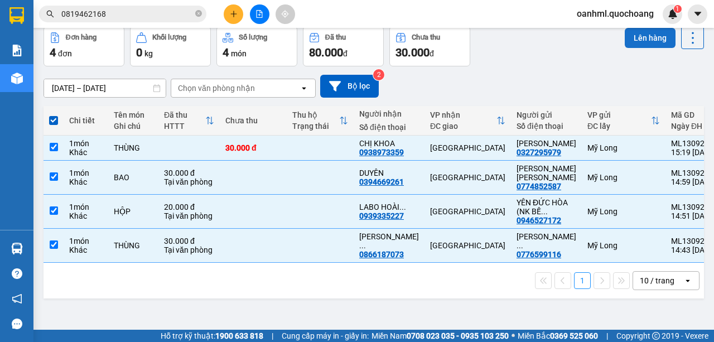
click at [660, 36] on button "Lên hàng" at bounding box center [650, 38] width 51 height 20
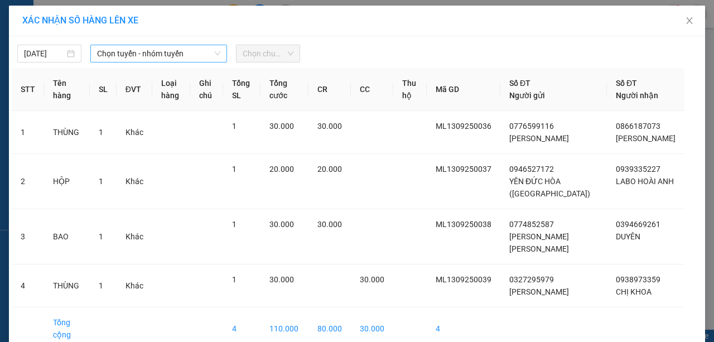
click at [149, 57] on span "Chọn tuyến - nhóm tuyến" at bounding box center [158, 53] width 123 height 17
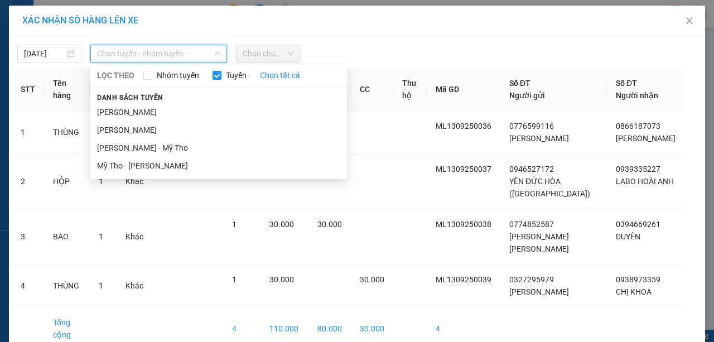
click at [158, 107] on li "Cao Lãnh - Hồ Chí Minh" at bounding box center [218, 112] width 257 height 18
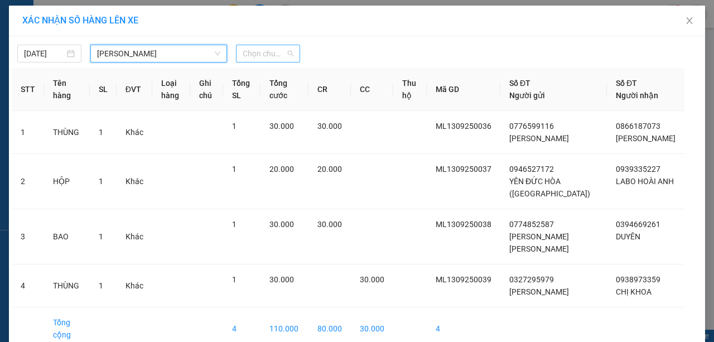
click at [273, 57] on span "Chọn chuyến" at bounding box center [268, 53] width 51 height 17
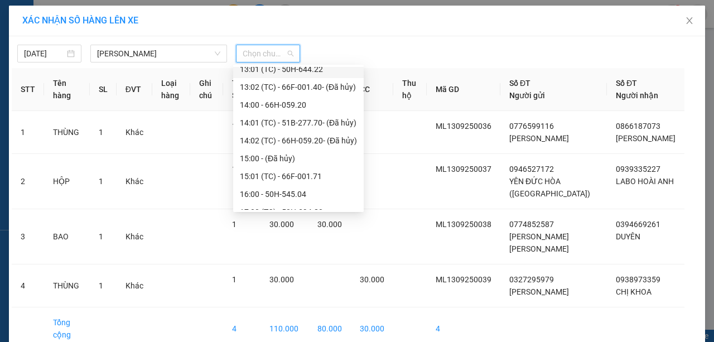
scroll to position [483, 0]
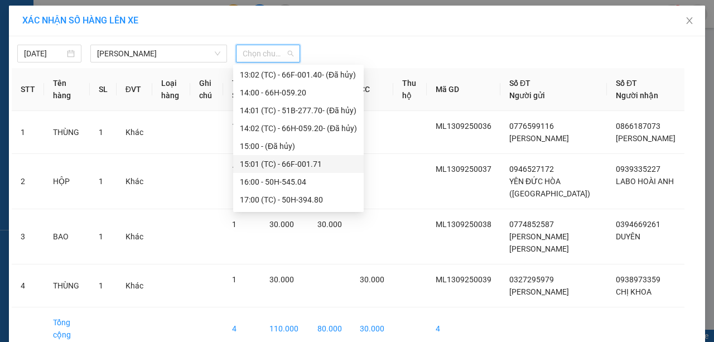
click at [262, 161] on div "15:01 (TC) - 66F-001.71" at bounding box center [298, 164] width 117 height 12
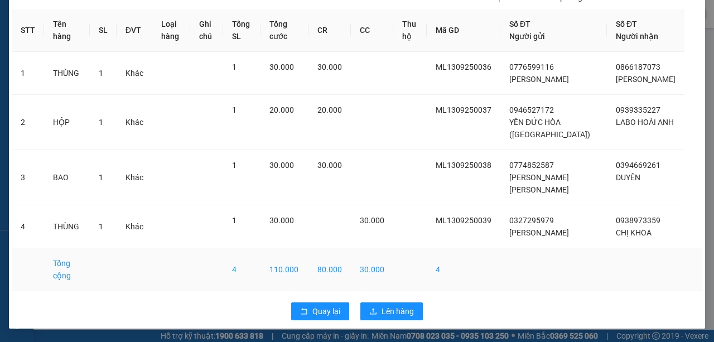
scroll to position [77, 0]
click at [403, 310] on span "Lên hàng" at bounding box center [397, 311] width 32 height 12
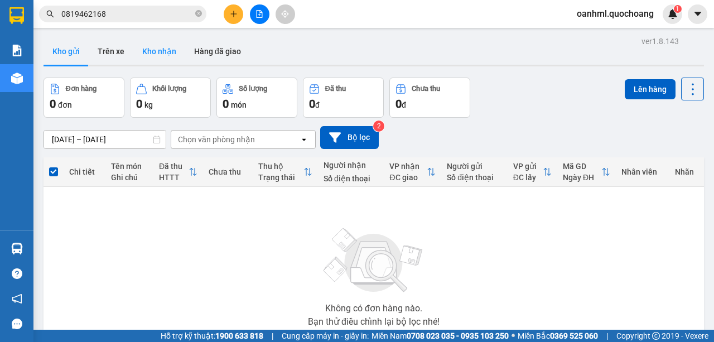
click at [156, 59] on button "Kho nhận" at bounding box center [159, 51] width 52 height 27
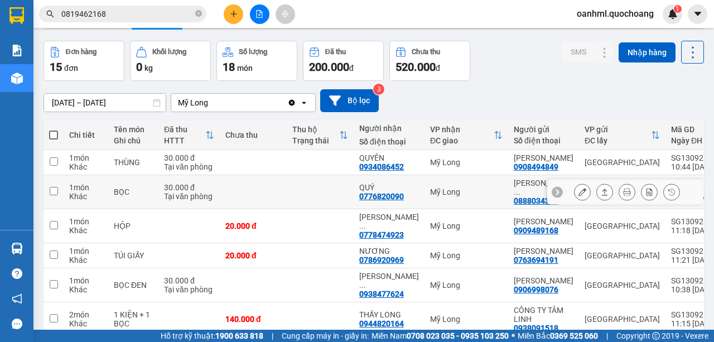
scroll to position [74, 0]
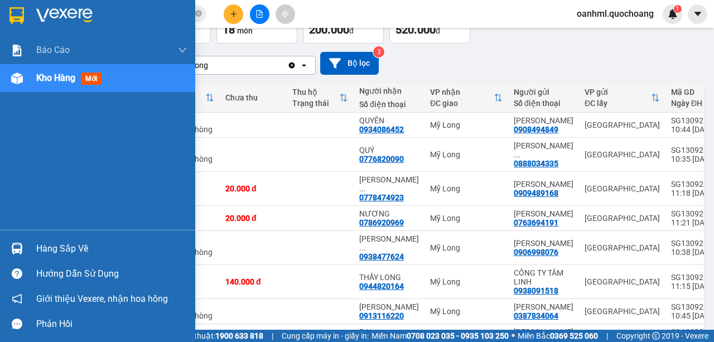
click at [78, 250] on div "Hàng sắp về" at bounding box center [111, 248] width 151 height 17
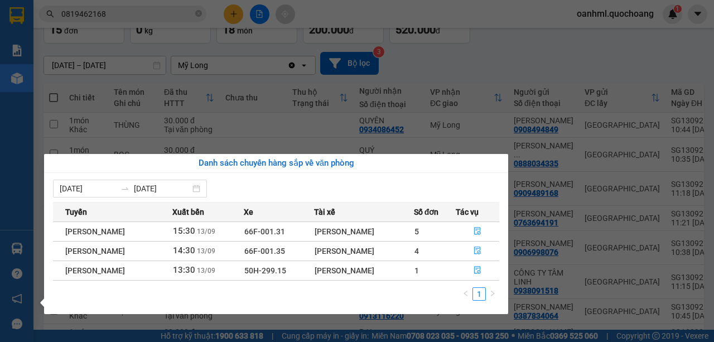
click at [27, 218] on div "Báo cáo Báo cáo dòng tiền (trạm) Doanh số tạo đơn theo VP gửi (trạm) Kho hàng m…" at bounding box center [16, 171] width 33 height 342
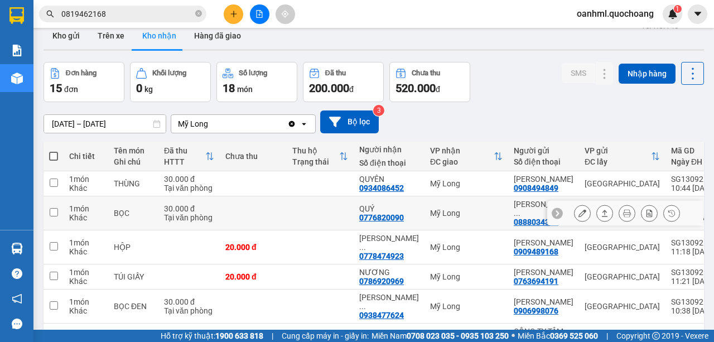
scroll to position [0, 0]
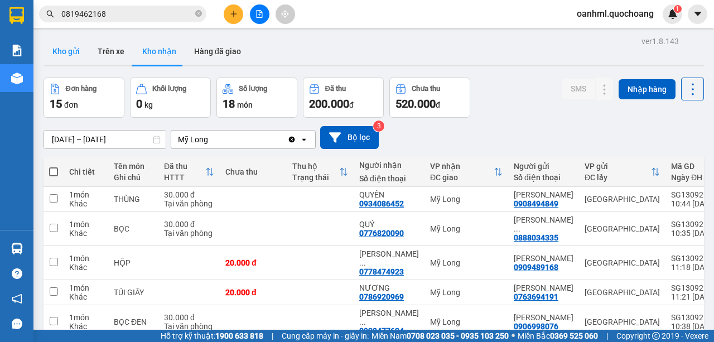
click at [76, 49] on button "Kho gửi" at bounding box center [66, 51] width 45 height 27
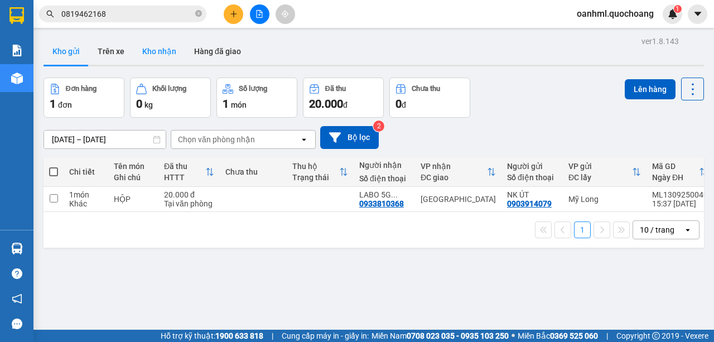
click at [156, 56] on button "Kho nhận" at bounding box center [159, 51] width 52 height 27
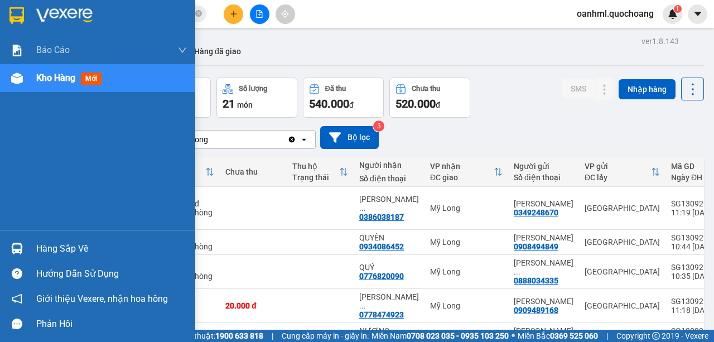
click at [85, 249] on div "Hàng sắp về" at bounding box center [111, 248] width 151 height 17
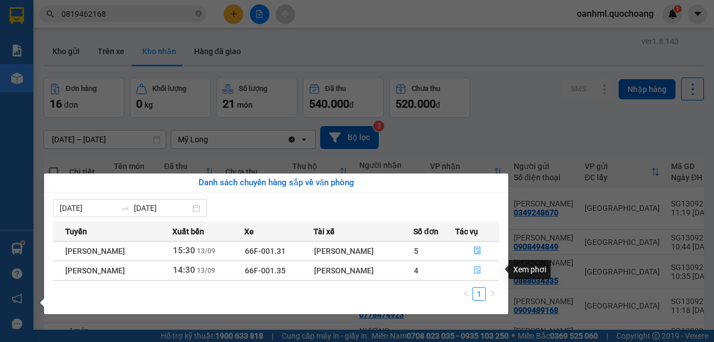
click at [481, 269] on icon "file-done" at bounding box center [477, 270] width 8 height 8
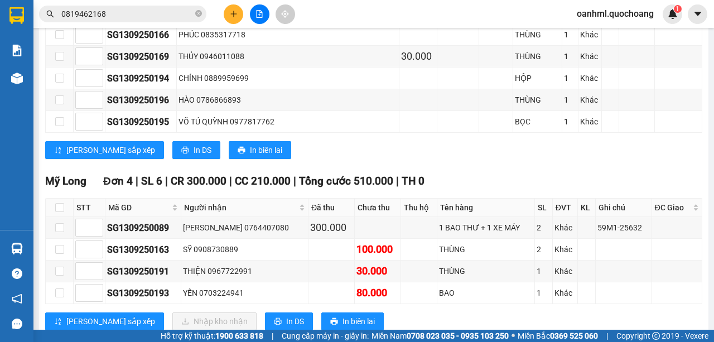
scroll to position [929, 0]
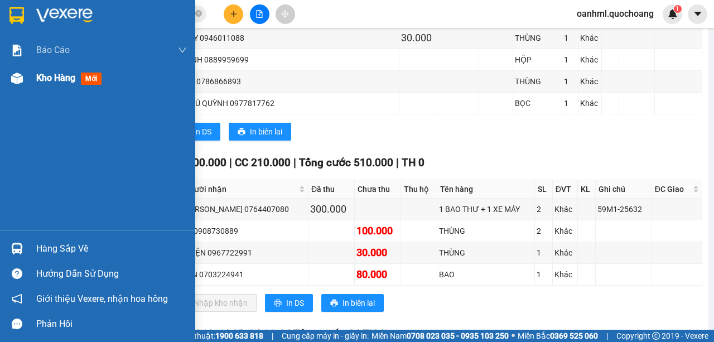
click at [66, 79] on span "Kho hàng" at bounding box center [55, 78] width 39 height 11
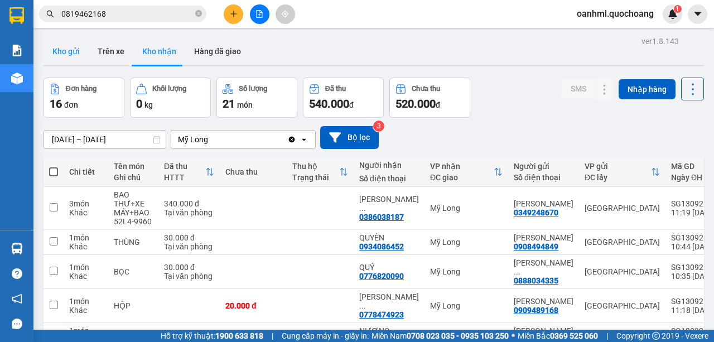
click at [65, 44] on button "Kho gửi" at bounding box center [66, 51] width 45 height 27
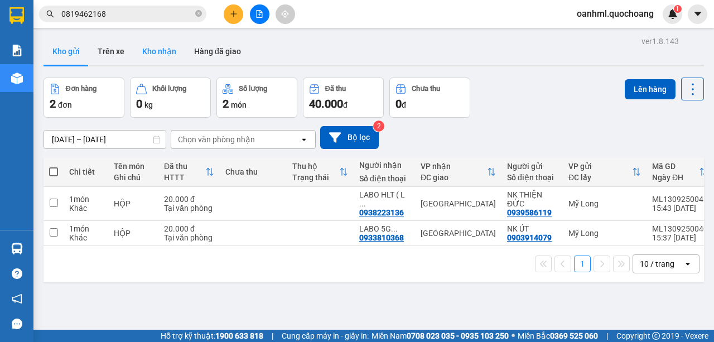
click at [163, 59] on button "Kho nhận" at bounding box center [159, 51] width 52 height 27
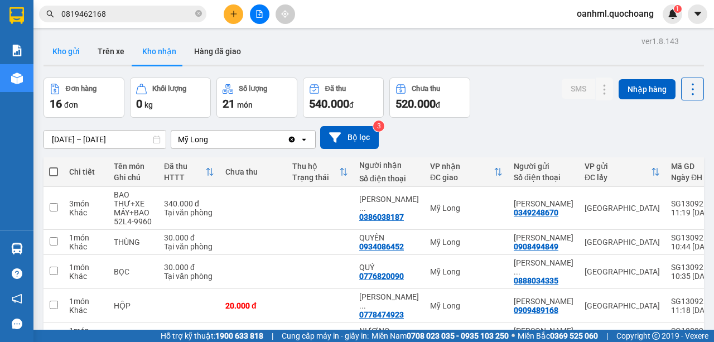
click at [66, 51] on button "Kho gửi" at bounding box center [66, 51] width 45 height 27
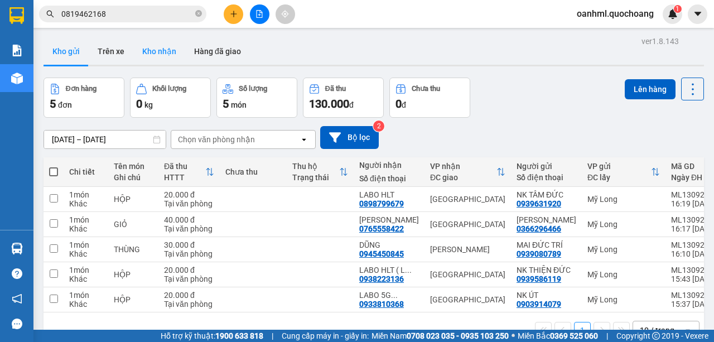
click at [163, 52] on button "Kho nhận" at bounding box center [159, 51] width 52 height 27
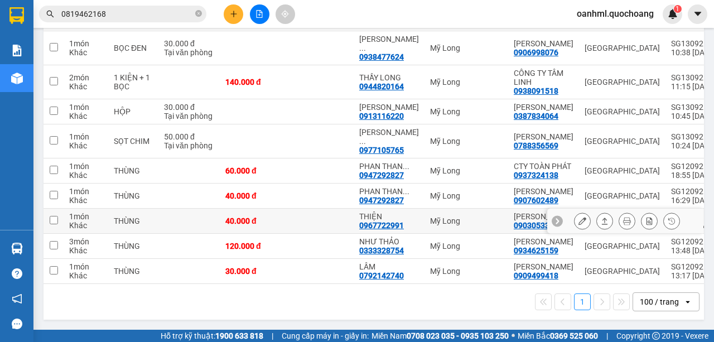
scroll to position [371, 0]
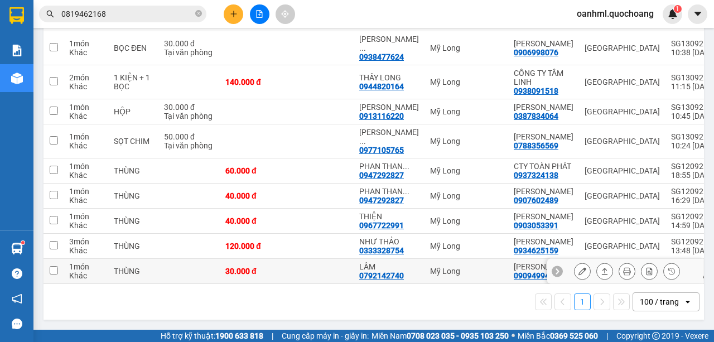
click at [578, 270] on icon at bounding box center [582, 271] width 8 height 8
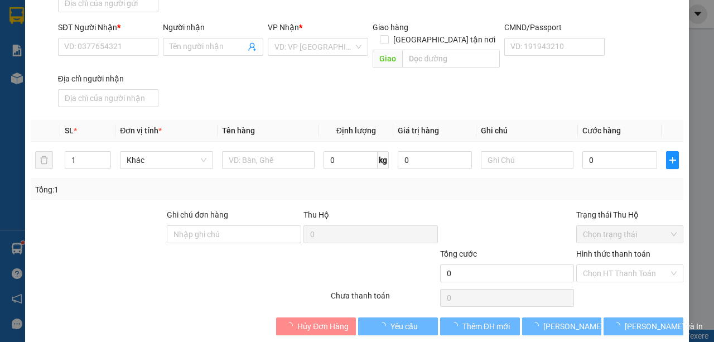
type input "0909499418"
type input "PHÙNG THỊ KIM HỒNG"
type input "716 NGUYỄN CHÍ THANH P4 QUẬN 11"
type input "0792142740"
type input "LÂM"
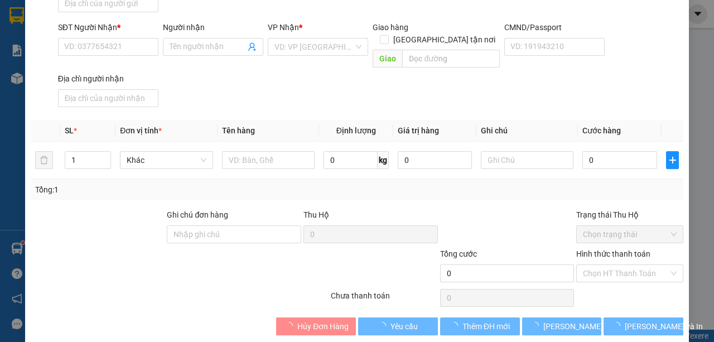
type input "30.000"
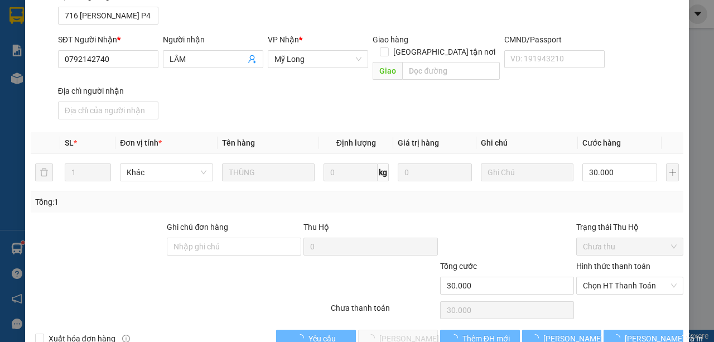
scroll to position [162, 0]
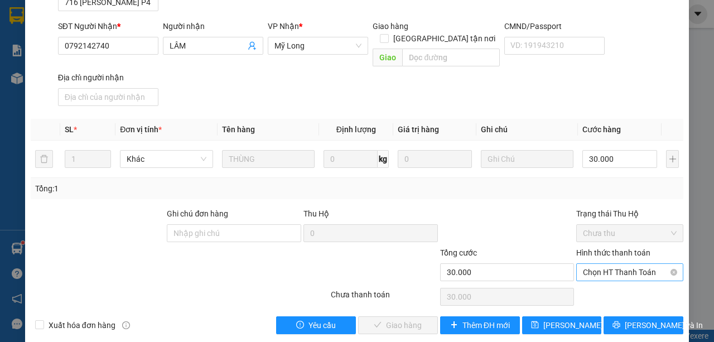
click at [632, 264] on span "Chọn HT Thanh Toán" at bounding box center [630, 272] width 94 height 17
click at [615, 279] on div "Tại văn phòng" at bounding box center [624, 281] width 93 height 12
type input "0"
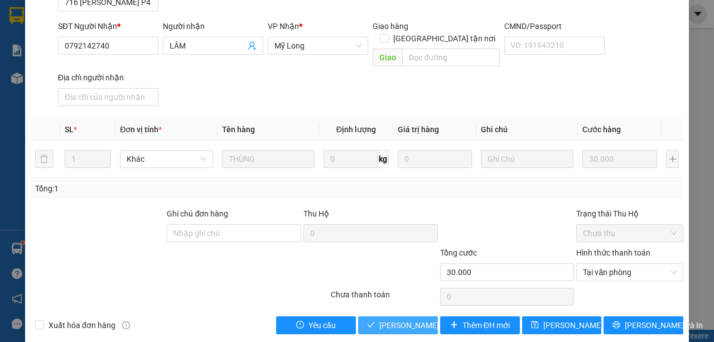
click at [410, 319] on span "Lưu và Giao hàng" at bounding box center [432, 325] width 107 height 12
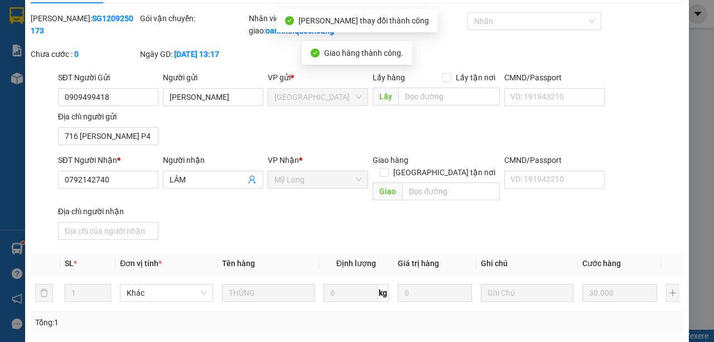
scroll to position [0, 0]
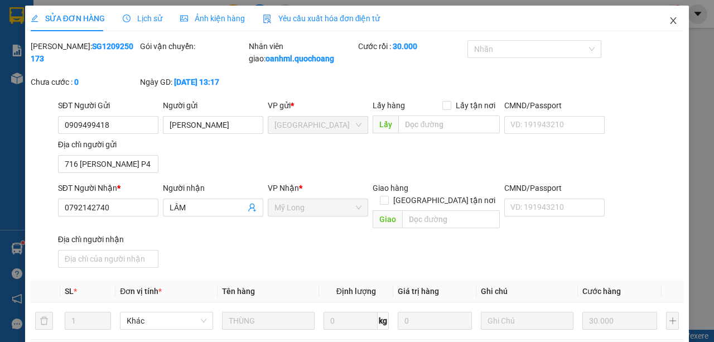
click at [669, 19] on icon "close" at bounding box center [673, 20] width 9 height 9
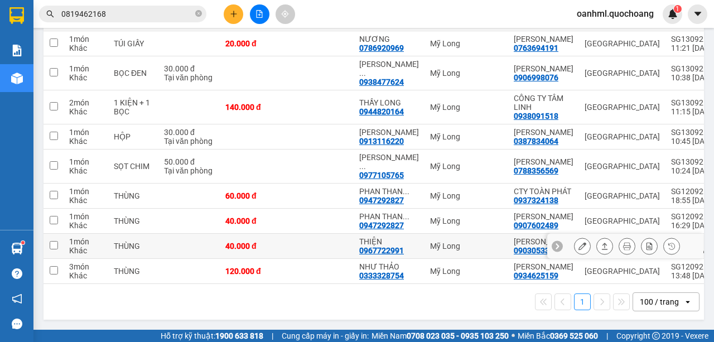
scroll to position [335, 0]
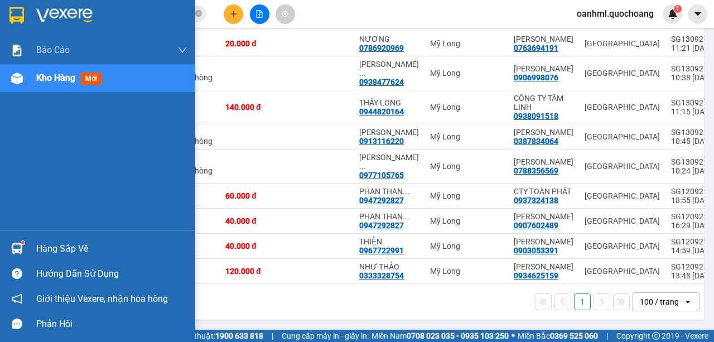
click at [51, 251] on div "Hàng sắp về" at bounding box center [111, 248] width 151 height 17
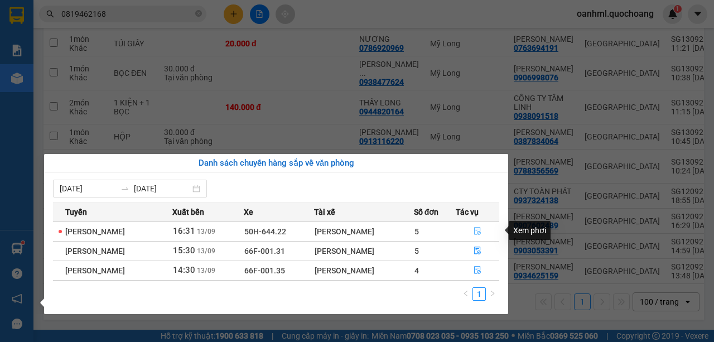
click at [481, 229] on icon "file-done" at bounding box center [477, 231] width 8 height 8
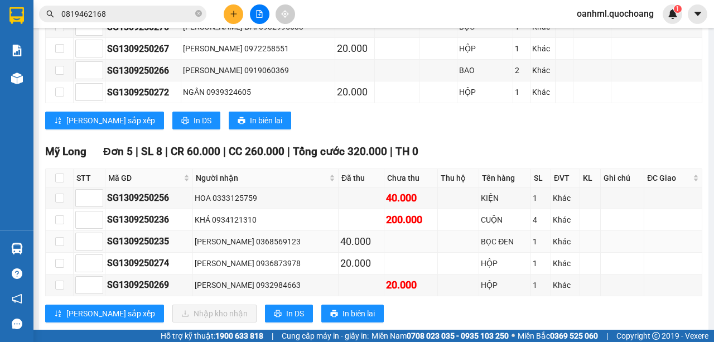
scroll to position [964, 0]
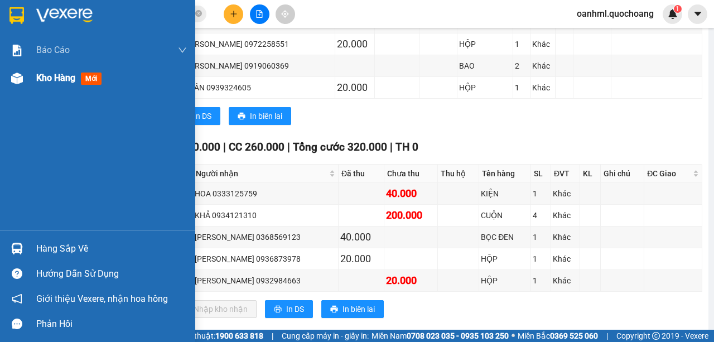
click at [55, 84] on div "Kho hàng mới" at bounding box center [71, 78] width 70 height 14
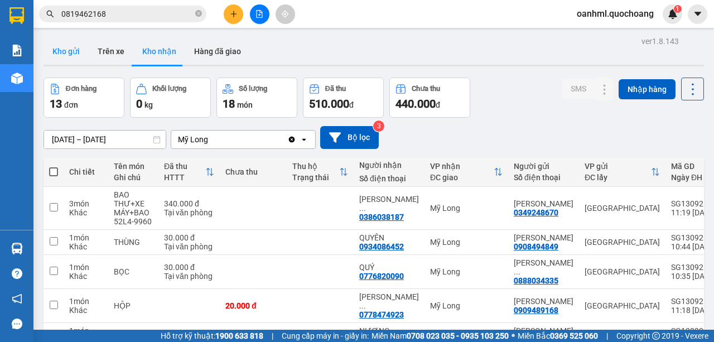
click at [70, 54] on button "Kho gửi" at bounding box center [66, 51] width 45 height 27
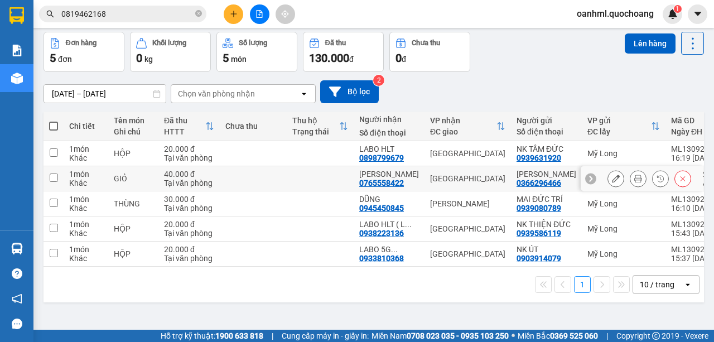
scroll to position [51, 0]
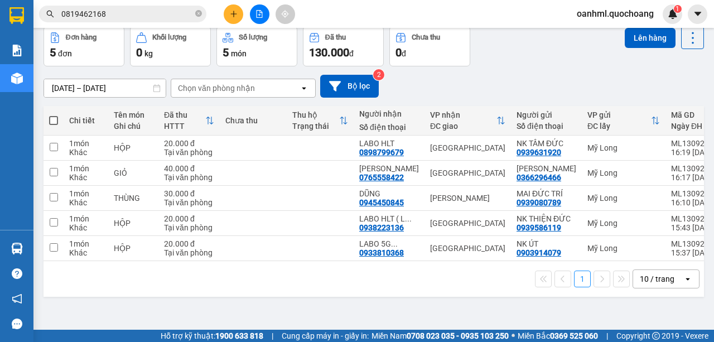
click at [668, 288] on div "10 / trang" at bounding box center [658, 279] width 50 height 18
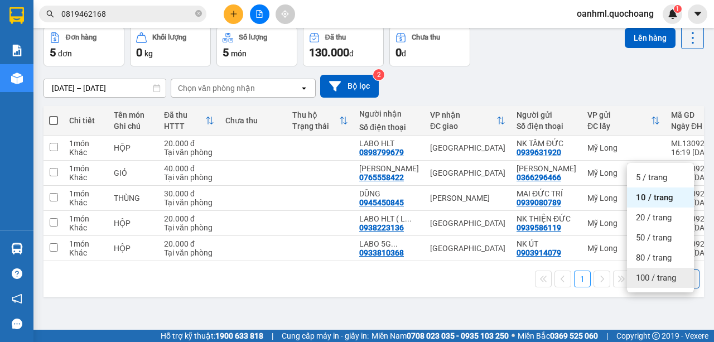
click at [664, 280] on span "100 / trang" at bounding box center [656, 277] width 40 height 11
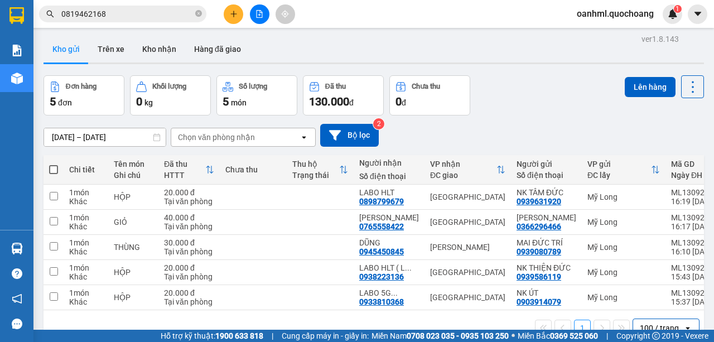
scroll to position [0, 0]
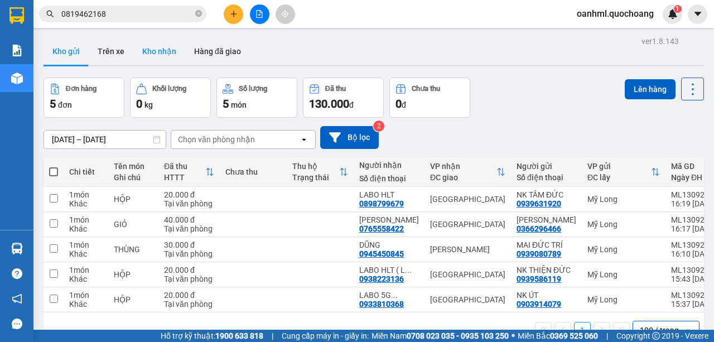
click at [170, 57] on button "Kho nhận" at bounding box center [159, 51] width 52 height 27
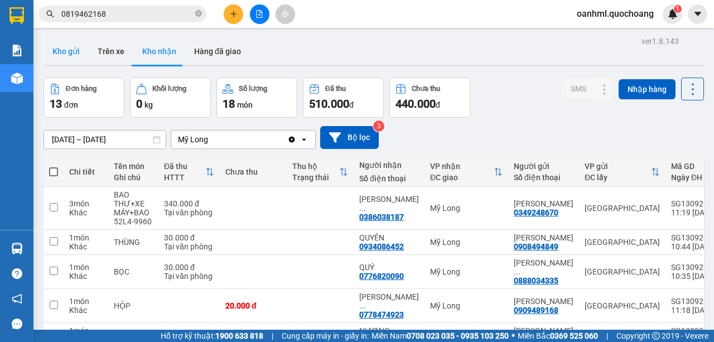
click at [73, 47] on button "Kho gửi" at bounding box center [66, 51] width 45 height 27
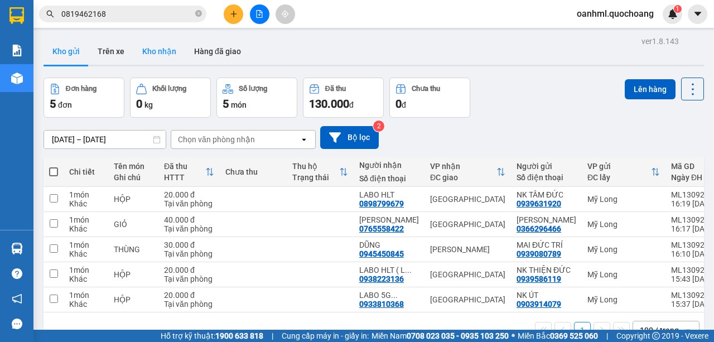
click at [164, 49] on button "Kho nhận" at bounding box center [159, 51] width 52 height 27
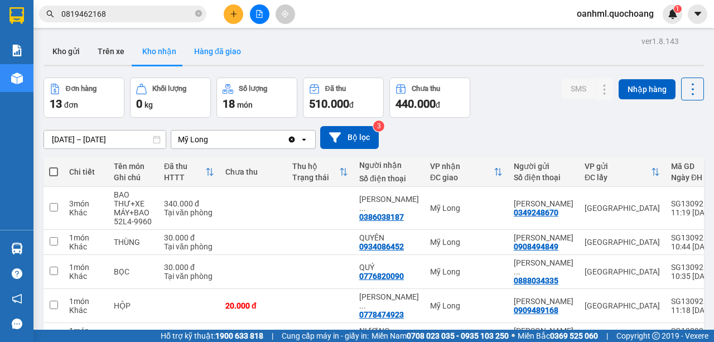
click at [223, 45] on button "Hàng đã giao" at bounding box center [217, 51] width 65 height 27
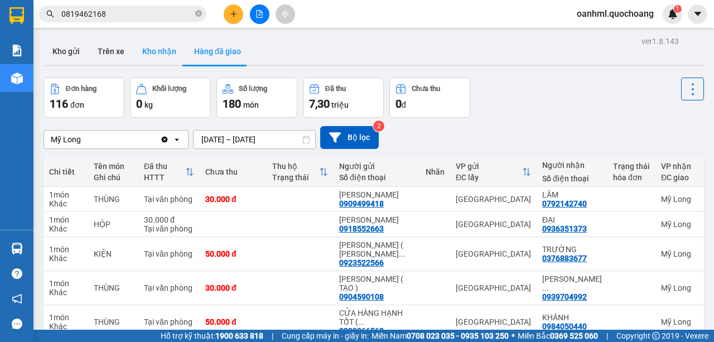
click at [154, 55] on button "Kho nhận" at bounding box center [159, 51] width 52 height 27
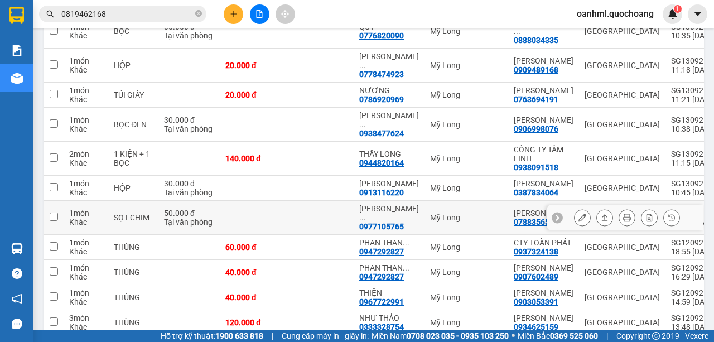
scroll to position [223, 0]
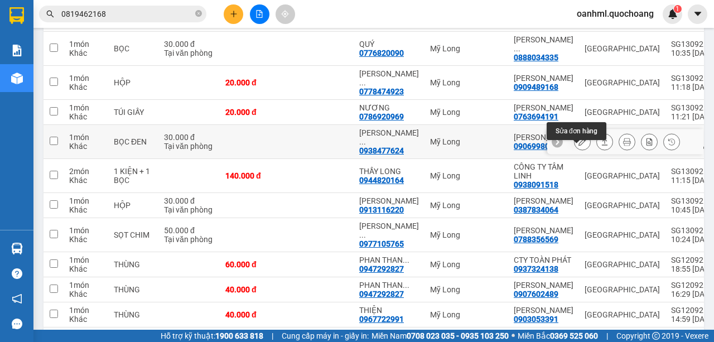
click at [580, 146] on icon at bounding box center [582, 142] width 8 height 8
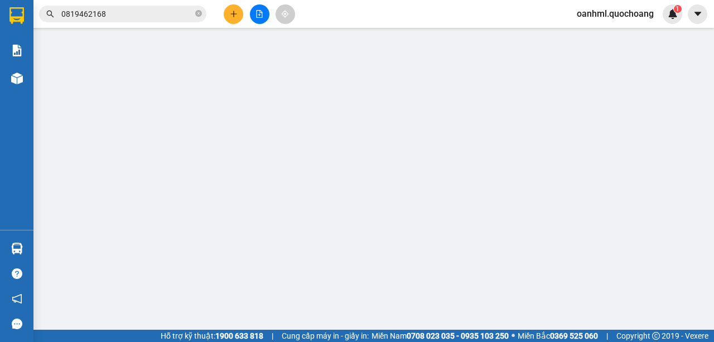
type input "0906998076"
type input "LÊ THỊ THÙY TRANG"
type input "13/9 THÁP MƯỜI P.BÌNH TÂY HCM"
type input "0938477624"
type input "TRẦN THỊ THU CẢNH"
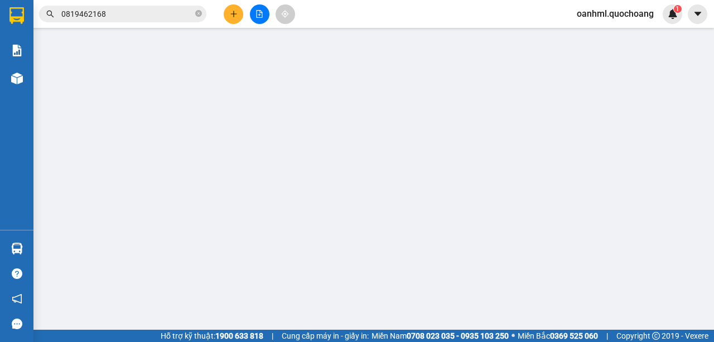
type input "30.000"
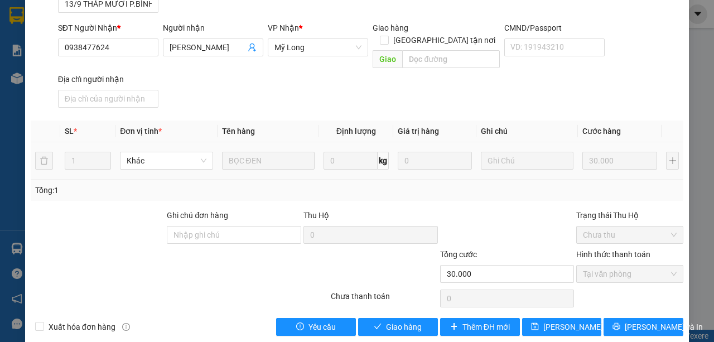
scroll to position [162, 0]
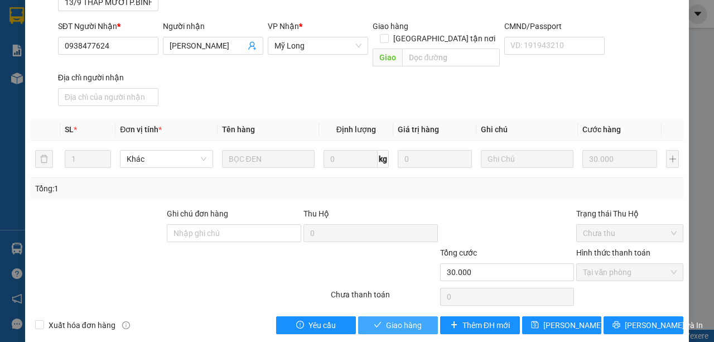
click at [386, 319] on span "Giao hàng" at bounding box center [404, 325] width 36 height 12
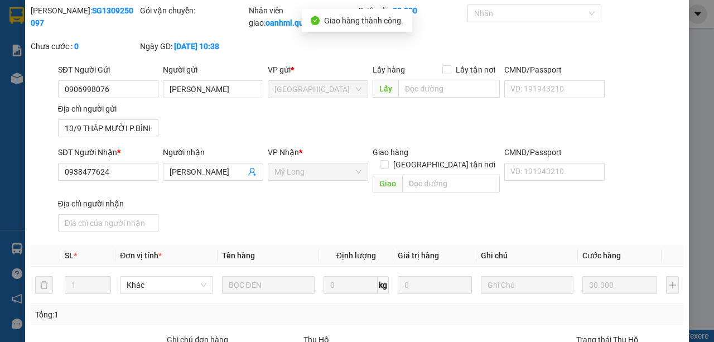
scroll to position [0, 0]
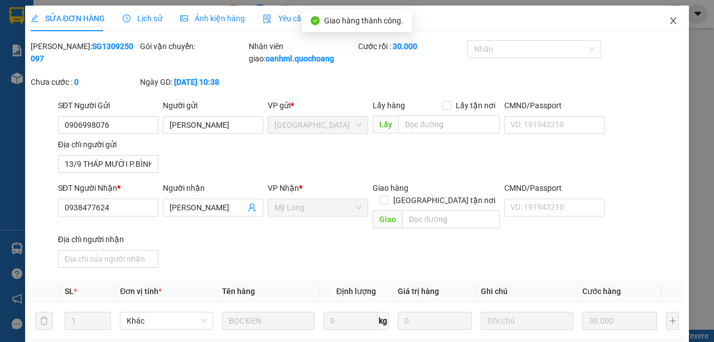
drag, startPoint x: 665, startPoint y: 20, endPoint x: 657, endPoint y: 27, distance: 10.3
click at [669, 20] on icon "close" at bounding box center [673, 20] width 9 height 9
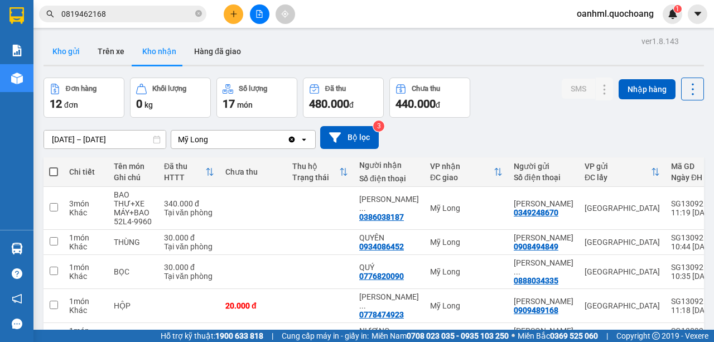
click at [63, 51] on button "Kho gửi" at bounding box center [66, 51] width 45 height 27
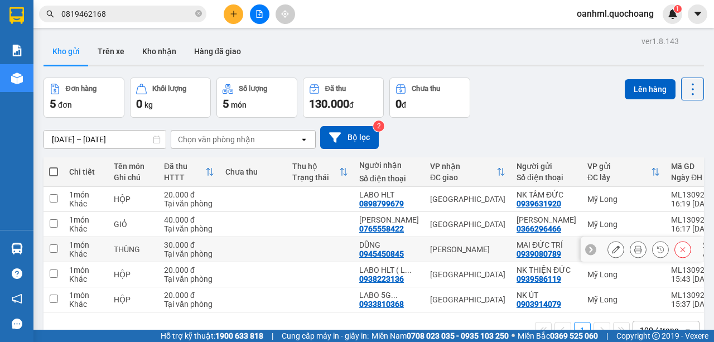
scroll to position [37, 0]
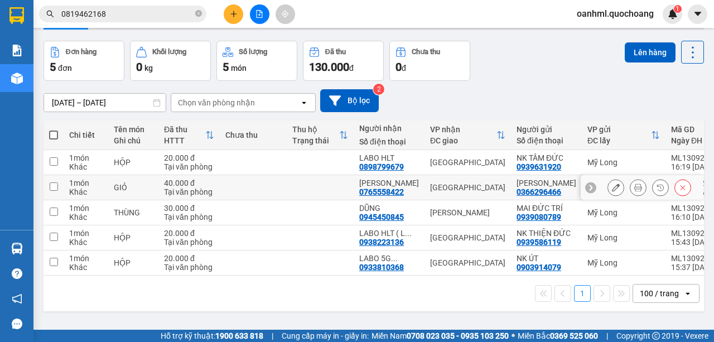
click at [296, 199] on td at bounding box center [320, 187] width 67 height 25
checkbox input "true"
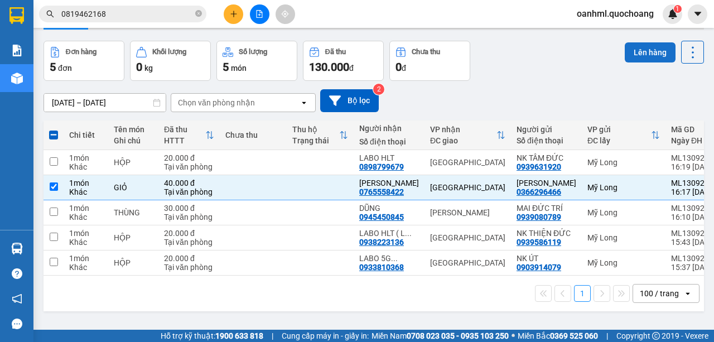
click at [644, 50] on button "Lên hàng" at bounding box center [650, 52] width 51 height 20
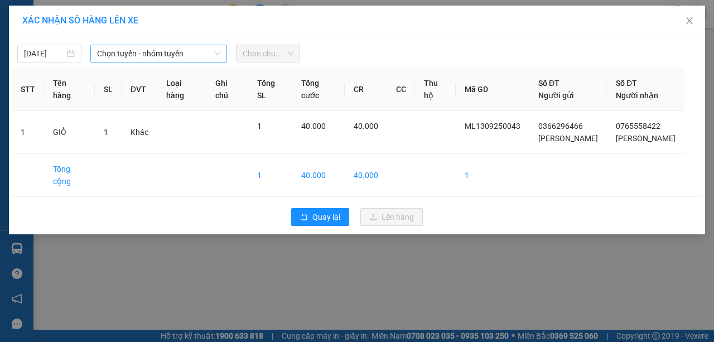
click at [191, 52] on span "Chọn tuyến - nhóm tuyến" at bounding box center [158, 53] width 123 height 17
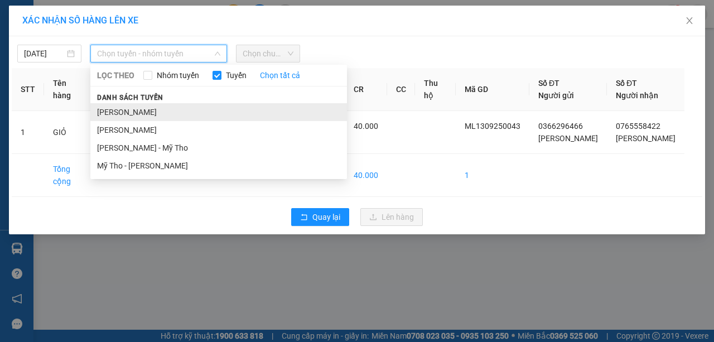
click at [146, 109] on li "Cao Lãnh - Hồ Chí Minh" at bounding box center [218, 112] width 257 height 18
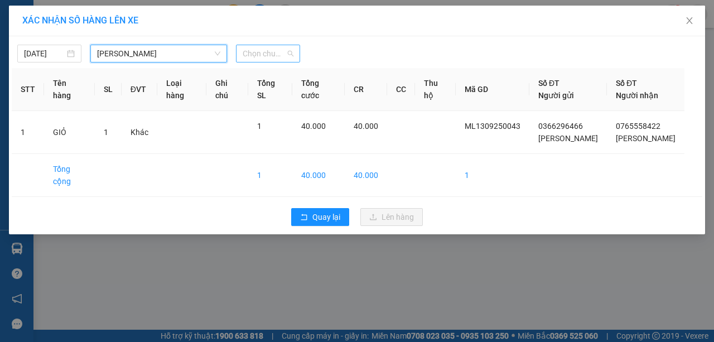
click at [250, 48] on span "Chọn chuyến" at bounding box center [268, 53] width 51 height 17
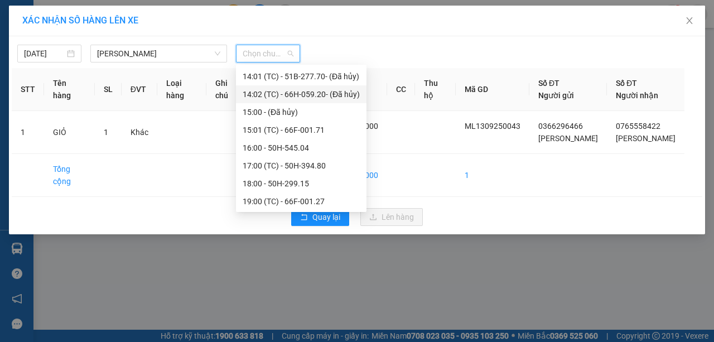
scroll to position [518, 0]
click at [277, 148] on div "16:00 - 50H-545.04" at bounding box center [301, 147] width 117 height 12
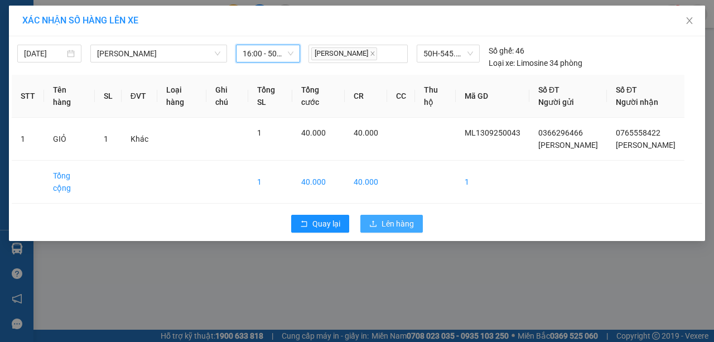
click at [376, 220] on icon "upload" at bounding box center [373, 224] width 8 height 8
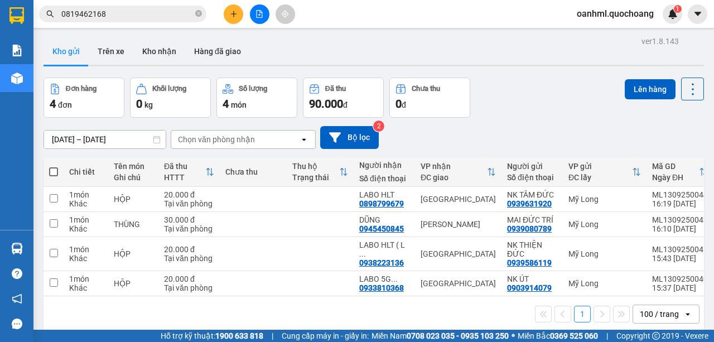
click at [165, 34] on div "ver 1.8.143 Kho gửi Trên xe Kho nhận Hàng đã giao Đơn hàng 4 đơn Khối lượng 0 k…" at bounding box center [373, 204] width 669 height 342
click at [161, 47] on button "Kho nhận" at bounding box center [159, 51] width 52 height 27
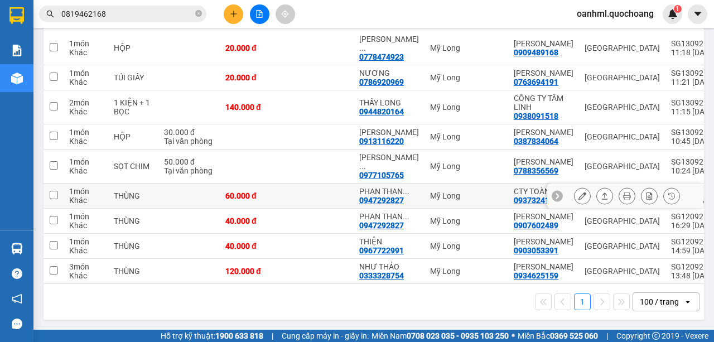
scroll to position [308, 0]
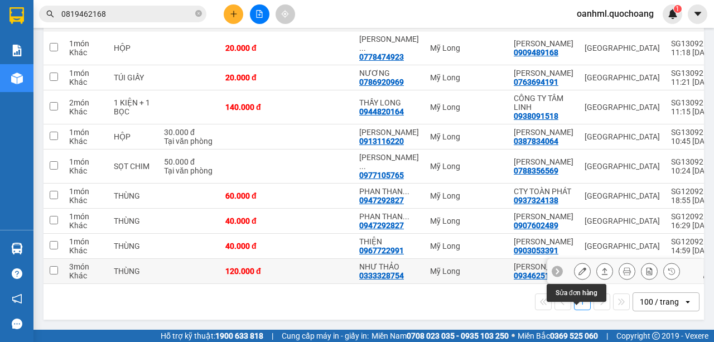
click at [579, 267] on icon at bounding box center [582, 271] width 8 height 8
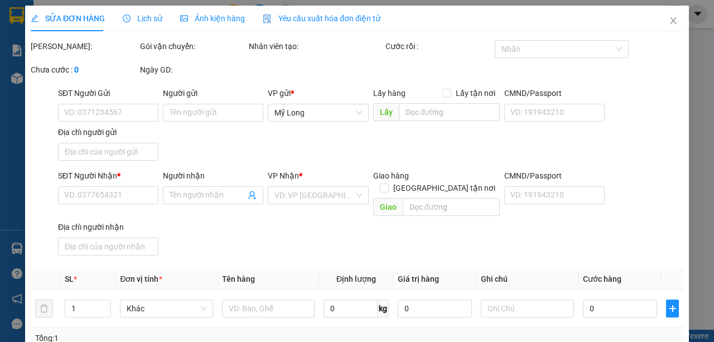
type input "0934625159"
type input "TẠ THỊ NGỌC ANH"
type input "83 TÙNG THIỆN VƯƠNG P11 Q8"
type input "0333328754"
type input "NHƯ THẢO"
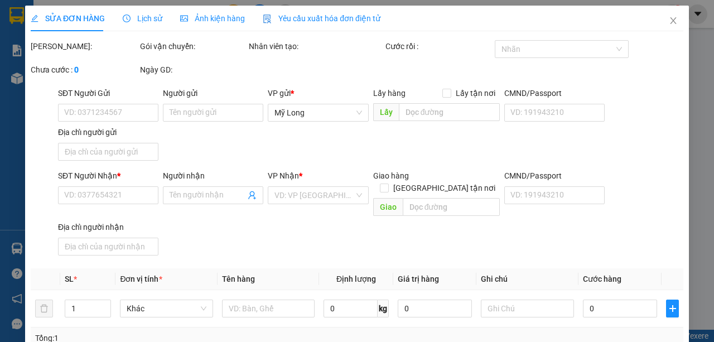
type input "120.000"
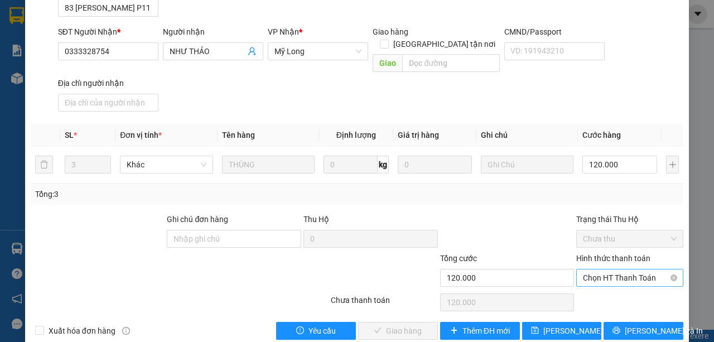
scroll to position [162, 0]
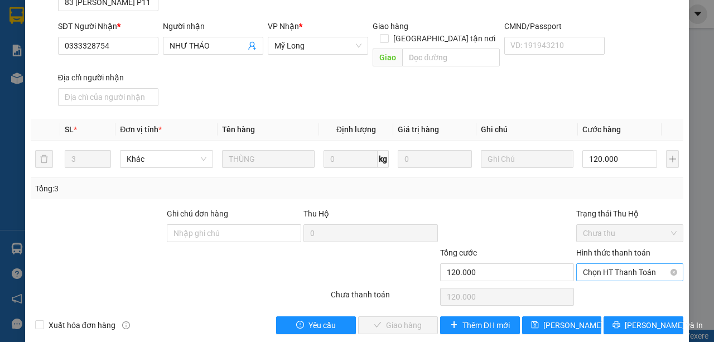
click at [611, 264] on span "Chọn HT Thanh Toán" at bounding box center [630, 272] width 94 height 17
click at [602, 277] on div "Tại văn phòng" at bounding box center [624, 281] width 93 height 12
type input "0"
click at [429, 319] on span "Lưu và Giao hàng" at bounding box center [432, 325] width 107 height 12
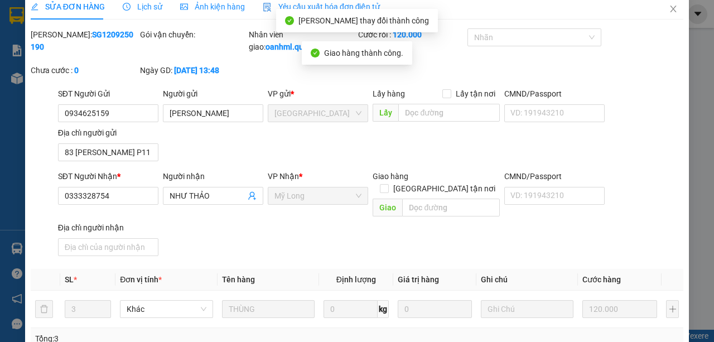
scroll to position [0, 0]
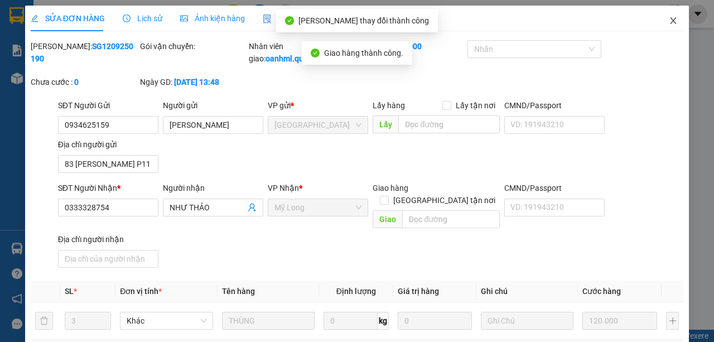
click at [669, 20] on icon "close" at bounding box center [673, 20] width 9 height 9
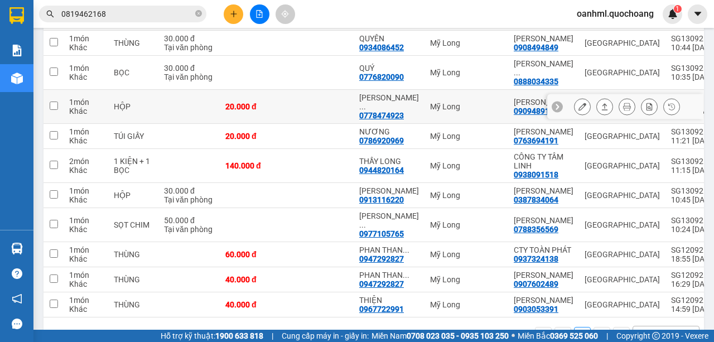
scroll to position [200, 0]
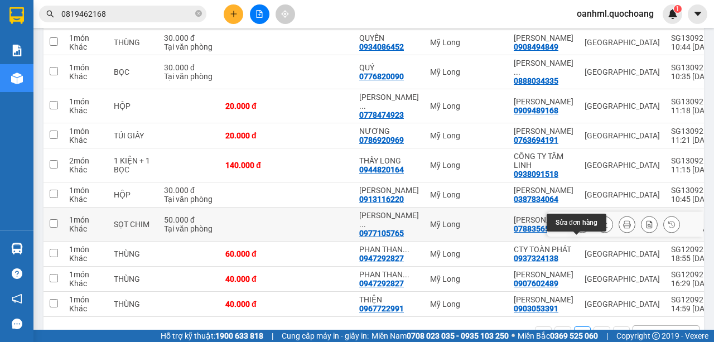
click at [578, 228] on icon at bounding box center [582, 224] width 8 height 8
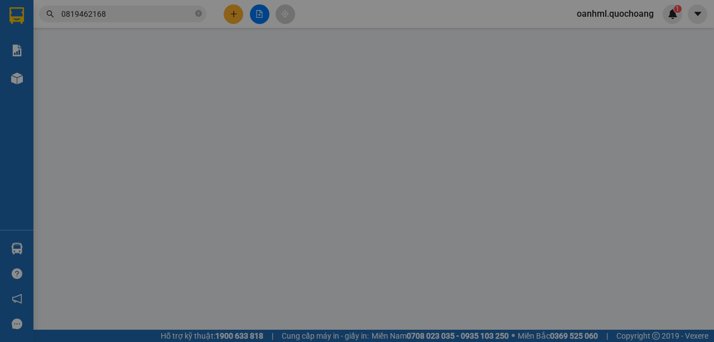
type input "0788356569"
type input "NGUYỄN MINH VƯƠNG"
type input "1452 NGUYỄN CƯ TRINH P LONG TRƯỜNG TP THỦ ĐỨC"
type input "0977105765"
type input "PHẠM THÀNH LONG"
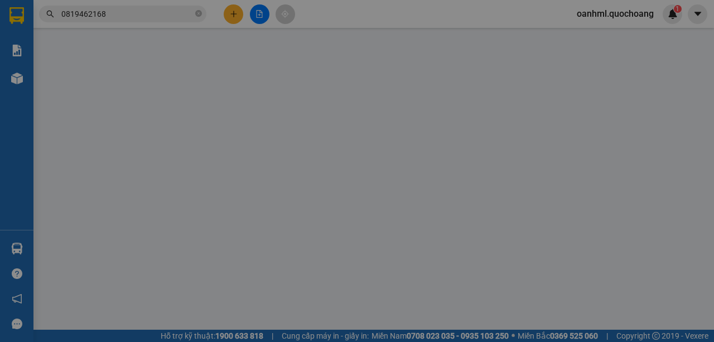
type input "50.000"
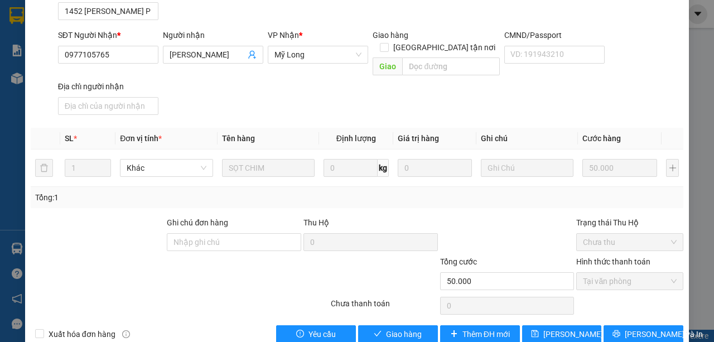
scroll to position [162, 0]
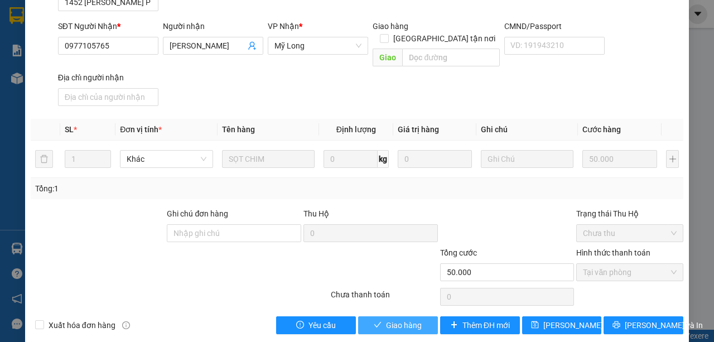
click at [386, 319] on span "Giao hàng" at bounding box center [404, 325] width 36 height 12
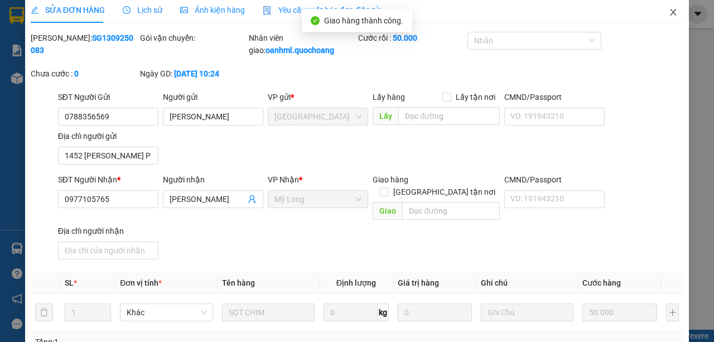
scroll to position [0, 0]
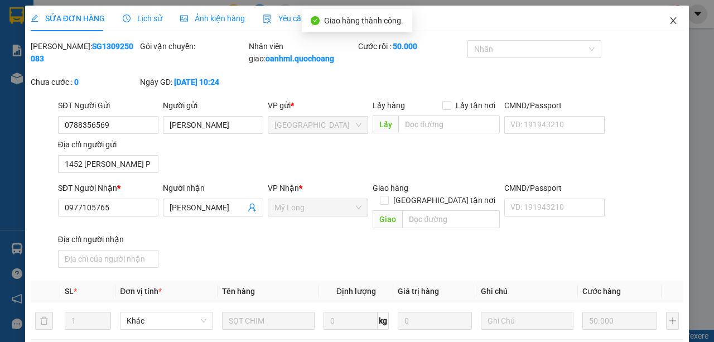
click at [669, 21] on icon "close" at bounding box center [673, 20] width 9 height 9
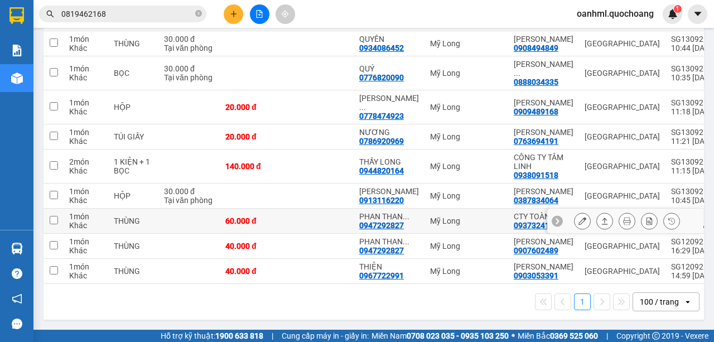
scroll to position [240, 0]
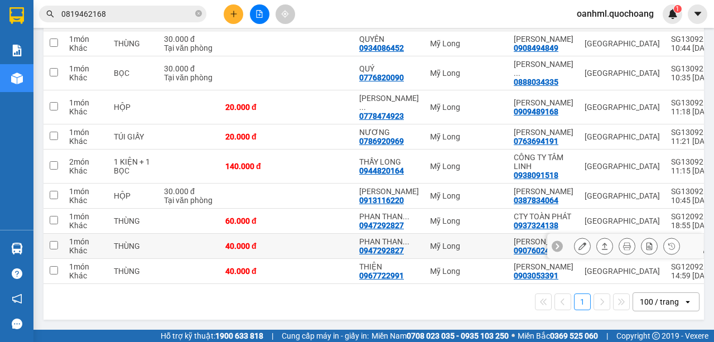
click at [578, 242] on icon at bounding box center [582, 246] width 8 height 8
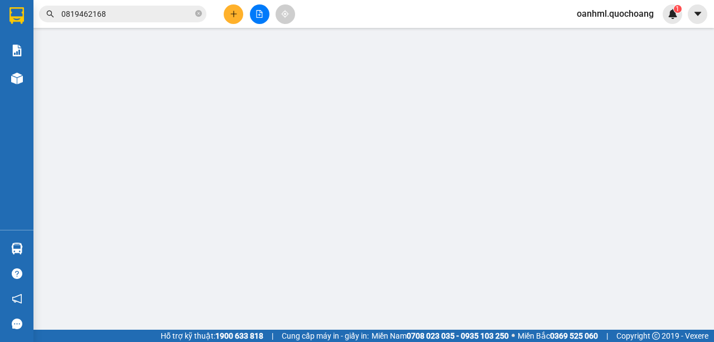
type input "0907602489"
type input "[PERSON_NAME]"
type input "36/8 LÝ [PERSON_NAME] HIỆP TÂN TÂN PHÚ"
type input "0947292827"
type input "[PERSON_NAME]"
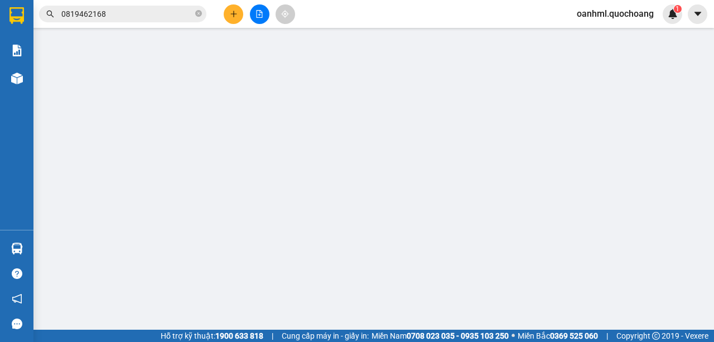
type input "40.000"
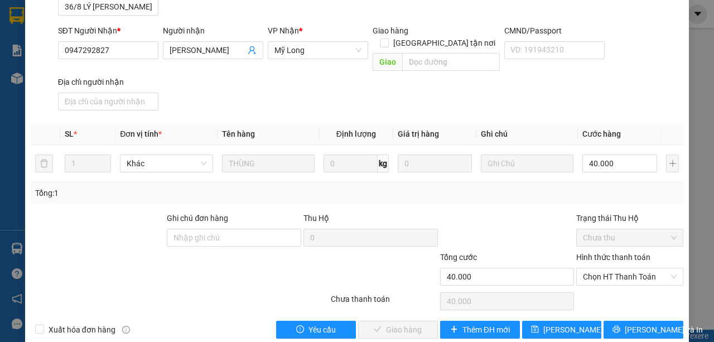
scroll to position [162, 0]
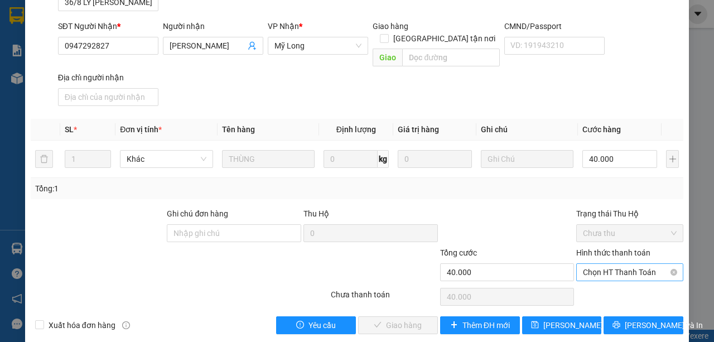
click at [595, 264] on span "Chọn HT Thanh Toán" at bounding box center [630, 272] width 94 height 17
click at [592, 276] on div "Tại văn phòng" at bounding box center [624, 281] width 93 height 12
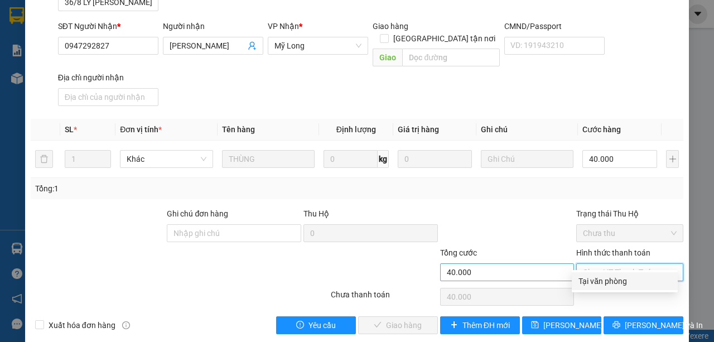
type input "0"
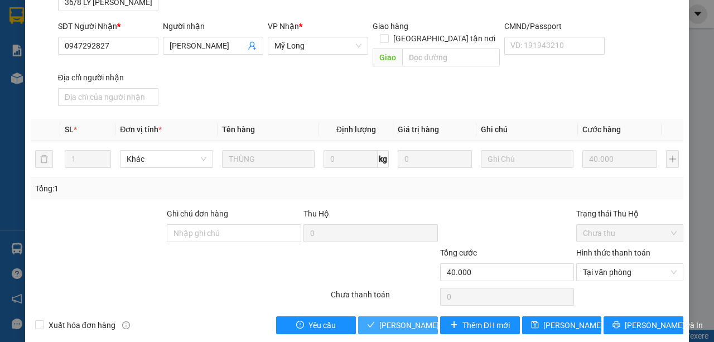
click at [400, 301] on div "Total Paid Fee 0 Total UnPaid Fee 40.000 Cash Collection Total Fee Mã ĐH: SG120…" at bounding box center [357, 106] width 653 height 456
drag, startPoint x: 373, startPoint y: 309, endPoint x: 384, endPoint y: 292, distance: 20.3
click at [374, 316] on button "Lưu và Giao hàng" at bounding box center [398, 325] width 80 height 18
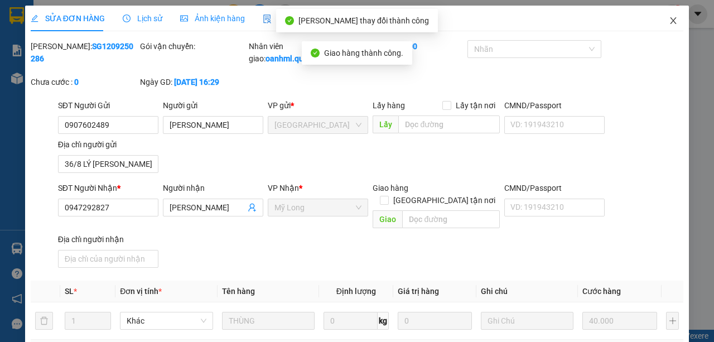
scroll to position [0, 0]
click at [669, 18] on icon "close" at bounding box center [673, 20] width 9 height 9
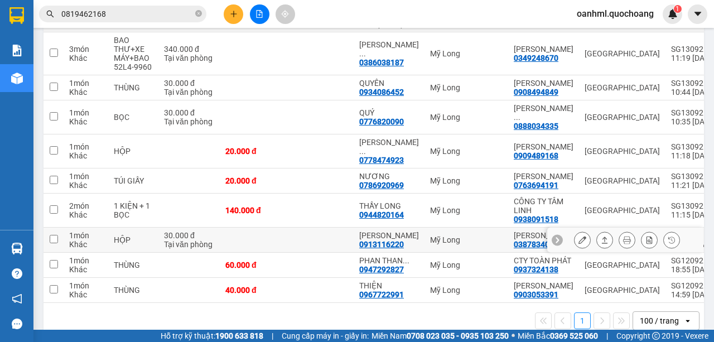
scroll to position [215, 0]
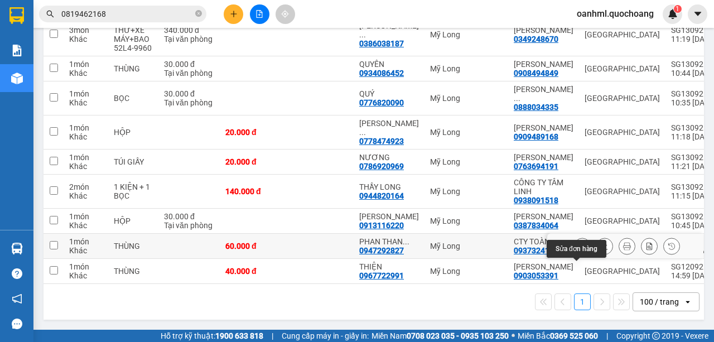
click at [578, 242] on icon at bounding box center [582, 246] width 8 height 8
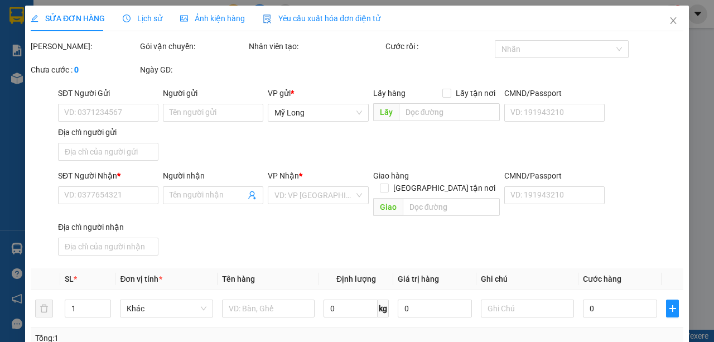
type input "0937324138"
type input "CTY TOÀN PHÁT"
type input "272/21 NGUYỄN TIỂU LA P8 Q10"
type input "0947292827"
type input "PHAN THANH TÚ"
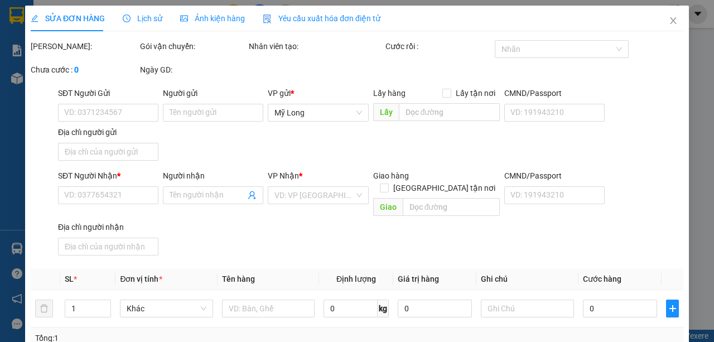
type input "60.000"
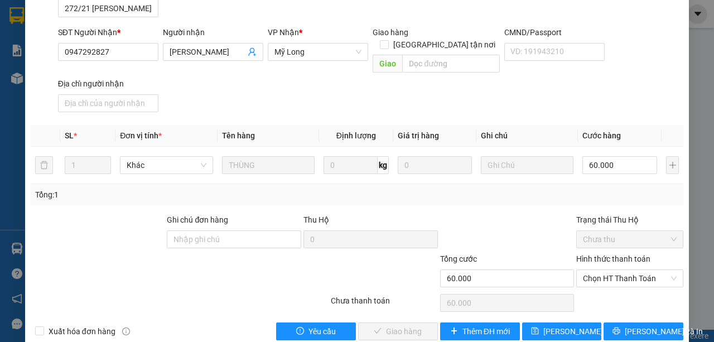
scroll to position [162, 0]
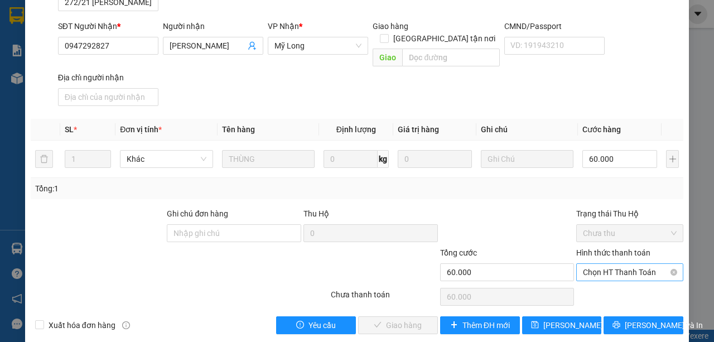
click at [583, 264] on span "Chọn HT Thanh Toán" at bounding box center [630, 272] width 94 height 17
drag, startPoint x: 582, startPoint y: 278, endPoint x: 576, endPoint y: 272, distance: 8.7
click at [582, 278] on div "Tại văn phòng" at bounding box center [624, 281] width 93 height 12
type input "0"
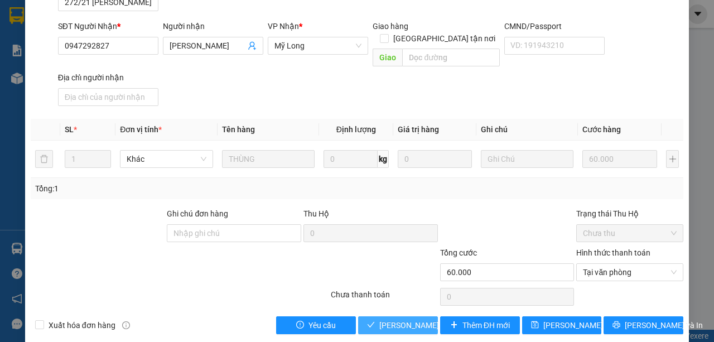
drag, startPoint x: 428, startPoint y: 311, endPoint x: 434, endPoint y: 291, distance: 21.5
click at [428, 319] on span "Lưu và Giao hàng" at bounding box center [432, 325] width 107 height 12
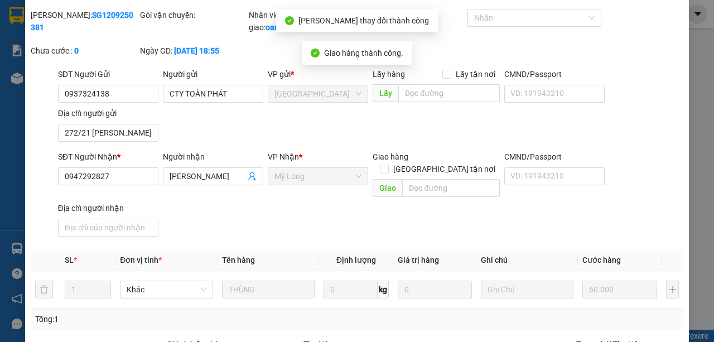
scroll to position [0, 0]
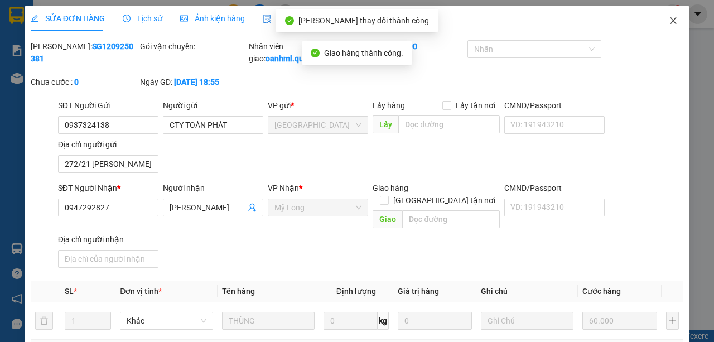
click at [670, 22] on icon "close" at bounding box center [673, 20] width 6 height 7
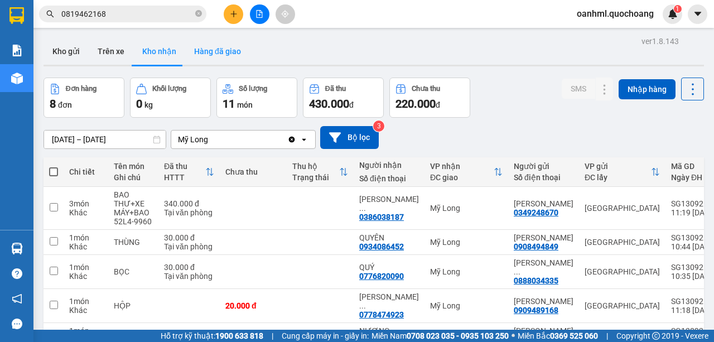
click at [230, 49] on button "Hàng đã giao" at bounding box center [217, 51] width 65 height 27
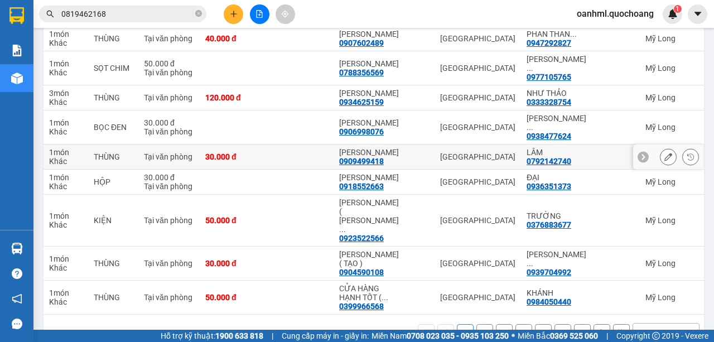
scroll to position [223, 0]
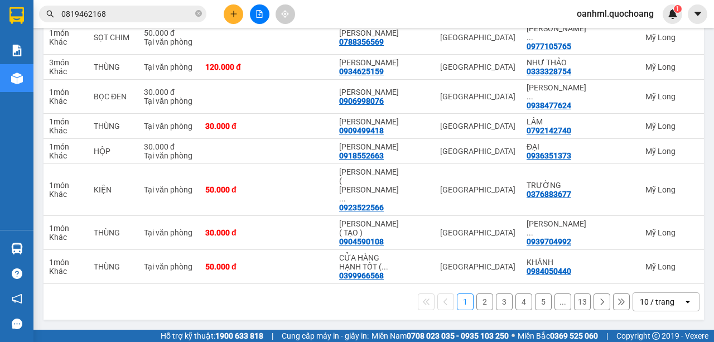
click at [672, 311] on div "10 / trang" at bounding box center [658, 302] width 50 height 18
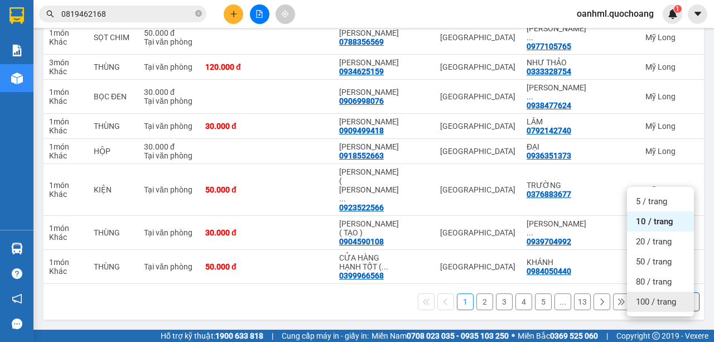
click at [670, 304] on div "100 / trang" at bounding box center [660, 302] width 67 height 20
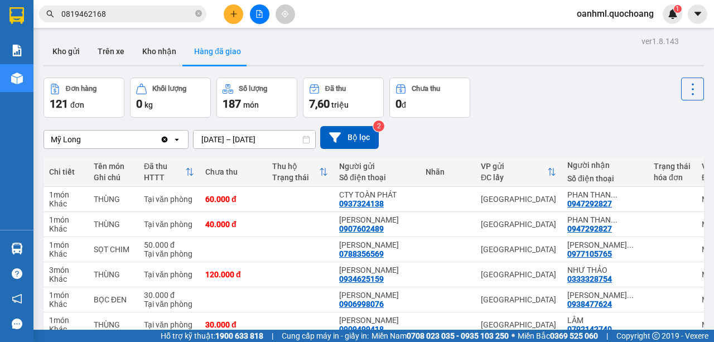
scroll to position [0, 0]
click at [162, 45] on button "Kho nhận" at bounding box center [159, 51] width 52 height 27
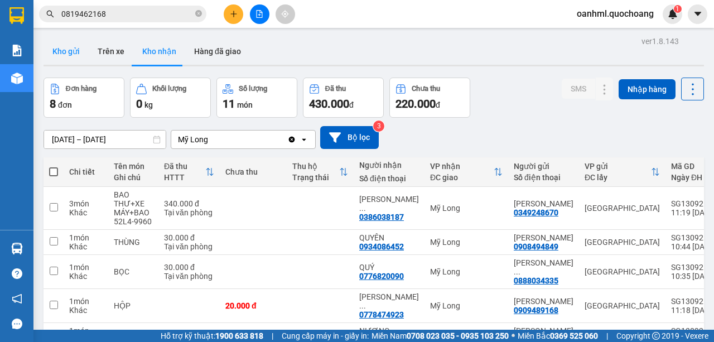
click at [74, 48] on button "Kho gửi" at bounding box center [66, 51] width 45 height 27
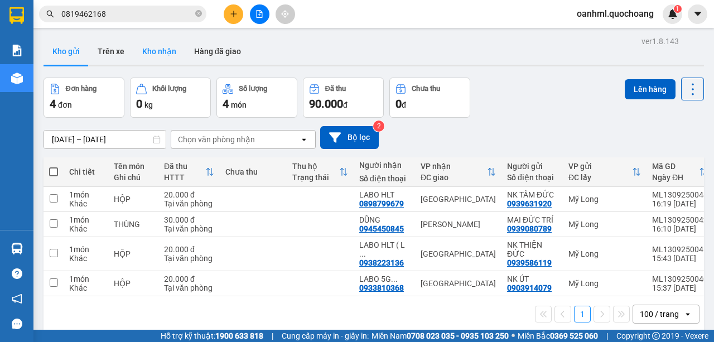
click at [160, 56] on button "Kho nhận" at bounding box center [159, 51] width 52 height 27
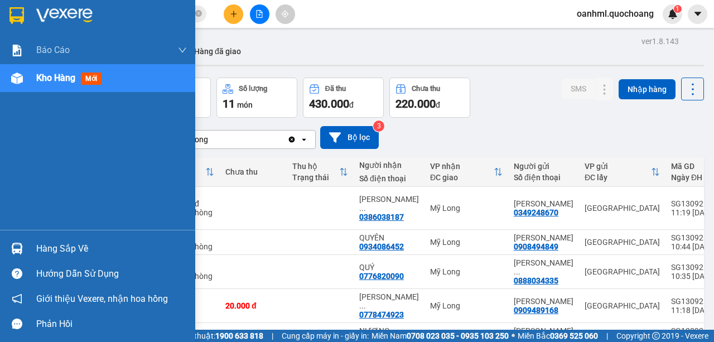
click at [75, 249] on div "Hàng sắp về" at bounding box center [111, 248] width 151 height 17
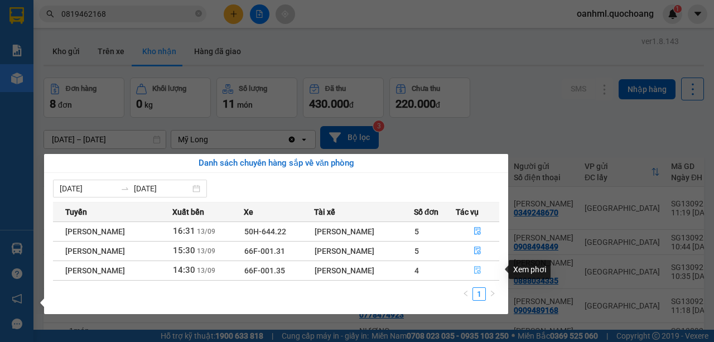
click at [481, 268] on icon "file-done" at bounding box center [477, 270] width 8 height 8
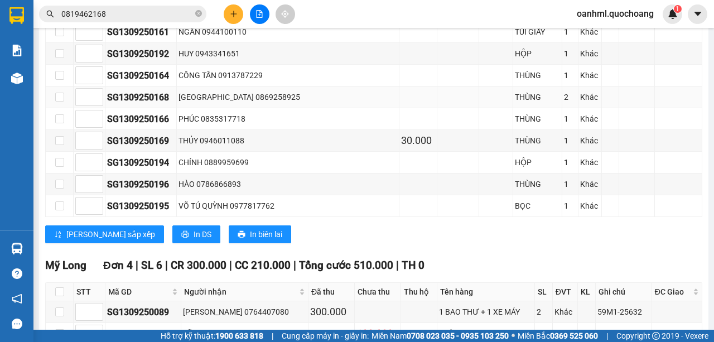
scroll to position [892, 0]
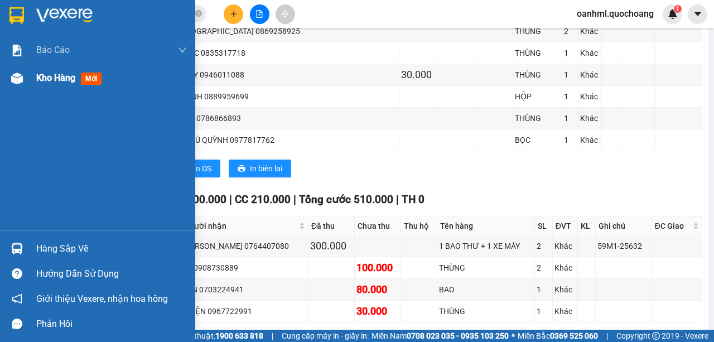
click at [47, 76] on span "Kho hàng" at bounding box center [55, 78] width 39 height 11
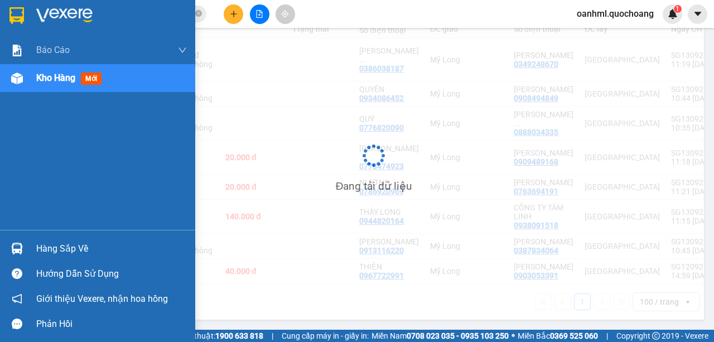
scroll to position [181, 0]
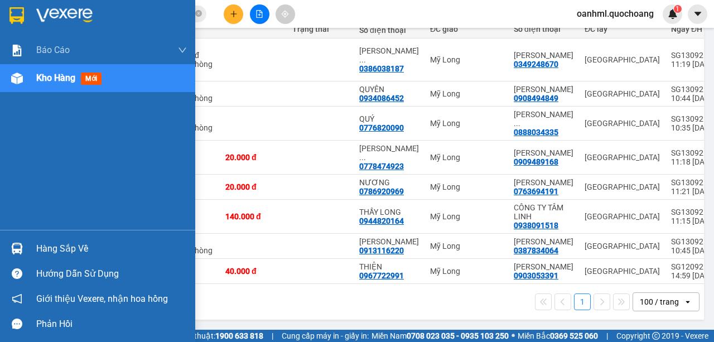
click at [90, 247] on div "Hàng sắp về" at bounding box center [111, 248] width 151 height 17
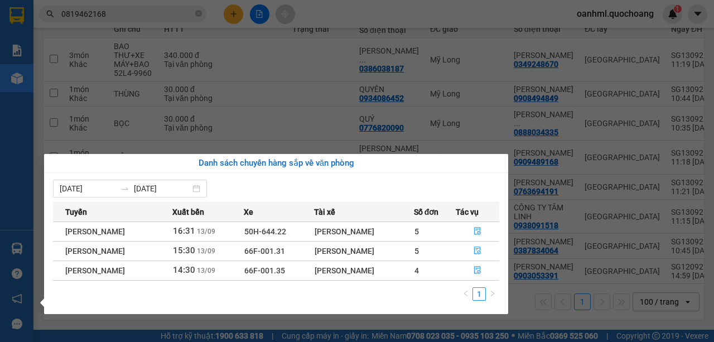
click at [31, 180] on div "Báo cáo Báo cáo dòng tiền (trạm) Doanh số tạo đơn theo VP gửi (trạm) Kho hàng m…" at bounding box center [16, 171] width 33 height 342
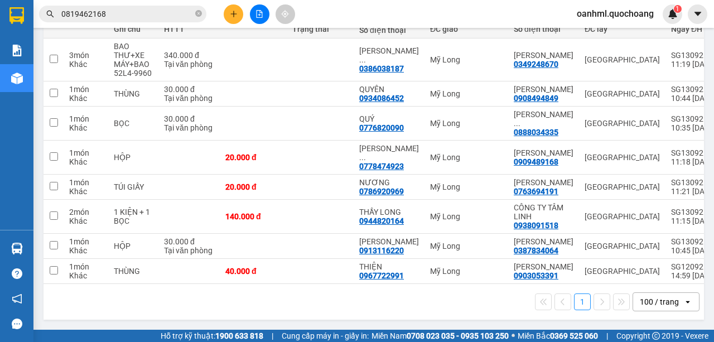
click at [623, 21] on div "oanhml.quochoang 1" at bounding box center [625, 14] width 114 height 20
click at [620, 13] on span "oanhml.quochoang" at bounding box center [615, 14] width 95 height 14
click at [621, 33] on span "Đăng xuất" at bounding box center [620, 34] width 72 height 12
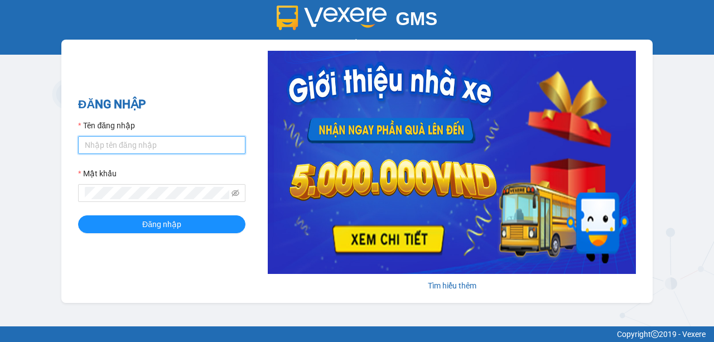
click at [197, 139] on input "Tên đăng nhập" at bounding box center [161, 145] width 167 height 18
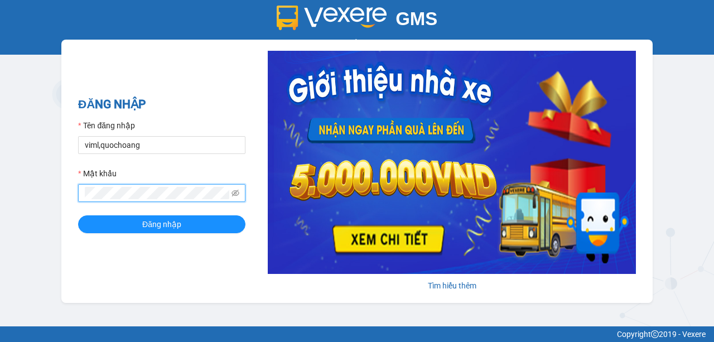
click at [78, 215] on button "Đăng nhập" at bounding box center [161, 224] width 167 height 18
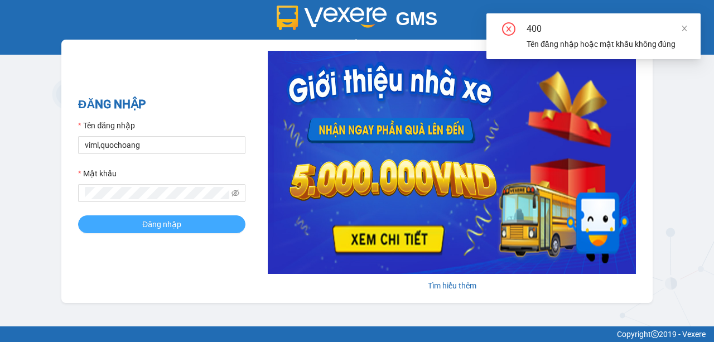
click at [198, 220] on button "Đăng nhập" at bounding box center [161, 224] width 167 height 18
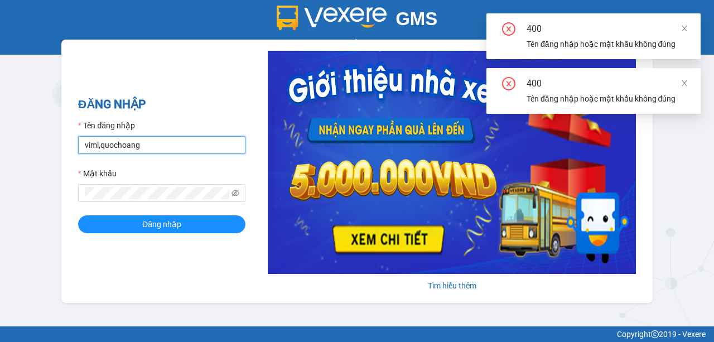
click at [100, 146] on input "viml,quochoang" at bounding box center [161, 145] width 167 height 18
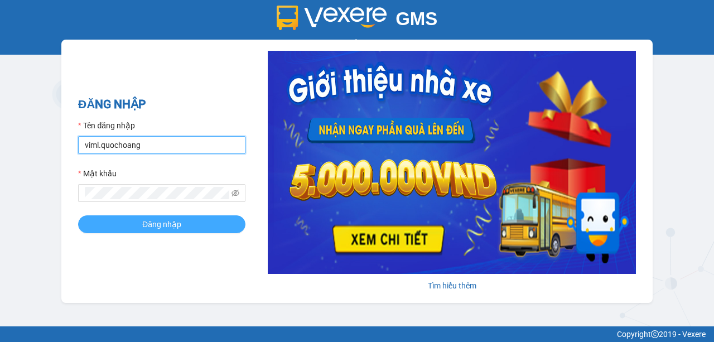
type input "viml.quochoang"
click at [144, 226] on span "Đăng nhập" at bounding box center [161, 224] width 39 height 12
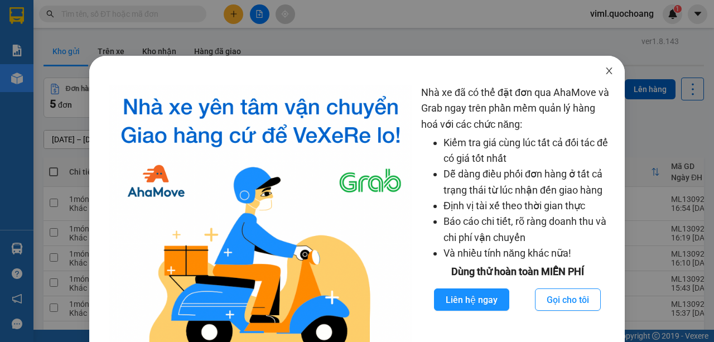
click at [606, 71] on icon "close" at bounding box center [609, 70] width 6 height 7
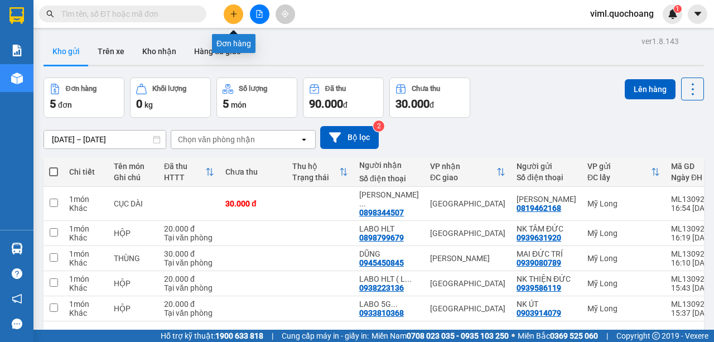
click at [225, 9] on button at bounding box center [234, 14] width 20 height 20
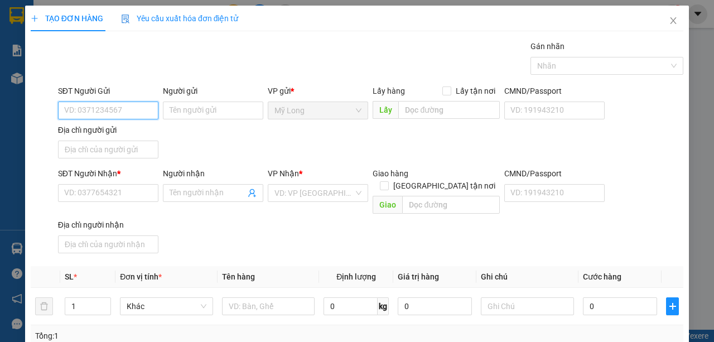
click at [144, 113] on input "SĐT Người Gửi" at bounding box center [108, 111] width 100 height 18
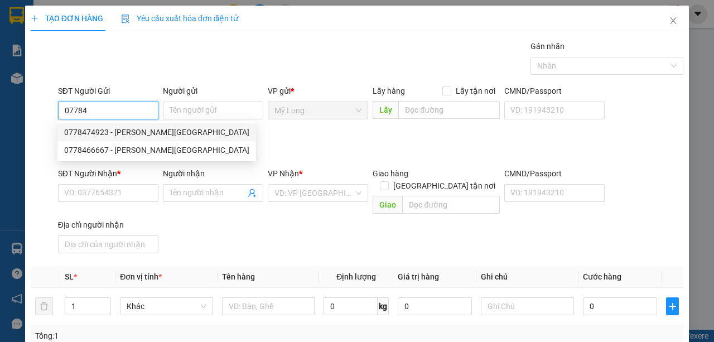
click at [136, 134] on div "0778474923 - LÊ THANH NAM" at bounding box center [156, 132] width 185 height 12
type input "0778474923"
type input "LÊ THANH NAM"
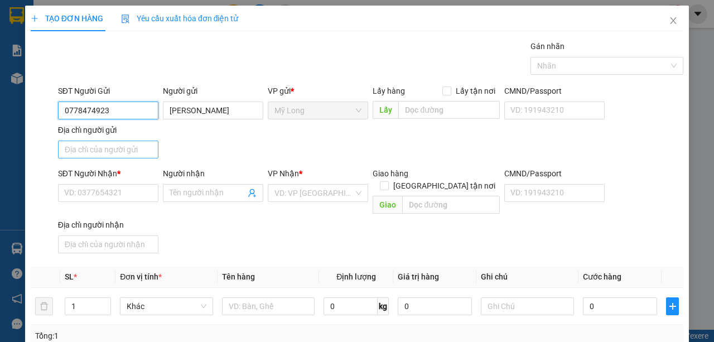
type input "0778474923"
click at [125, 146] on input "Địa chỉ người gửi" at bounding box center [108, 150] width 100 height 18
type input "ẤP 2 MỸ HIỆP ĐỒNG THÁP"
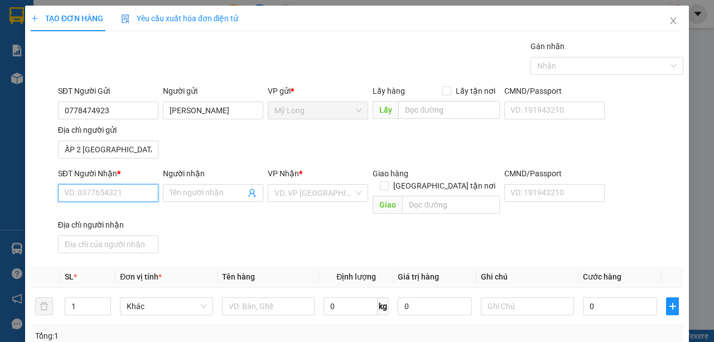
click at [133, 193] on input "SĐT Người Nhận *" at bounding box center [108, 193] width 100 height 18
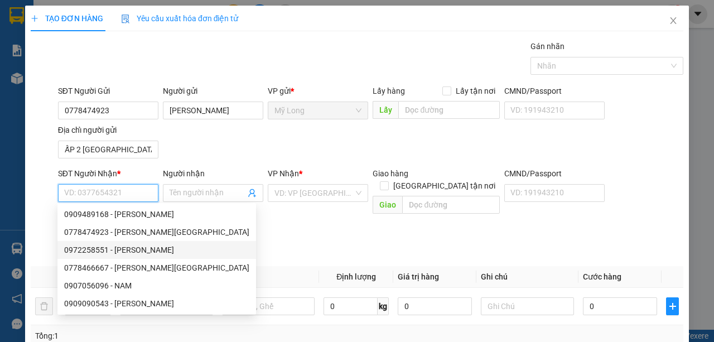
click at [166, 253] on div "0972258551 - NGUYỄN THÀNH ĐÁNG" at bounding box center [156, 250] width 185 height 12
type input "0972258551"
type input "[PERSON_NAME]"
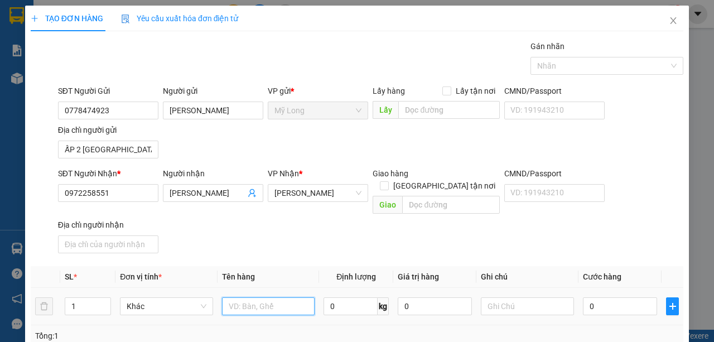
click at [249, 297] on input "text" at bounding box center [268, 306] width 93 height 18
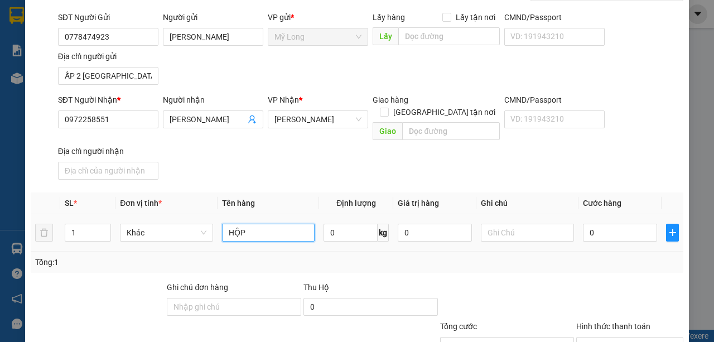
scroll to position [74, 0]
type input "HỘP"
click at [607, 223] on input "0" at bounding box center [620, 232] width 74 height 18
type input "3"
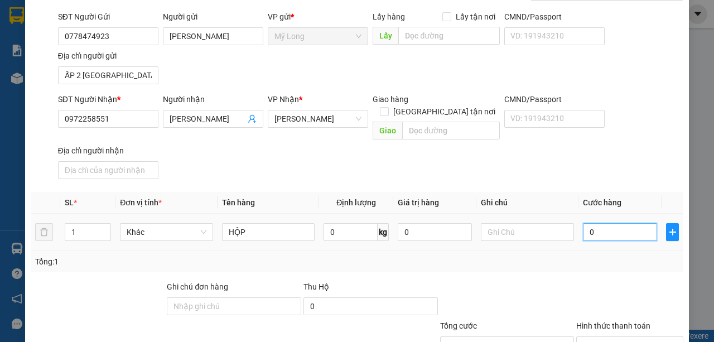
type input "3"
type input "30"
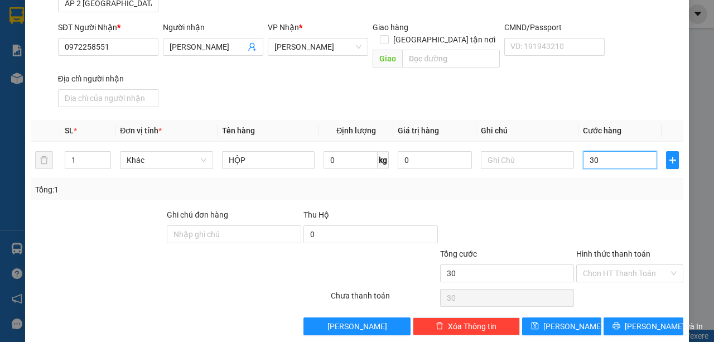
scroll to position [147, 0]
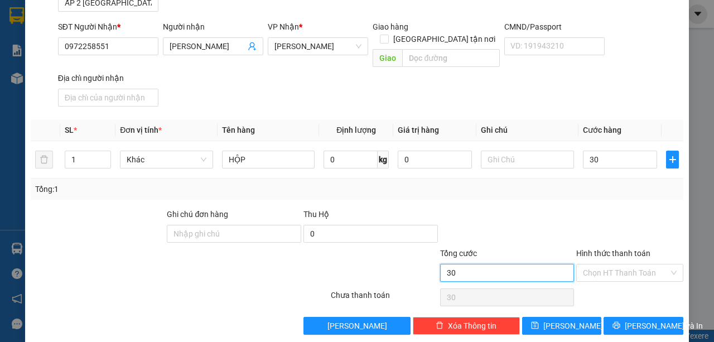
type input "30.000"
click at [543, 264] on input "30.000" at bounding box center [507, 273] width 134 height 18
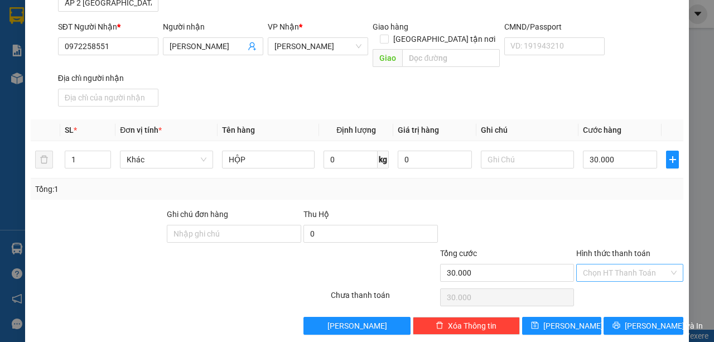
click at [606, 264] on input "Hình thức thanh toán" at bounding box center [626, 272] width 86 height 17
click at [606, 279] on div "Tại văn phòng" at bounding box center [624, 280] width 93 height 12
type input "0"
click at [640, 320] on button "[PERSON_NAME] và In" at bounding box center [643, 326] width 80 height 18
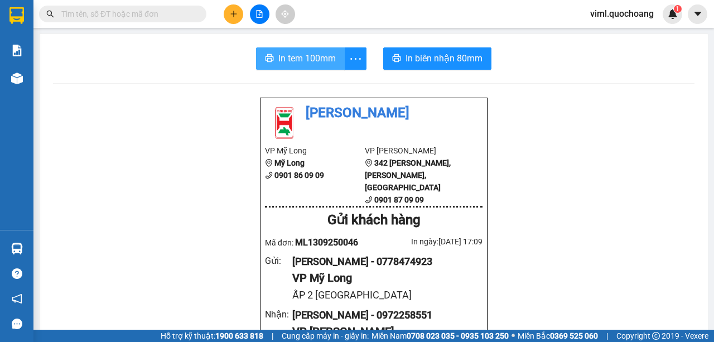
click at [296, 60] on span "In tem 100mm" at bounding box center [306, 58] width 57 height 14
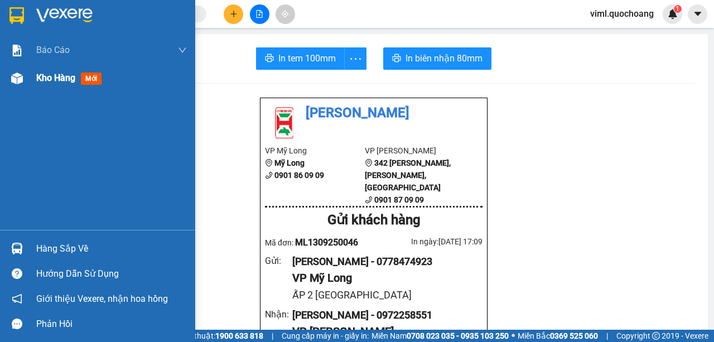
click at [16, 76] on img at bounding box center [17, 79] width 12 height 12
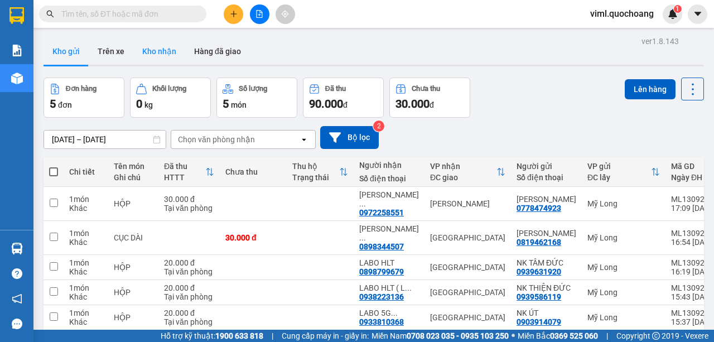
click at [151, 54] on button "Kho nhận" at bounding box center [159, 51] width 52 height 27
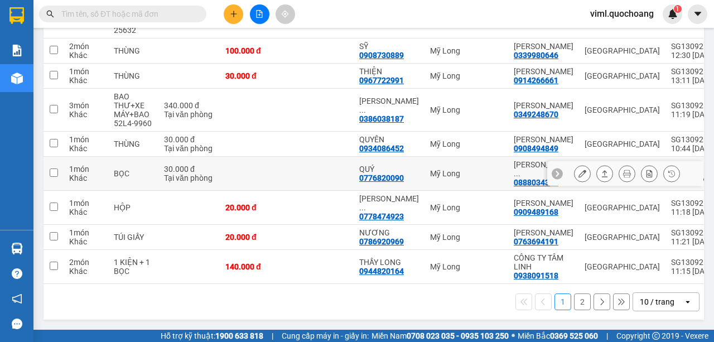
scroll to position [258, 0]
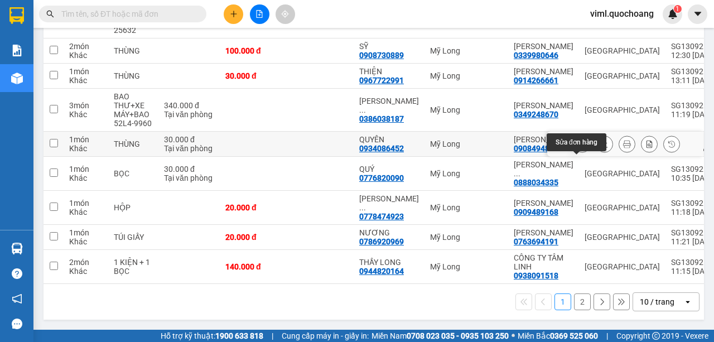
click at [581, 134] on button at bounding box center [582, 144] width 16 height 20
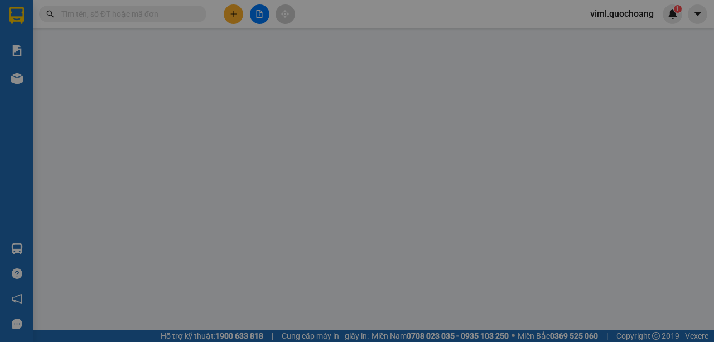
type input "0908494849"
type input "[PERSON_NAME]"
type input "219/12 MAI XUÂN THƯỢNG P BÌNH TÂY HCM"
type input "0934086452"
type input "QUYÊN"
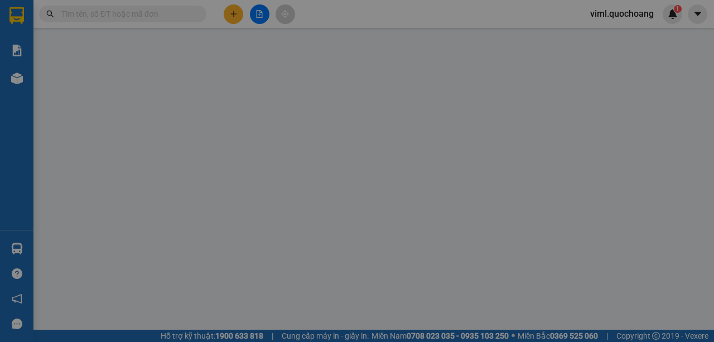
type input "30.000"
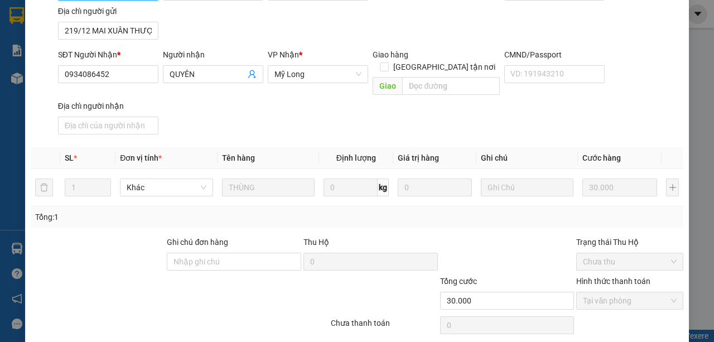
scroll to position [162, 0]
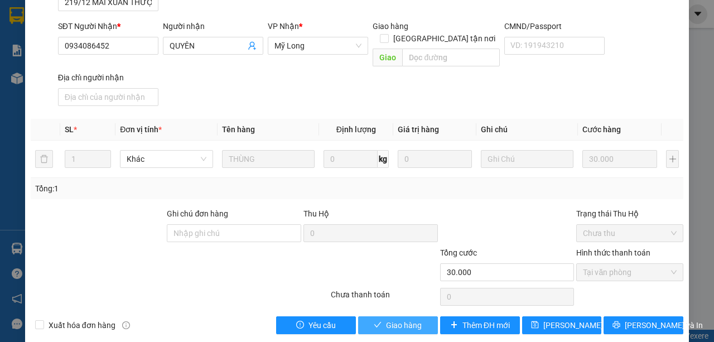
click at [405, 319] on span "Giao hàng" at bounding box center [404, 325] width 36 height 12
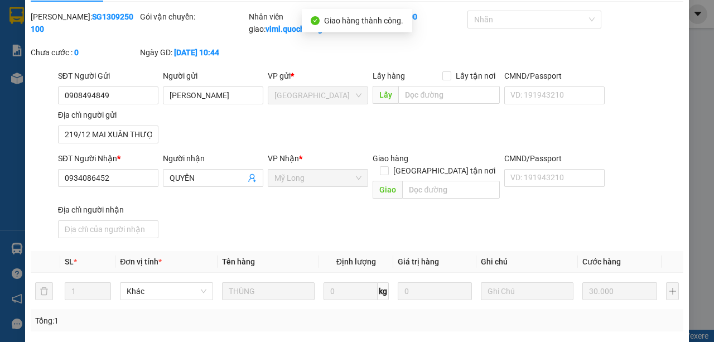
scroll to position [0, 0]
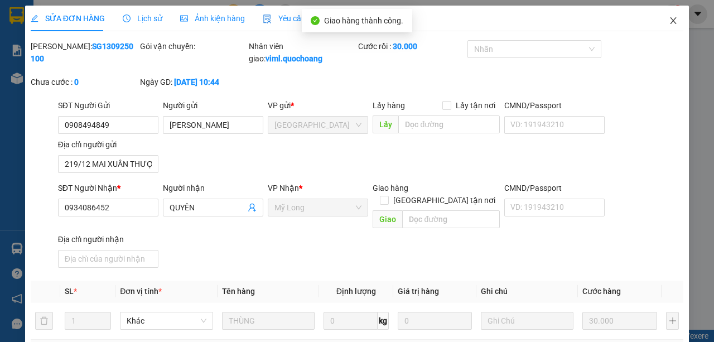
click at [670, 19] on icon "close" at bounding box center [673, 20] width 6 height 7
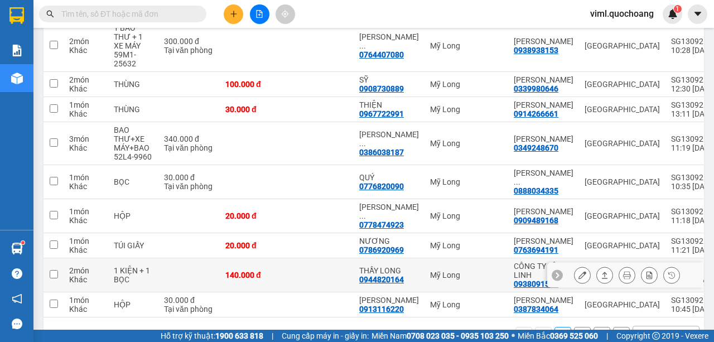
scroll to position [155, 0]
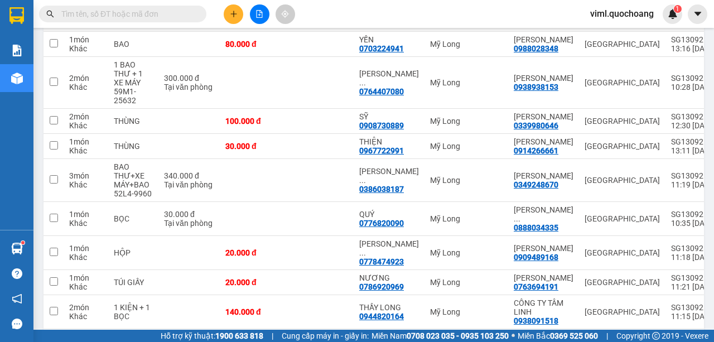
click at [618, 11] on span "viml.quochoang" at bounding box center [621, 14] width 81 height 14
click at [620, 35] on span "Đăng xuất" at bounding box center [626, 34] width 59 height 12
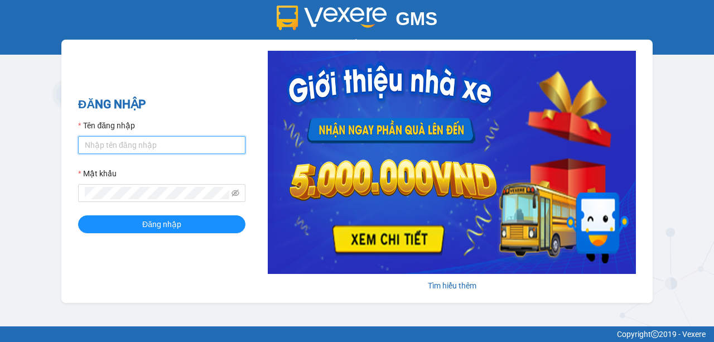
click at [218, 149] on input "Tên đăng nhập" at bounding box center [161, 145] width 167 height 18
click at [157, 146] on input "Tên đăng nhập" at bounding box center [161, 145] width 167 height 18
